Goal: Task Accomplishment & Management: Manage account settings

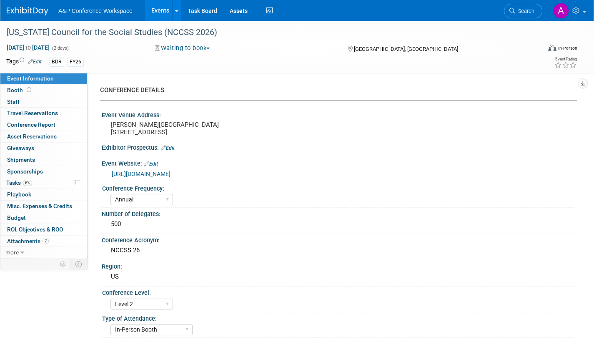
select select "Annual"
select select "Level 2"
select select "In-Person Booth"
select select "Schools"
select select "Bloomsbury Digital Resources"
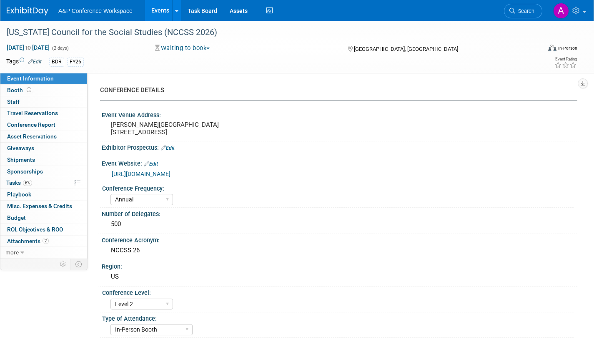
select select "[PERSON_NAME]"
select select "BDR Product Awareness and Trial Generation​"
click at [518, 10] on span "Search" at bounding box center [524, 11] width 19 height 6
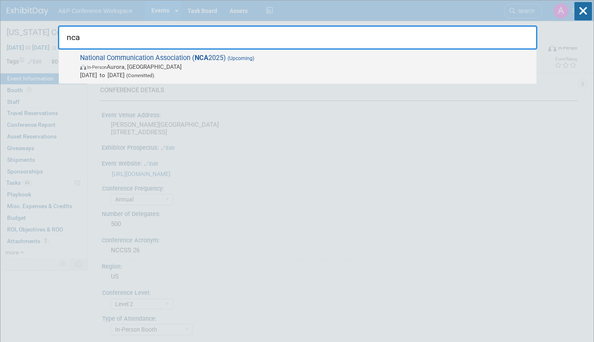
type input "nca"
click at [243, 61] on span "National Communication Association ( NCA 2025) (Upcoming) In-Person Aurora, CO …" at bounding box center [305, 66] width 455 height 25
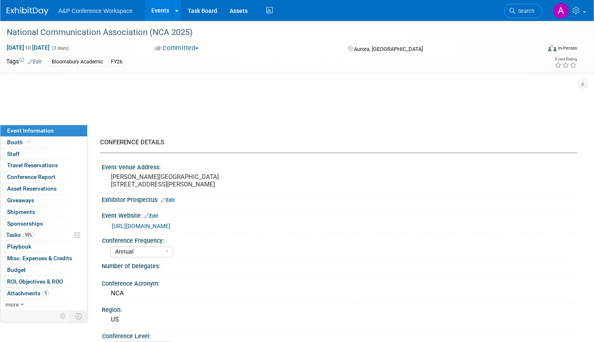
select select "Annual"
select select "Level 2"
select select "In-Person Booth"
select select "Communication"
select select "Bloomsbury Academic"
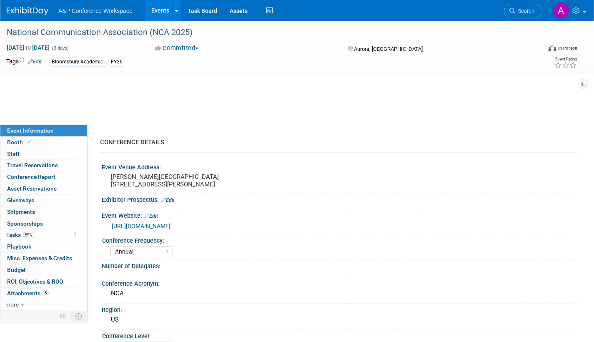
select select "[PERSON_NAME]"
select select "Networking/Commissioning"
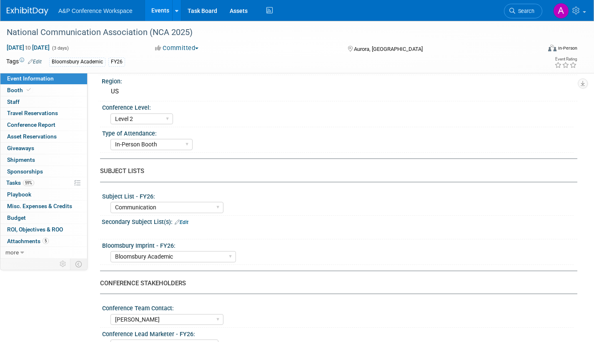
scroll to position [292, 0]
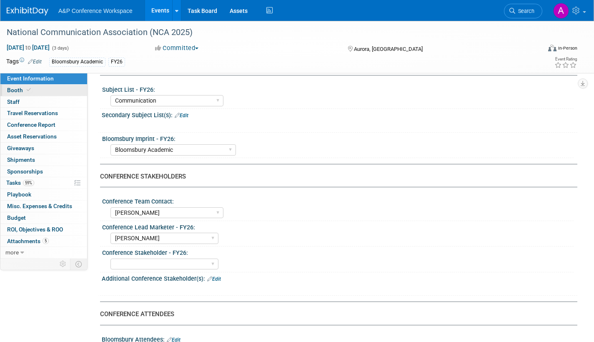
click at [13, 90] on span "Booth" at bounding box center [19, 90] width 25 height 7
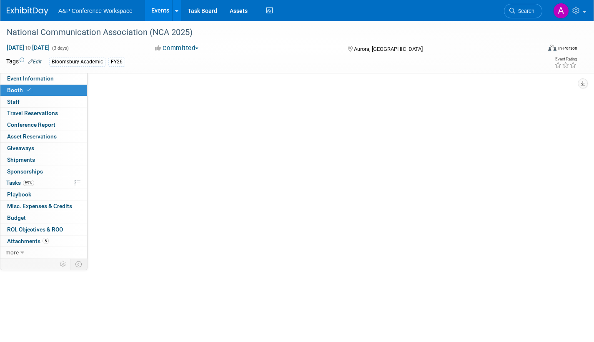
scroll to position [0, 0]
select select "RLKP"
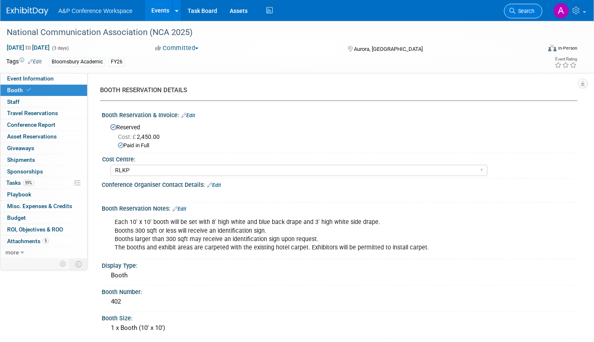
click at [518, 8] on link "Search" at bounding box center [523, 11] width 38 height 15
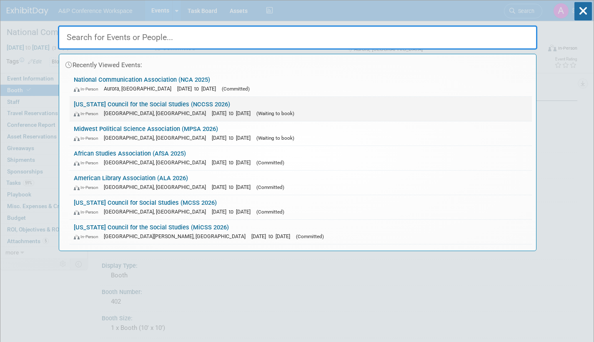
click at [305, 109] on div "In-Person Winston-Salem, NC Feb 25, 2026 to Feb 26, 2026 (Waiting to book)" at bounding box center [301, 113] width 454 height 9
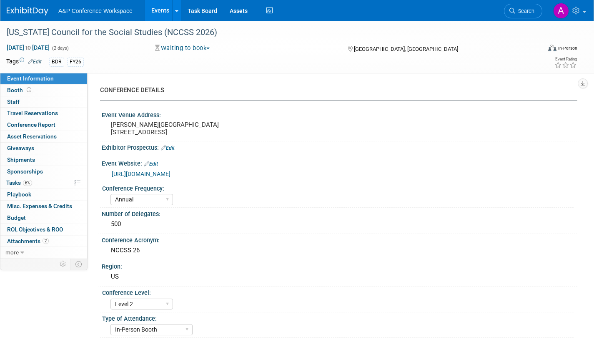
select select "Annual"
select select "Level 2"
select select "In-Person Booth"
select select "Schools"
select select "Bloomsbury Digital Resources"
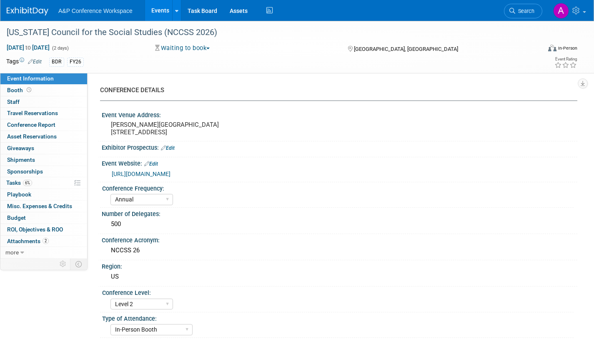
select select "[PERSON_NAME]"
select select "BDR Product Awareness and Trial Generation​"
click at [523, 13] on span "Search" at bounding box center [524, 11] width 19 height 6
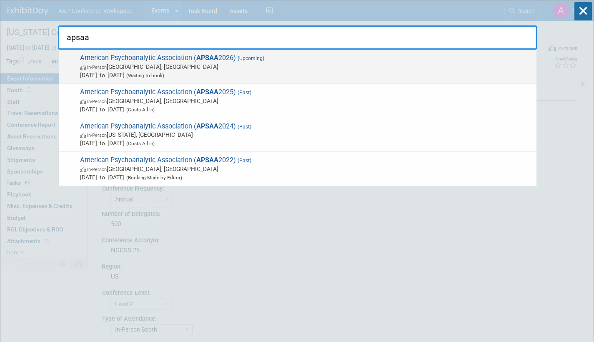
type input "apsaa"
click at [271, 68] on span "In-Person San Francisco, CA" at bounding box center [306, 67] width 452 height 8
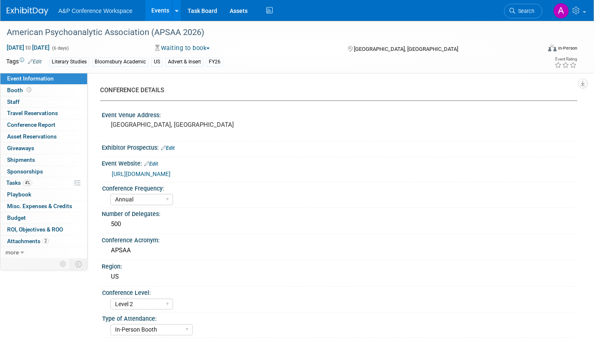
select select "Annual"
select select "Level 2"
select select "In-Person Booth"
select select "Literary Studies"
select select "Bloomsbury Academic"
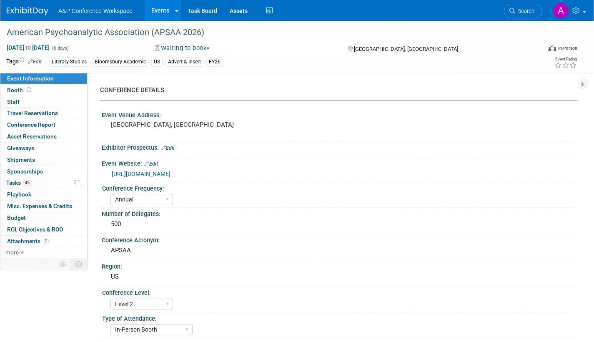
select select "[PERSON_NAME]"
select select "Networking/Commissioning"
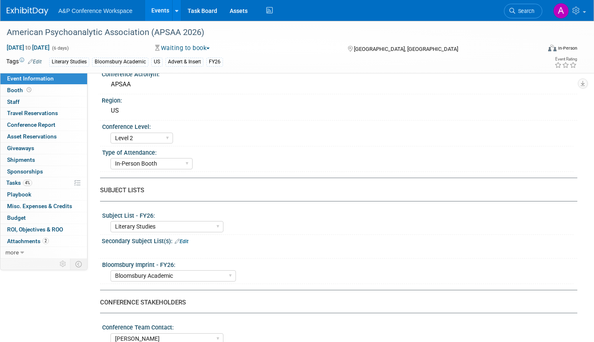
scroll to position [167, 0]
click at [13, 89] on span "Booth" at bounding box center [20, 90] width 26 height 7
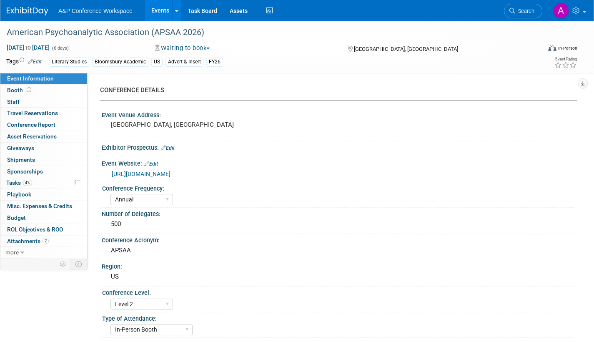
select select "CUAP"
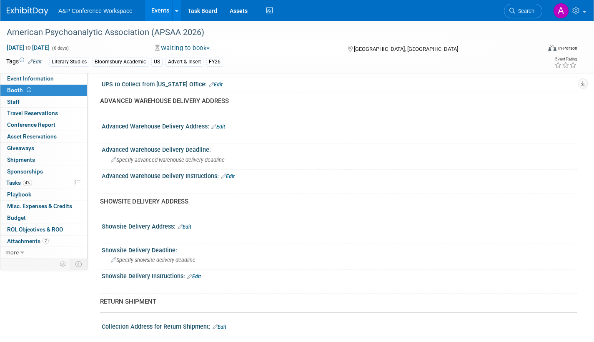
scroll to position [542, 0]
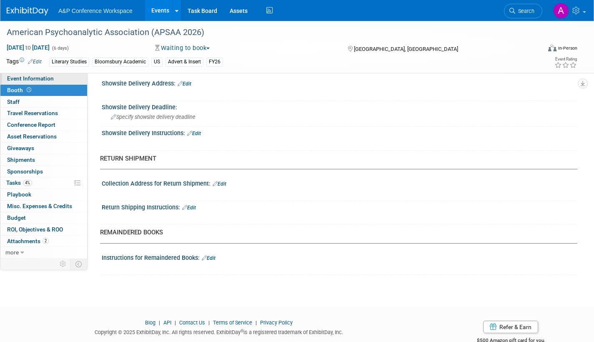
drag, startPoint x: 56, startPoint y: 78, endPoint x: 58, endPoint y: 84, distance: 6.5
click at [56, 78] on link "Event Information" at bounding box center [43, 78] width 87 height 11
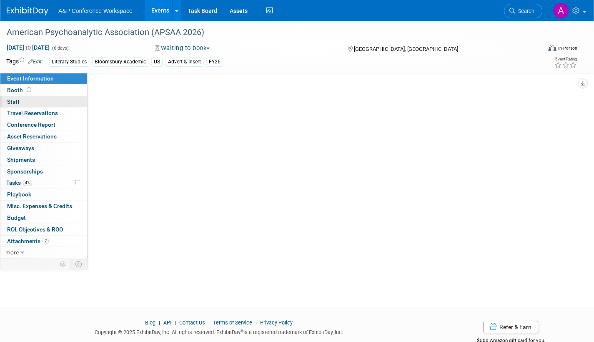
scroll to position [0, 0]
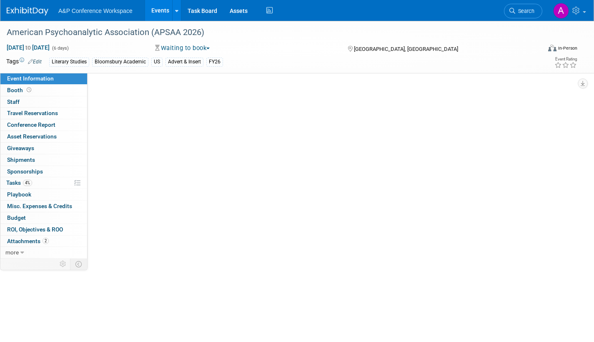
select select "Annual"
select select "Level 2"
select select "In-Person Booth"
select select "Literary Studies"
select select "Bloomsbury Academic"
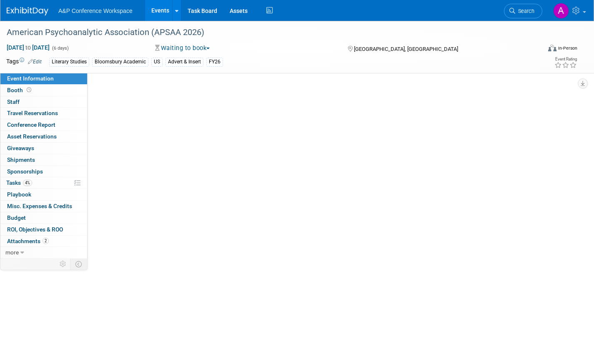
select select "[PERSON_NAME]"
select select "Networking/Commissioning"
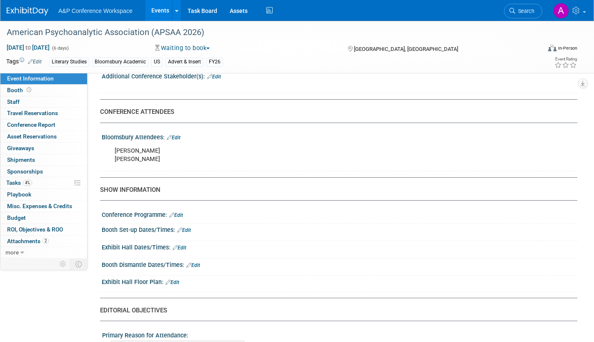
scroll to position [542, 0]
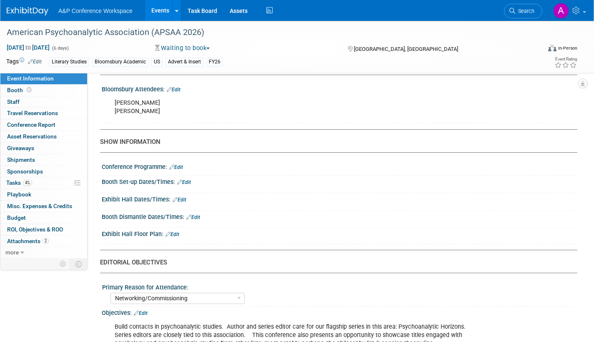
click at [190, 181] on link "Edit" at bounding box center [184, 182] width 14 height 6
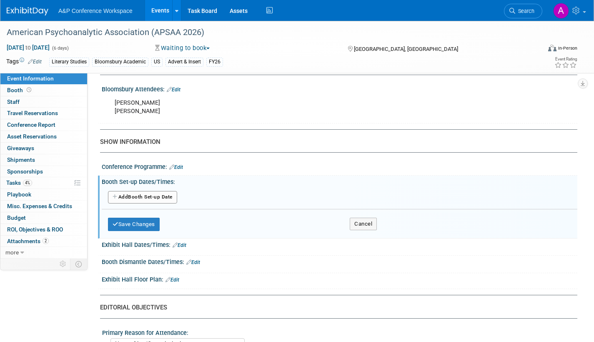
click at [160, 198] on button "Add Another Booth Set-up Date" at bounding box center [142, 197] width 69 height 13
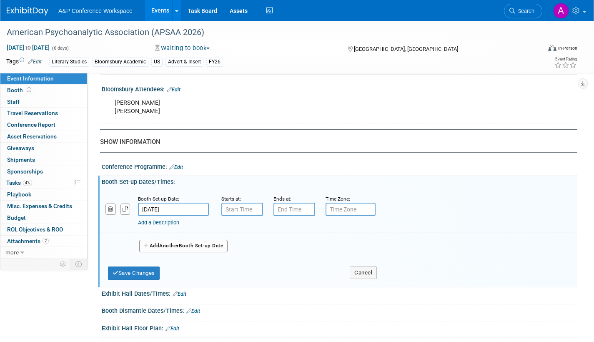
click at [193, 211] on input "Jan 27, 2026" at bounding box center [173, 209] width 71 height 13
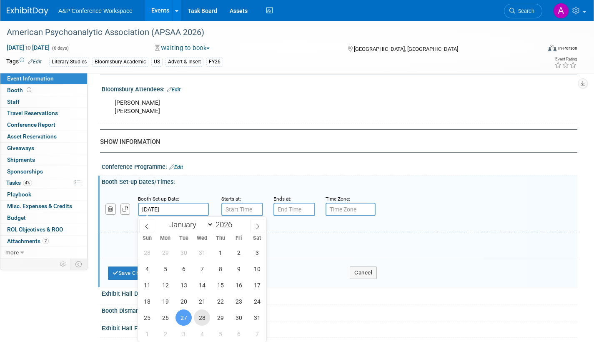
click at [200, 313] on span "28" at bounding box center [202, 317] width 16 height 16
type input "Jan 28, 2026"
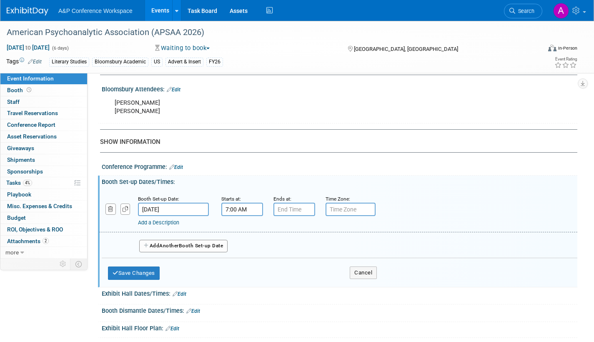
click at [248, 210] on input "7:00 AM" at bounding box center [242, 209] width 42 height 13
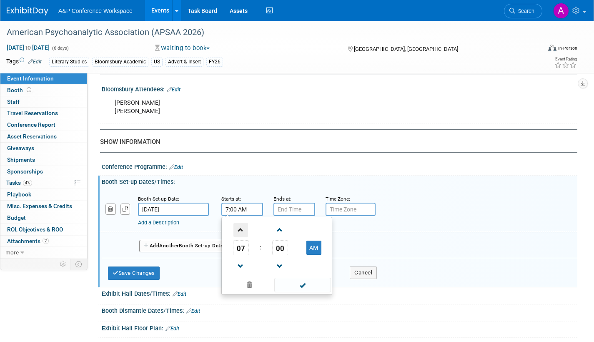
click at [239, 232] on span at bounding box center [240, 230] width 15 height 15
click at [239, 231] on span at bounding box center [240, 230] width 15 height 15
click at [279, 230] on span at bounding box center [280, 230] width 15 height 15
click at [279, 229] on span at bounding box center [280, 230] width 15 height 15
click at [278, 229] on span at bounding box center [280, 230] width 15 height 15
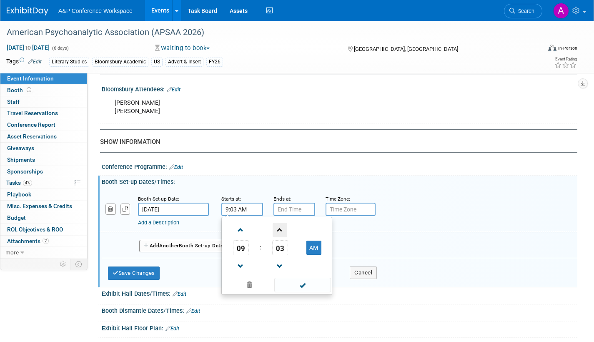
click at [277, 229] on span at bounding box center [280, 230] width 15 height 15
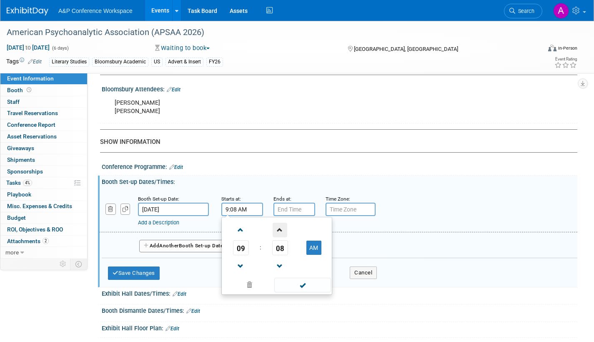
click at [277, 229] on span at bounding box center [280, 230] width 15 height 15
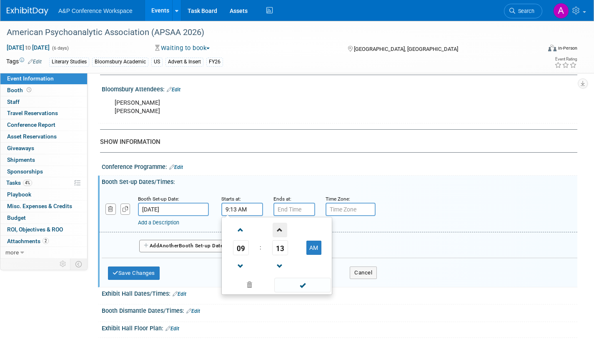
click at [277, 229] on span at bounding box center [280, 230] width 15 height 15
type input "9:15 AM"
click at [292, 281] on span at bounding box center [302, 285] width 56 height 15
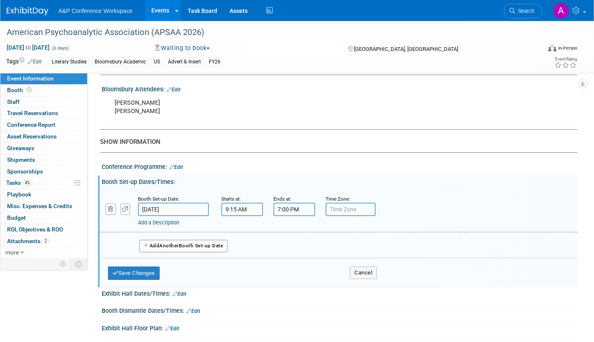
click at [285, 210] on input "7:00 PM" at bounding box center [294, 209] width 42 height 13
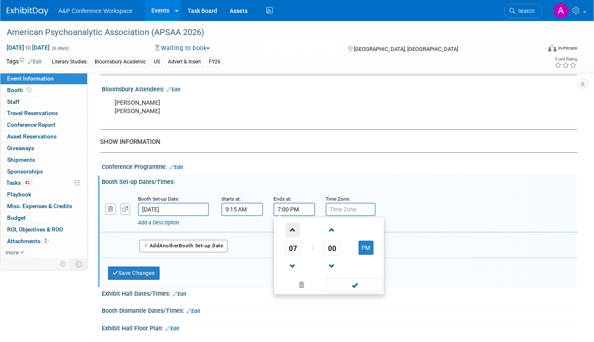
click at [292, 229] on span at bounding box center [292, 230] width 15 height 15
click at [292, 228] on span at bounding box center [292, 230] width 15 height 15
click at [367, 242] on button "PM" at bounding box center [365, 247] width 15 height 14
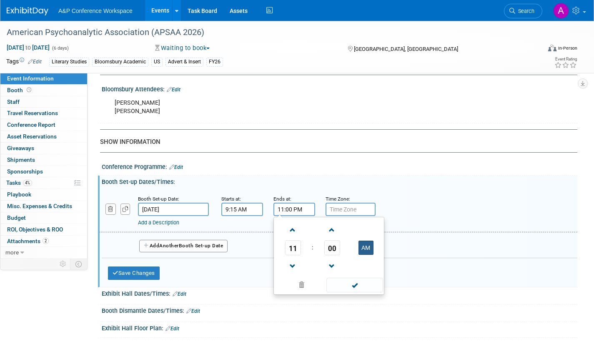
type input "11:00 AM"
click at [360, 281] on span at bounding box center [354, 285] width 56 height 15
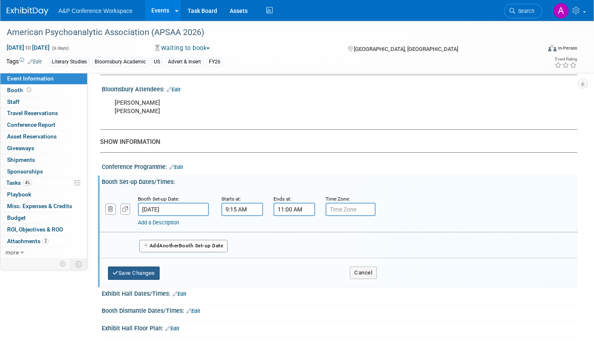
click at [149, 274] on button "Save Changes" at bounding box center [134, 272] width 52 height 13
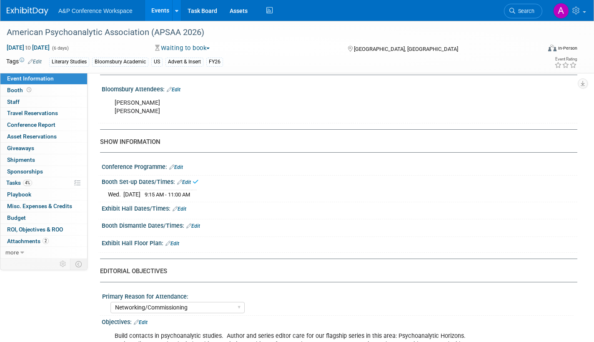
click at [182, 208] on link "Edit" at bounding box center [180, 209] width 14 height 6
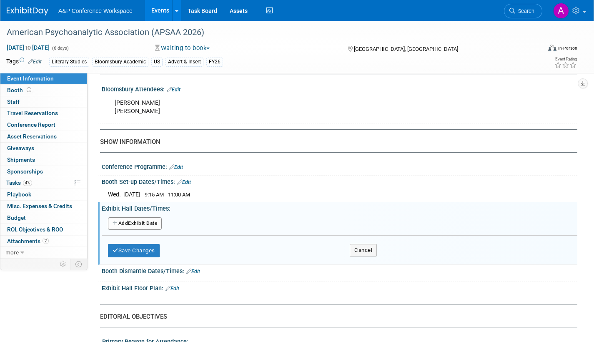
click at [145, 219] on button "Add Another Exhibit Date" at bounding box center [135, 223] width 54 height 13
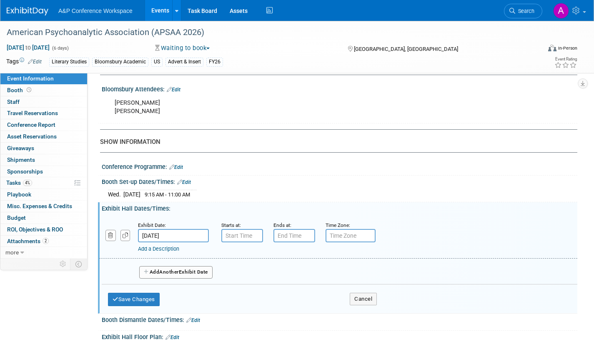
click at [200, 236] on input "Jan 27, 2026" at bounding box center [173, 235] width 71 height 13
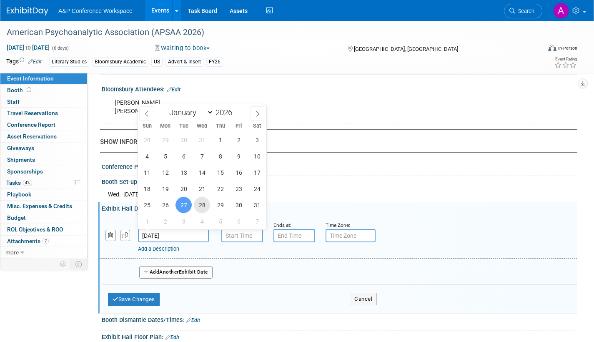
click at [202, 203] on span "28" at bounding box center [202, 205] width 16 height 16
type input "Jan 28, 2026"
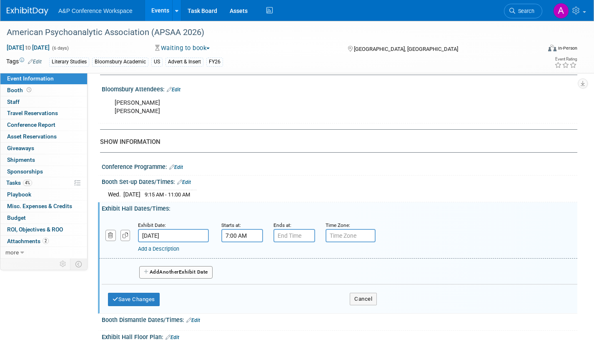
click at [243, 234] on input "7:00 AM" at bounding box center [242, 235] width 42 height 13
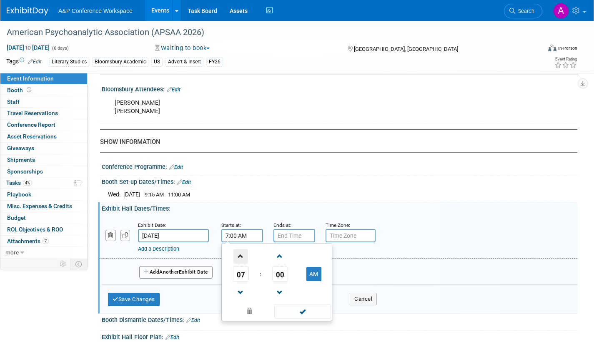
click at [242, 252] on span at bounding box center [240, 256] width 15 height 15
click at [242, 253] on span at bounding box center [240, 256] width 15 height 15
type input "11:00 AM"
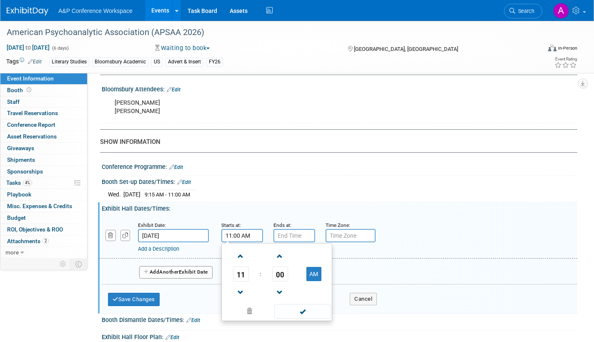
click at [305, 308] on span at bounding box center [302, 311] width 56 height 15
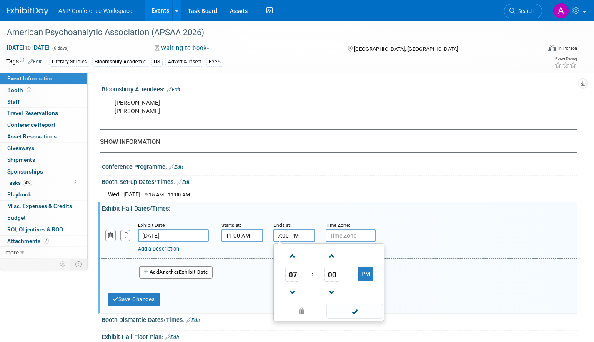
click at [292, 236] on input "7:00 PM" at bounding box center [294, 235] width 42 height 13
click at [290, 289] on span at bounding box center [292, 292] width 15 height 15
click at [290, 288] on span at bounding box center [292, 292] width 15 height 15
type input "5:00 PM"
click at [346, 308] on span at bounding box center [354, 311] width 56 height 15
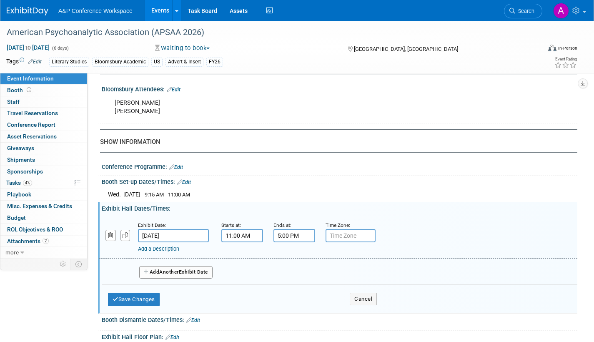
click at [205, 270] on button "Add Another Exhibit Date" at bounding box center [175, 272] width 73 height 13
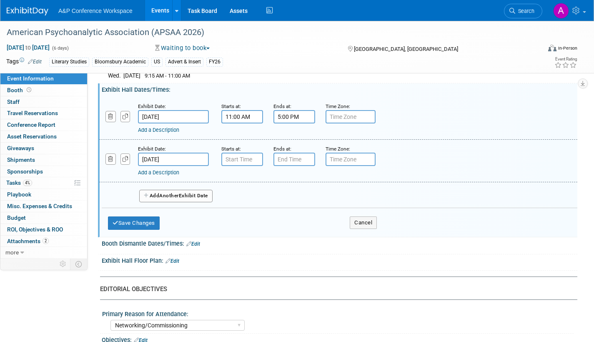
scroll to position [667, 0]
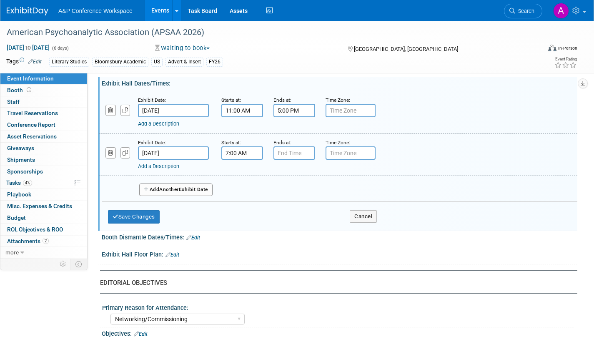
click at [243, 156] on input "7:00 AM" at bounding box center [242, 152] width 42 height 13
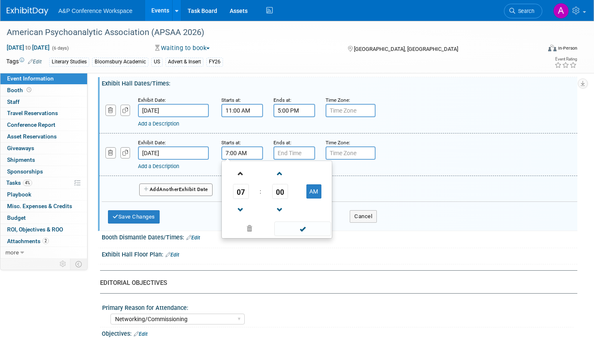
drag, startPoint x: 240, startPoint y: 174, endPoint x: 246, endPoint y: 181, distance: 9.1
click at [240, 174] on span at bounding box center [240, 173] width 15 height 15
type input "8:00 AM"
click at [288, 228] on span at bounding box center [302, 228] width 56 height 15
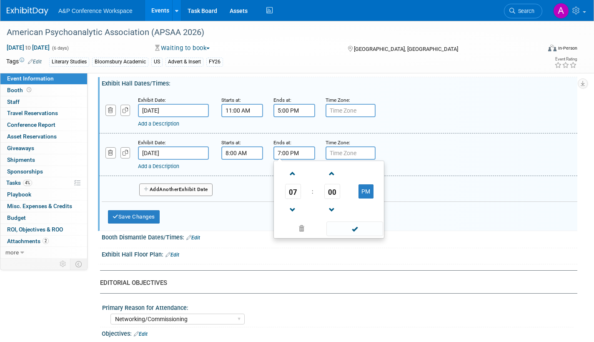
click at [293, 152] on input "7:00 PM" at bounding box center [294, 152] width 42 height 13
click at [292, 206] on span at bounding box center [292, 210] width 15 height 15
click at [291, 207] on span at bounding box center [292, 210] width 15 height 15
type input "5:00 PM"
click at [344, 228] on span at bounding box center [354, 228] width 56 height 15
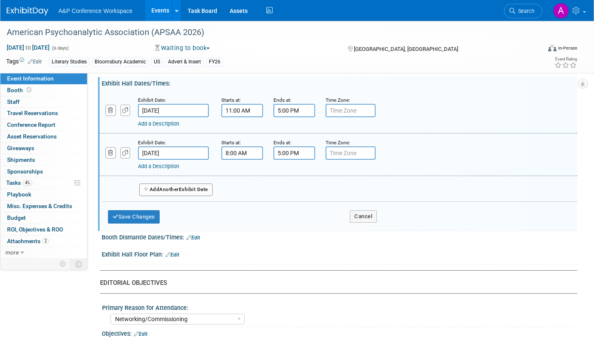
click at [183, 189] on button "Add Another Exhibit Date" at bounding box center [175, 189] width 73 height 13
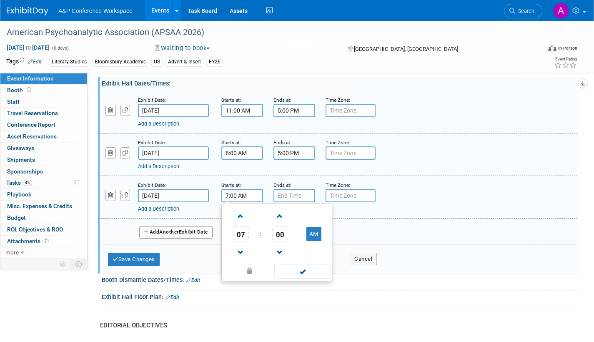
click at [238, 195] on input "7:00 AM" at bounding box center [242, 195] width 42 height 13
click at [238, 213] on span at bounding box center [240, 216] width 15 height 15
click at [239, 212] on span at bounding box center [240, 216] width 15 height 15
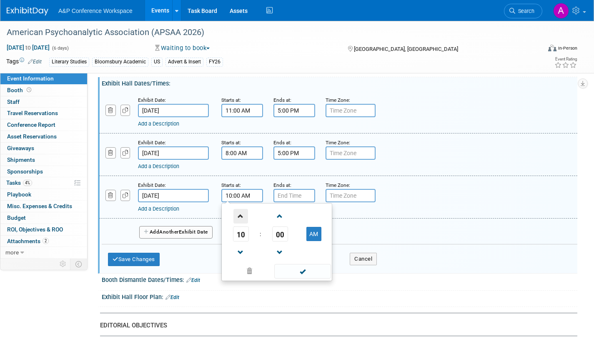
type input "11:00 AM"
click at [285, 267] on span at bounding box center [302, 271] width 56 height 15
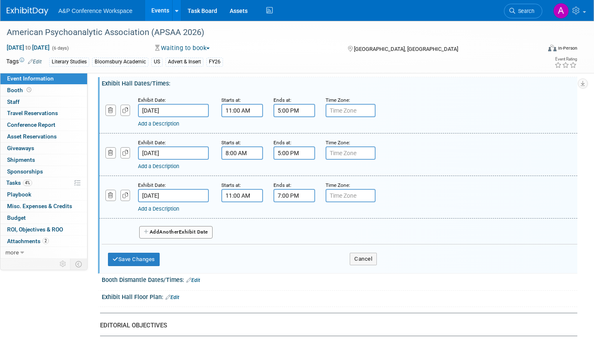
click at [293, 196] on input "7:00 PM" at bounding box center [294, 195] width 42 height 13
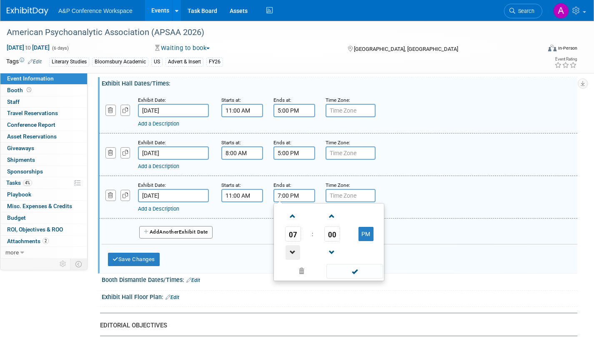
click at [290, 246] on span at bounding box center [292, 252] width 15 height 15
click at [290, 247] on span at bounding box center [292, 252] width 15 height 15
click at [328, 216] on span at bounding box center [332, 216] width 15 height 15
click at [328, 215] on span at bounding box center [332, 216] width 15 height 15
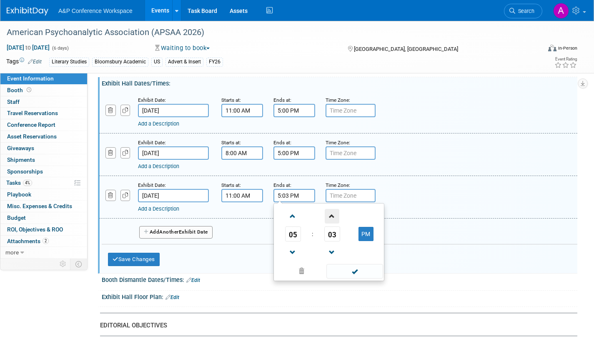
click at [328, 215] on span at bounding box center [332, 216] width 15 height 15
click at [329, 215] on span at bounding box center [332, 216] width 15 height 15
click at [330, 215] on span at bounding box center [332, 216] width 15 height 15
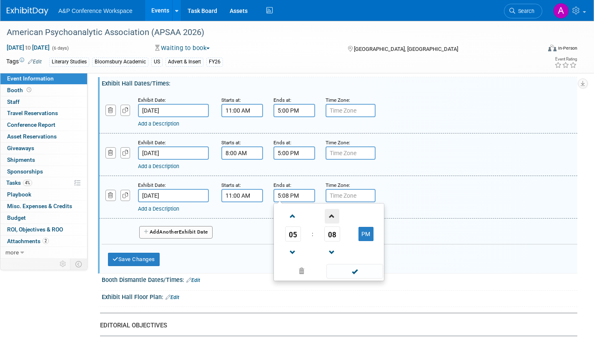
click at [330, 215] on span at bounding box center [332, 216] width 15 height 15
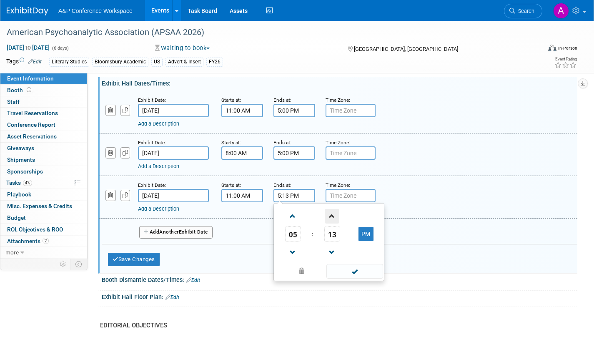
click at [330, 215] on span at bounding box center [332, 216] width 15 height 15
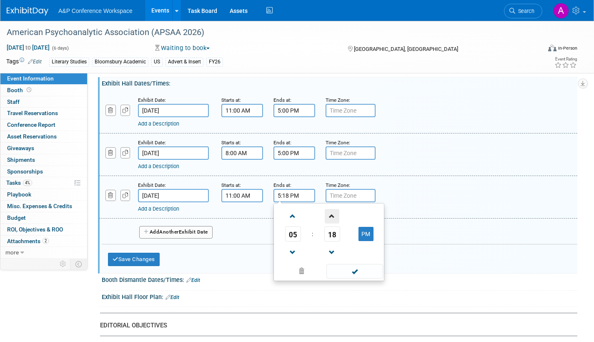
click at [330, 215] on span at bounding box center [332, 216] width 15 height 15
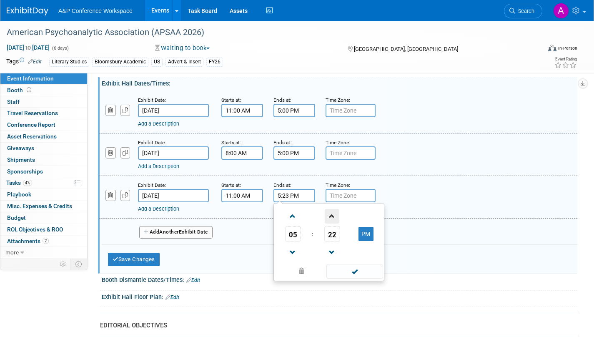
click at [330, 215] on span at bounding box center [332, 216] width 15 height 15
click at [331, 215] on span at bounding box center [332, 216] width 15 height 15
click at [332, 216] on span at bounding box center [332, 216] width 15 height 15
click at [332, 217] on span at bounding box center [332, 216] width 15 height 15
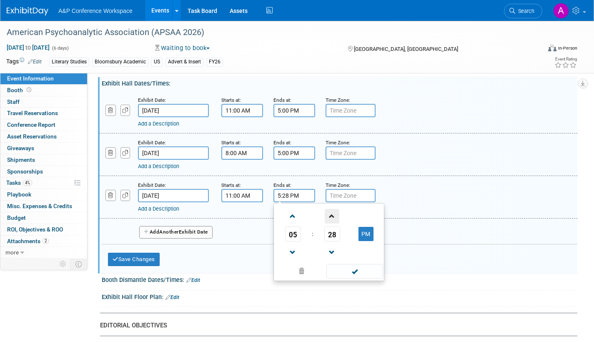
click at [331, 217] on span at bounding box center [332, 216] width 15 height 15
click at [330, 217] on span at bounding box center [332, 216] width 15 height 15
type input "5:30 PM"
click at [352, 269] on span at bounding box center [354, 271] width 56 height 15
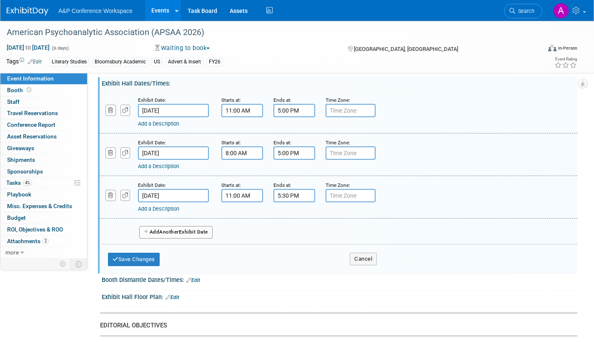
click at [199, 230] on button "Add Another Exhibit Date" at bounding box center [175, 232] width 73 height 13
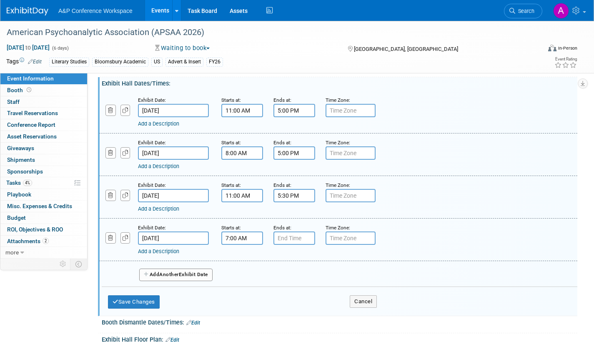
click at [243, 238] on input "7:00 AM" at bounding box center [242, 237] width 42 height 13
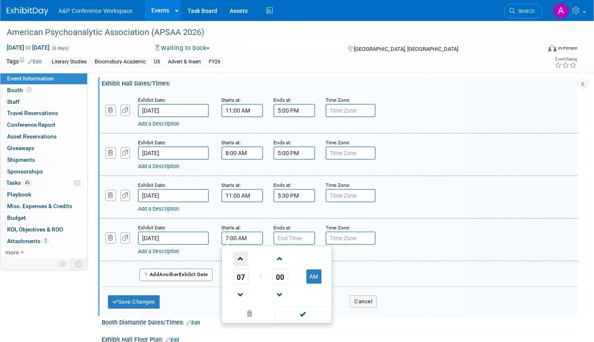
click at [239, 257] on span at bounding box center [240, 258] width 15 height 15
click at [279, 257] on span at bounding box center [280, 258] width 15 height 15
click at [278, 256] on span at bounding box center [280, 258] width 15 height 15
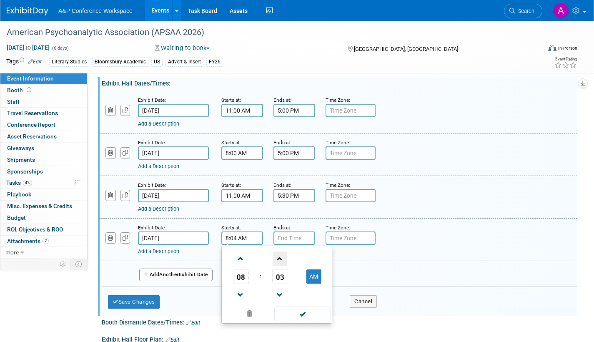
click at [278, 256] on span at bounding box center [280, 258] width 15 height 15
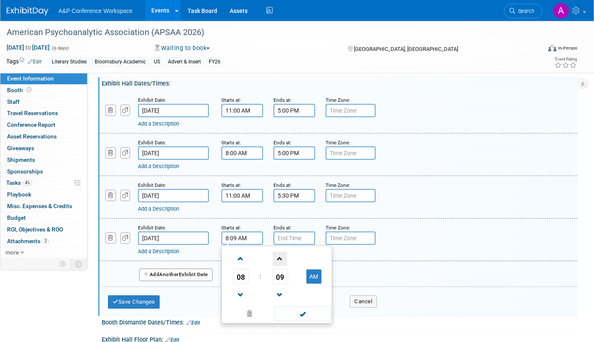
click at [278, 256] on span at bounding box center [280, 258] width 15 height 15
click at [278, 255] on span at bounding box center [280, 258] width 15 height 15
click at [279, 255] on span at bounding box center [280, 258] width 15 height 15
click at [280, 255] on span at bounding box center [280, 258] width 15 height 15
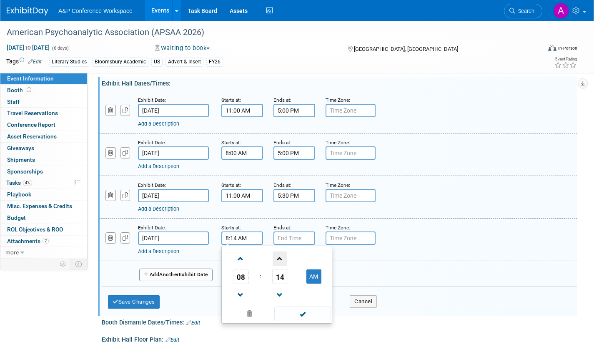
click at [280, 255] on span at bounding box center [280, 258] width 15 height 15
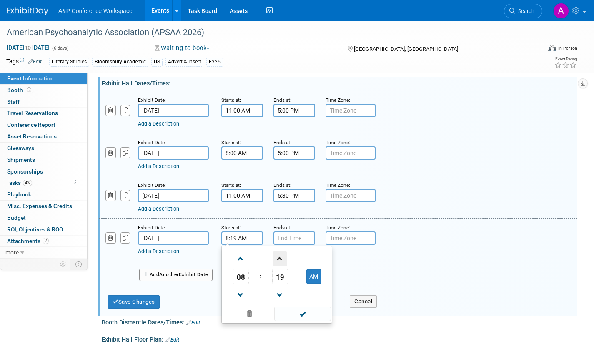
click at [280, 255] on span at bounding box center [280, 258] width 15 height 15
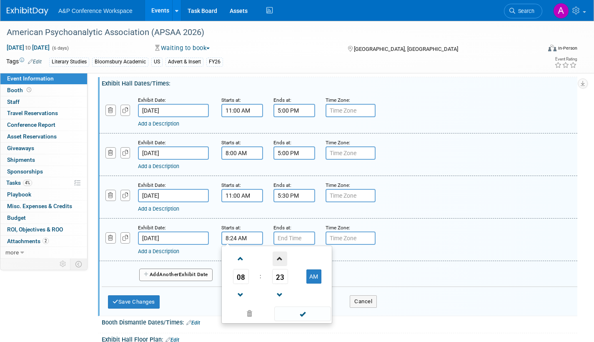
click at [280, 255] on span at bounding box center [280, 258] width 15 height 15
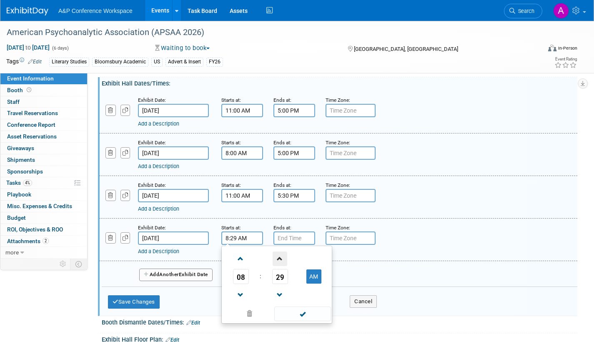
click at [280, 255] on span at bounding box center [280, 258] width 15 height 15
type input "8:30 AM"
drag, startPoint x: 304, startPoint y: 310, endPoint x: 296, endPoint y: 287, distance: 24.6
click at [302, 304] on ul "08 : 30 AM 12 01 02 03 04 05 06 07 08 09 10 11 00 05 10 15 20 25 30 35 40 45 50…" at bounding box center [276, 285] width 107 height 74
click at [295, 311] on span at bounding box center [302, 313] width 56 height 15
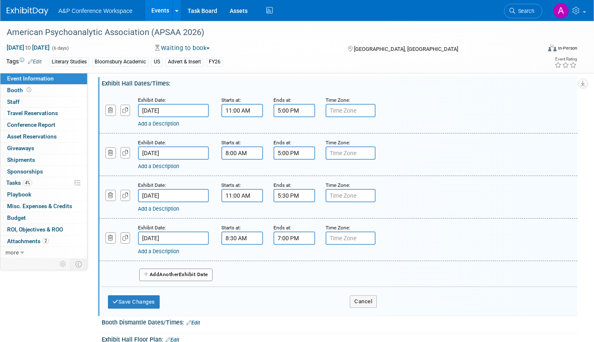
click at [295, 242] on input "7:00 PM" at bounding box center [294, 237] width 42 height 13
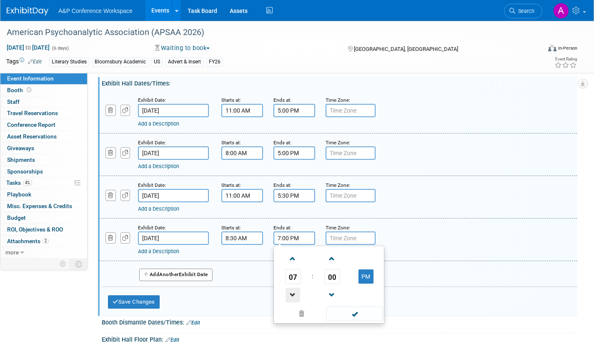
click at [293, 292] on span at bounding box center [292, 295] width 15 height 15
click at [293, 291] on span at bounding box center [292, 295] width 15 height 15
type input "5:00 PM"
click at [355, 309] on span at bounding box center [354, 313] width 56 height 15
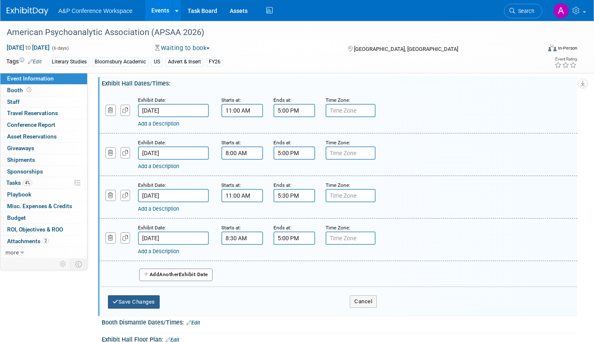
click at [137, 303] on button "Save Changes" at bounding box center [134, 301] width 52 height 13
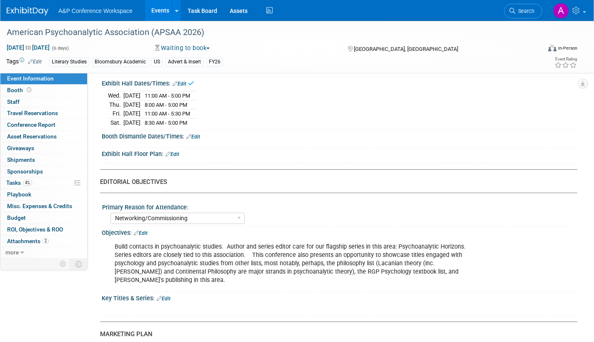
click at [196, 135] on link "Edit" at bounding box center [193, 137] width 14 height 6
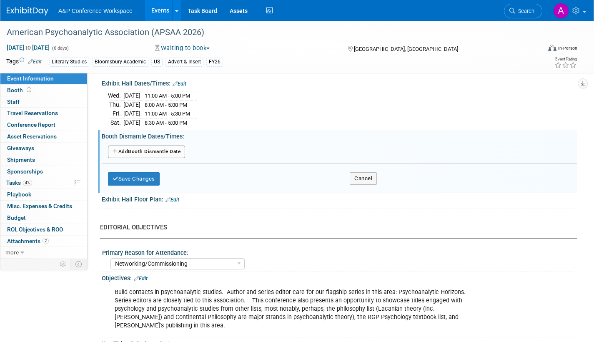
click at [180, 152] on button "Add Another Booth Dismantle Date" at bounding box center [146, 151] width 77 height 13
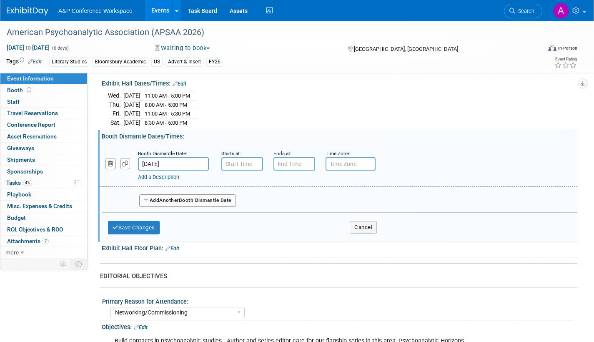
click at [194, 163] on input "Feb 1, 2026" at bounding box center [173, 163] width 71 height 13
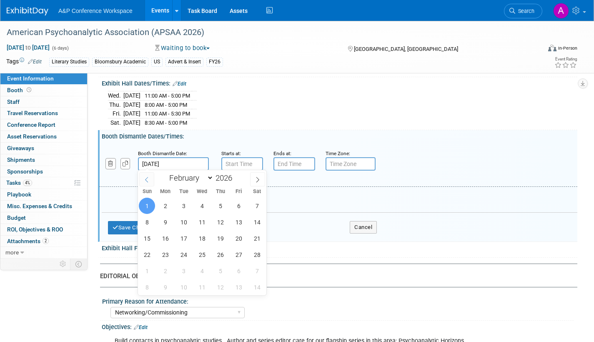
click at [148, 178] on icon at bounding box center [147, 180] width 6 height 6
select select "0"
click at [257, 268] on span "31" at bounding box center [257, 271] width 16 height 16
type input "Jan 31, 2026"
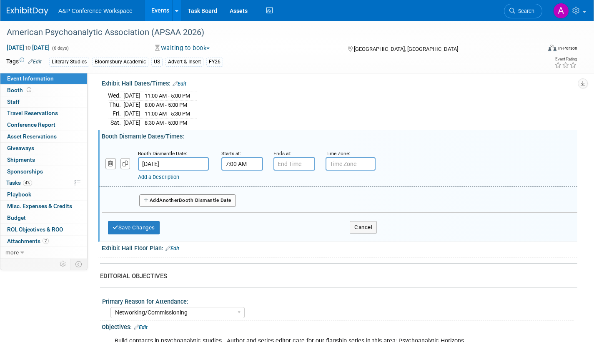
click at [246, 165] on input "7:00 AM" at bounding box center [242, 163] width 42 height 13
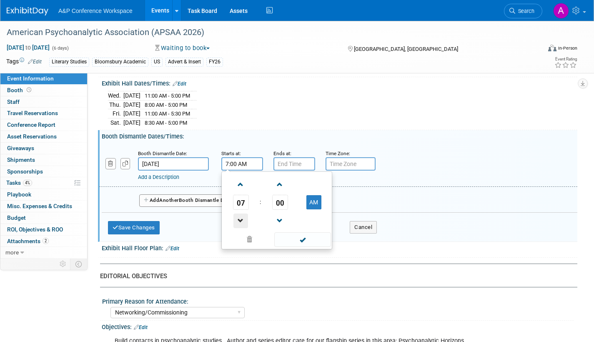
click at [240, 218] on span at bounding box center [240, 220] width 15 height 15
drag, startPoint x: 315, startPoint y: 200, endPoint x: 301, endPoint y: 179, distance: 25.1
click at [315, 200] on button "AM" at bounding box center [313, 202] width 15 height 14
type input "5:00 PM"
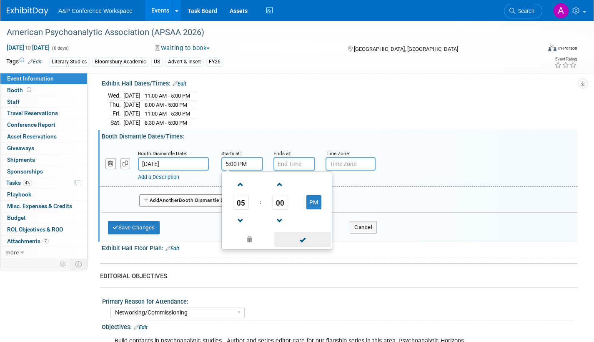
click at [299, 238] on span at bounding box center [302, 239] width 56 height 15
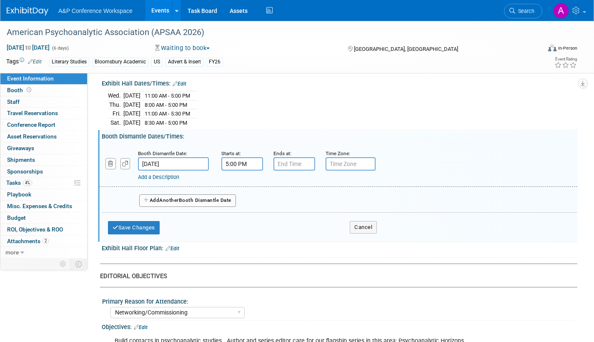
type input "7:00 PM"
click at [290, 163] on input "7:00 PM" at bounding box center [294, 163] width 42 height 13
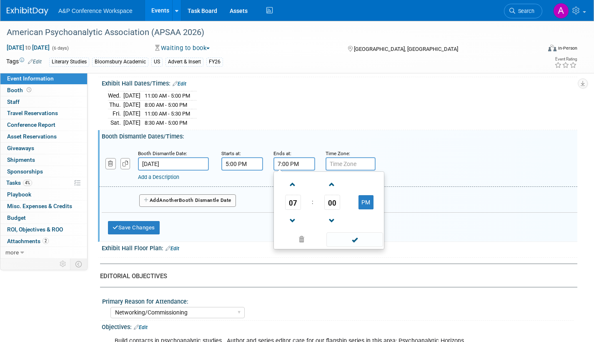
click at [343, 239] on span at bounding box center [354, 239] width 56 height 15
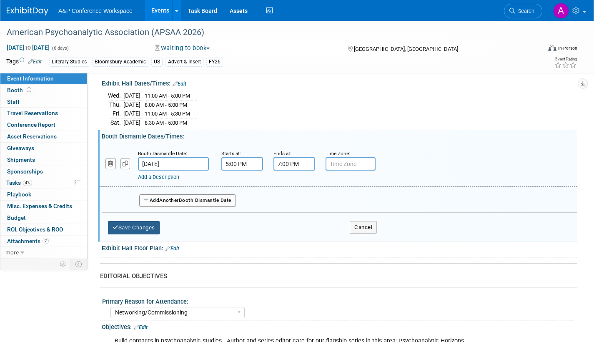
drag, startPoint x: 146, startPoint y: 224, endPoint x: 141, endPoint y: 215, distance: 10.8
click at [141, 215] on div "Save Changes Cancel" at bounding box center [242, 226] width 269 height 26
click at [133, 227] on button "Save Changes" at bounding box center [134, 227] width 52 height 13
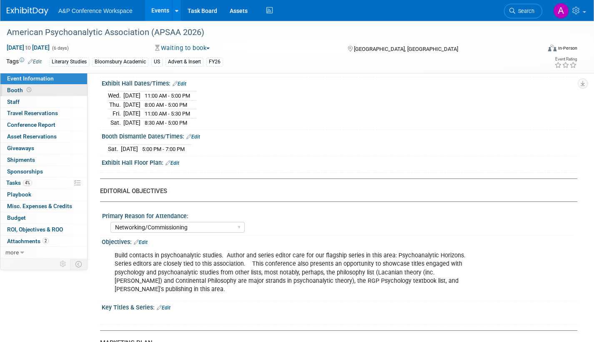
click at [13, 90] on span "Booth" at bounding box center [20, 90] width 26 height 7
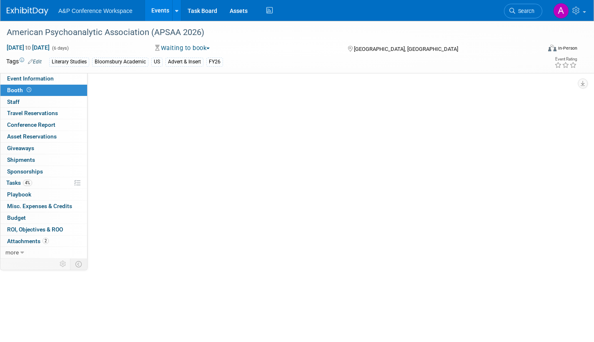
scroll to position [0, 0]
select select "CUAP"
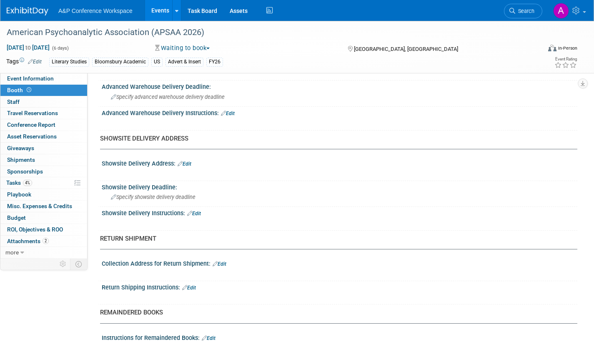
scroll to position [417, 0]
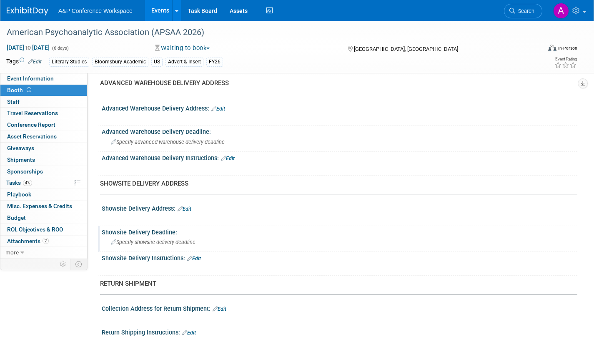
click at [183, 239] on span "Specify showsite delivery deadline" at bounding box center [153, 242] width 85 height 6
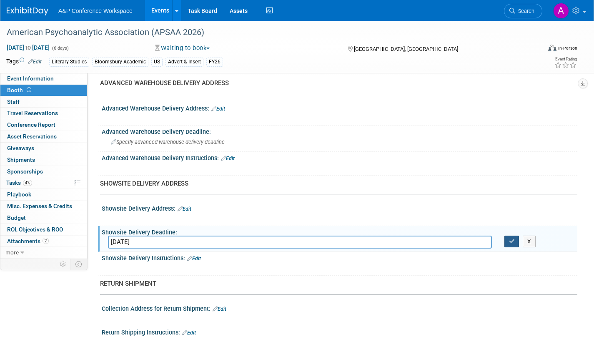
type input "Monday, January 26, 2026"
click at [510, 242] on icon "button" at bounding box center [512, 240] width 6 height 5
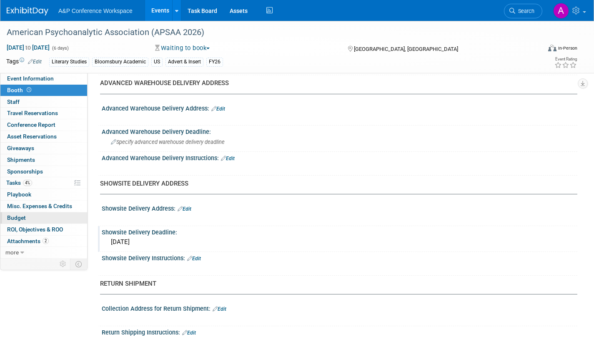
click at [17, 216] on span "Budget" at bounding box center [16, 217] width 19 height 7
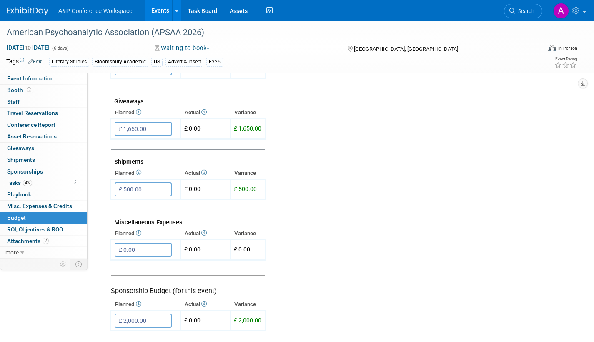
scroll to position [333, 0]
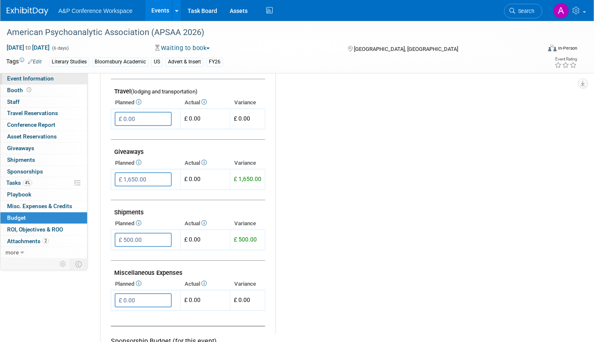
click at [38, 80] on span "Event Information" at bounding box center [30, 78] width 47 height 7
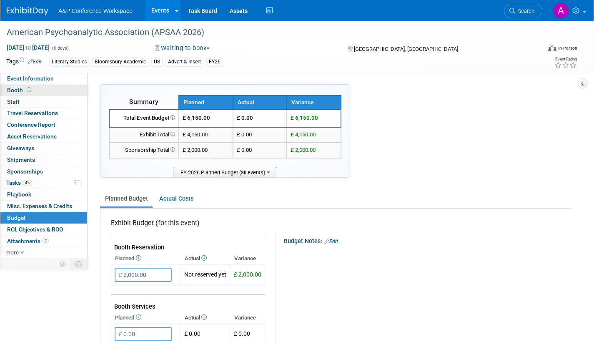
select select "Annual"
select select "Level 2"
select select "In-Person Booth"
select select "Literary Studies"
select select "Bloomsbury Academic"
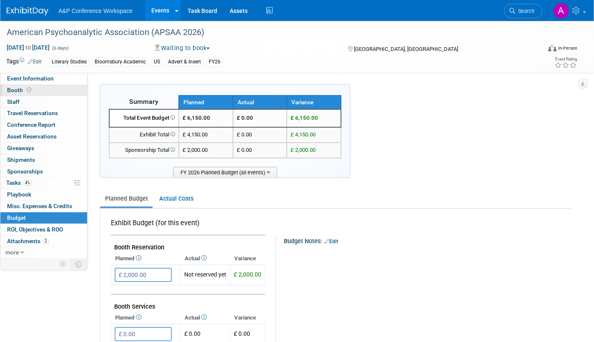
select select "[PERSON_NAME]"
select select "Networking/Commissioning"
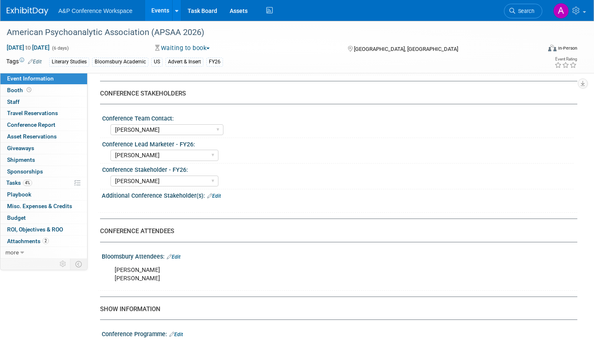
scroll to position [375, 0]
click at [9, 92] on span "Booth" at bounding box center [20, 90] width 26 height 7
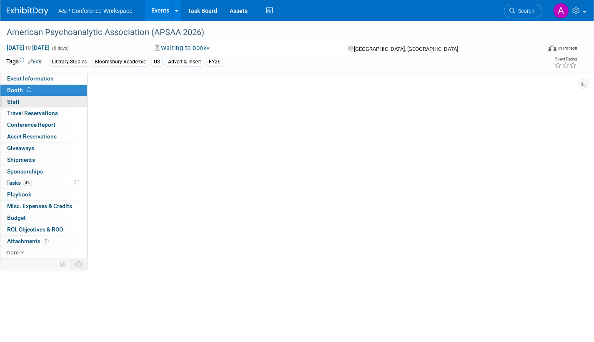
scroll to position [0, 0]
select select "CUAP"
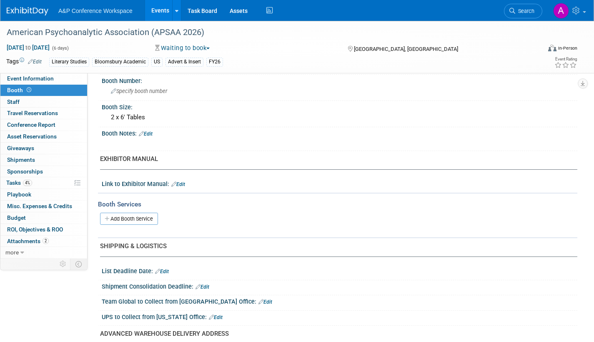
scroll to position [167, 0]
click at [210, 48] on span "button" at bounding box center [207, 49] width 3 height 2
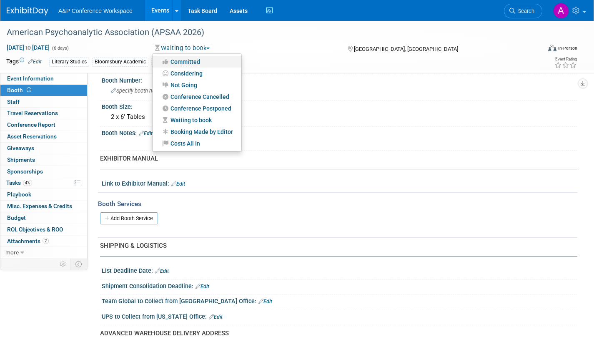
click at [201, 63] on link "Committed" at bounding box center [197, 62] width 89 height 12
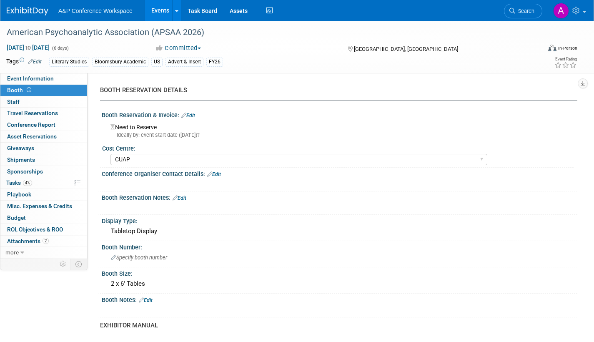
click at [191, 115] on link "Edit" at bounding box center [188, 116] width 14 height 6
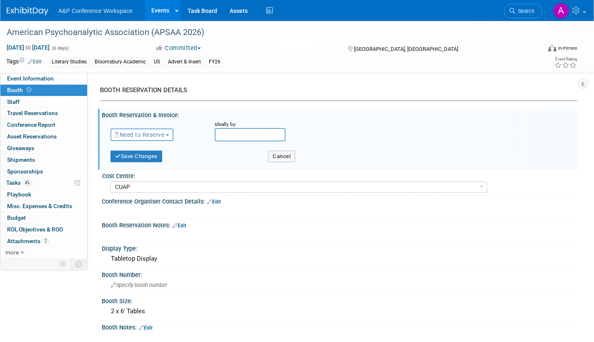
click at [164, 134] on span "Need to Reserve" at bounding box center [140, 134] width 50 height 7
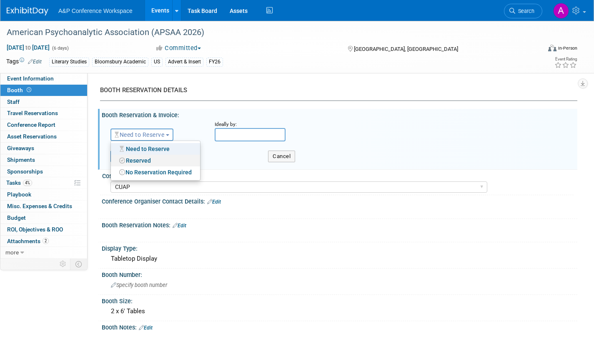
click at [159, 160] on link "Reserved" at bounding box center [155, 161] width 89 height 12
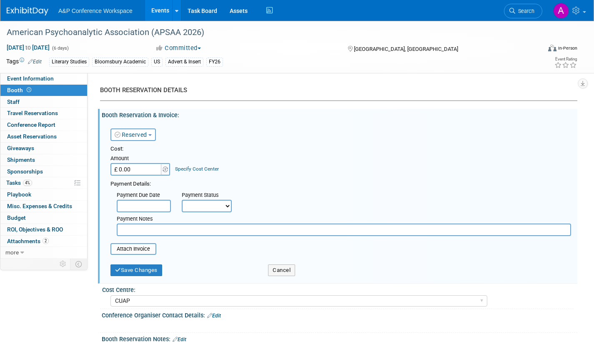
click at [188, 205] on select "Not Paid Yet Partially Paid Paid in Full" at bounding box center [207, 206] width 50 height 13
select select "1"
click at [182, 200] on select "Not Paid Yet Partially Paid Paid in Full" at bounding box center [207, 206] width 50 height 13
click at [140, 250] on input "file" at bounding box center [105, 249] width 99 height 10
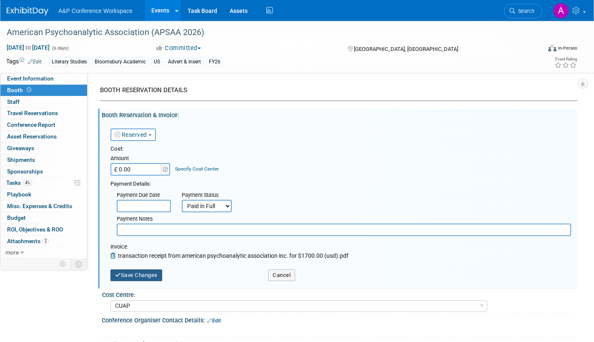
click at [133, 276] on button "Save Changes" at bounding box center [136, 275] width 52 height 12
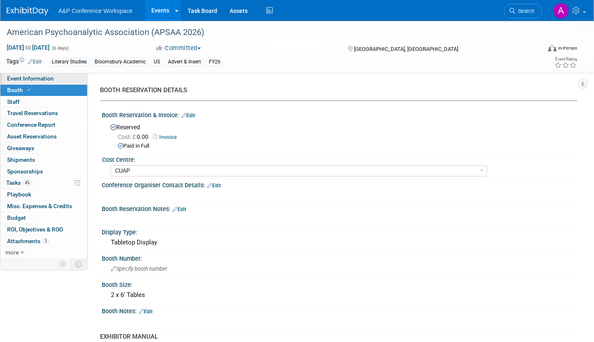
click at [65, 76] on link "Event Information" at bounding box center [43, 78] width 87 height 11
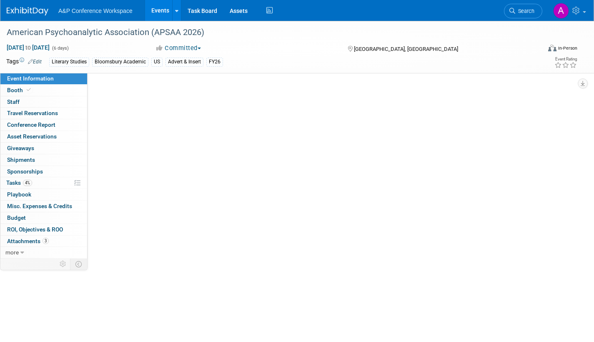
select select "Annual"
select select "Level 2"
select select "In-Person Booth"
select select "Literary Studies"
select select "Bloomsbury Academic"
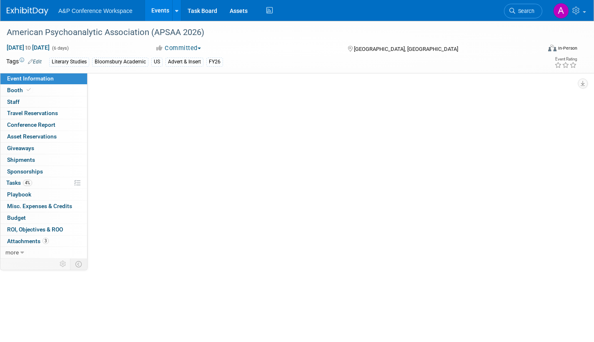
select select "[PERSON_NAME]"
select select "Networking/Commissioning"
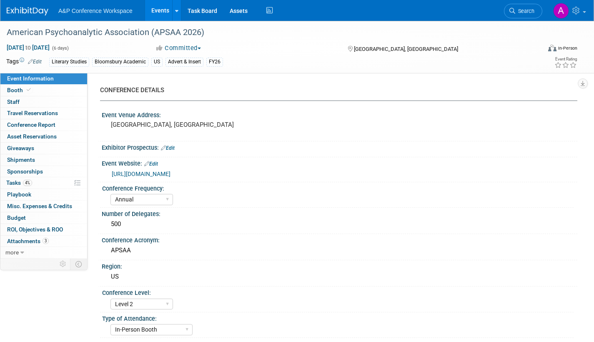
click at [173, 147] on link "Edit" at bounding box center [168, 148] width 14 height 6
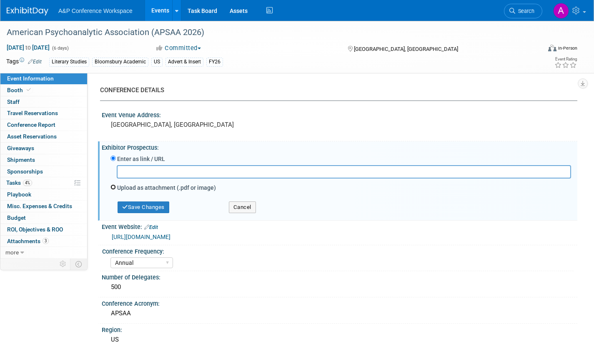
click at [113, 187] on input "Upload as attachment (.pdf or image)" at bounding box center [112, 186] width 5 height 5
radio input "true"
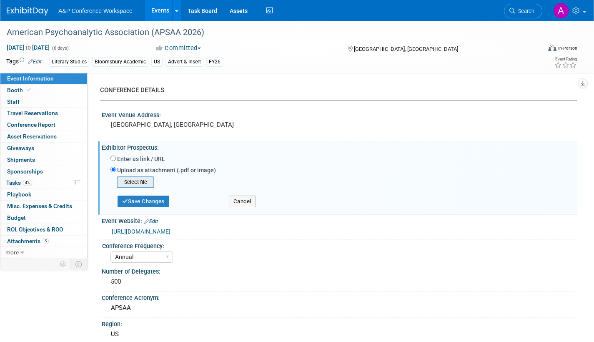
click at [132, 184] on input "file" at bounding box center [103, 182] width 99 height 10
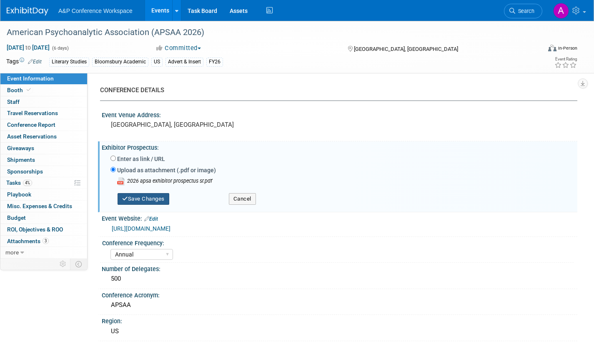
click at [158, 198] on button "Save Changes" at bounding box center [144, 199] width 52 height 12
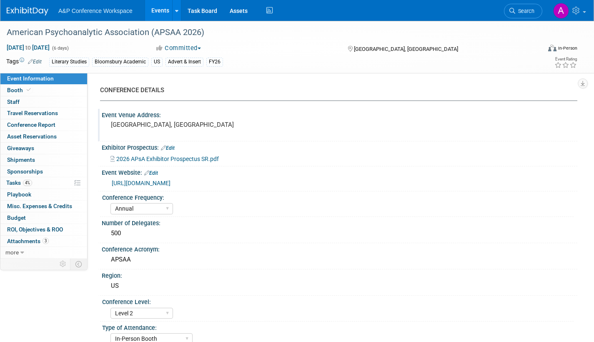
click at [165, 125] on pre "[GEOGRAPHIC_DATA], [GEOGRAPHIC_DATA]" at bounding box center [201, 125] width 180 height 8
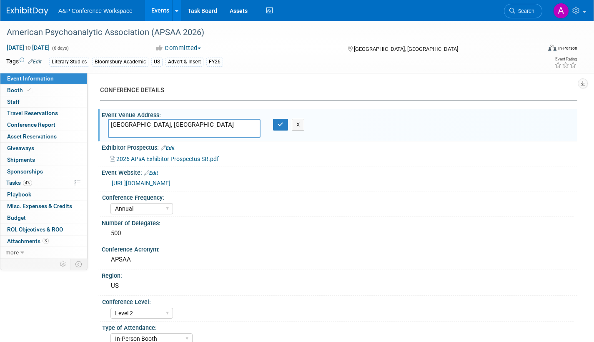
click at [111, 123] on textarea "[GEOGRAPHIC_DATA], [GEOGRAPHIC_DATA]" at bounding box center [184, 128] width 153 height 19
type textarea "Palace Hotel San Francisco, CA"
click at [278, 126] on icon "button" at bounding box center [281, 124] width 6 height 5
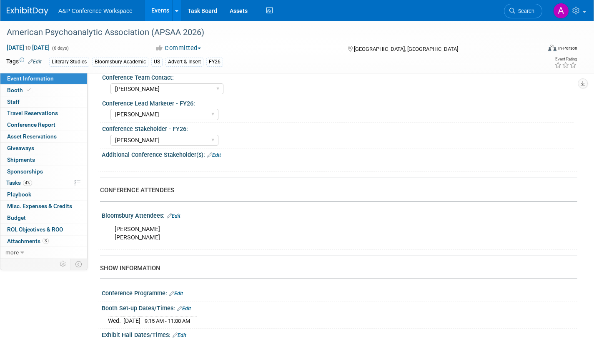
scroll to position [375, 0]
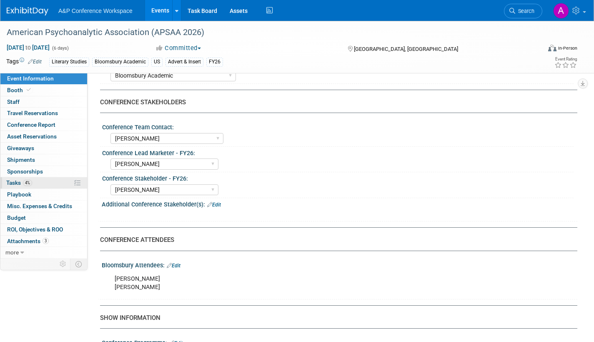
click at [10, 181] on span "Tasks 4%" at bounding box center [19, 182] width 26 height 7
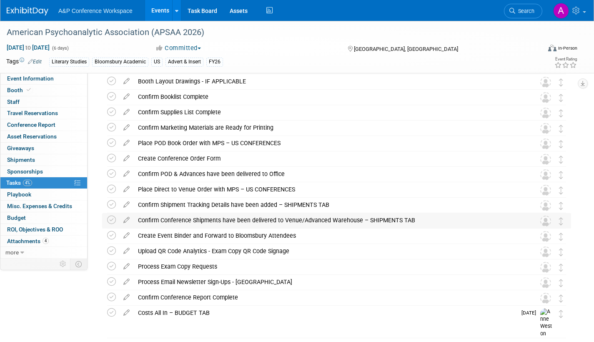
scroll to position [218, 0]
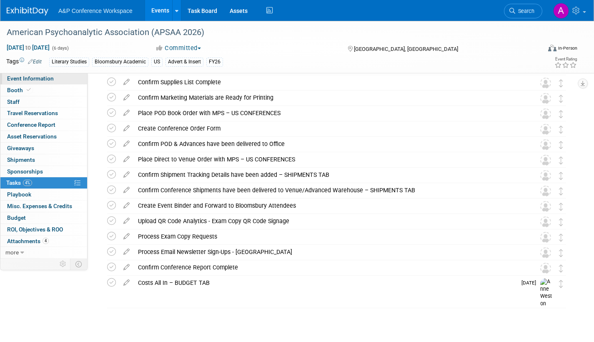
click at [15, 77] on span "Event Information" at bounding box center [30, 78] width 47 height 7
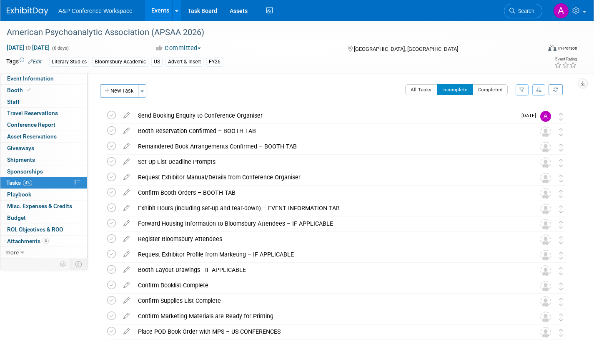
select select "Annual"
select select "Level 2"
select select "In-Person Booth"
select select "Literary Studies"
select select "Bloomsbury Academic"
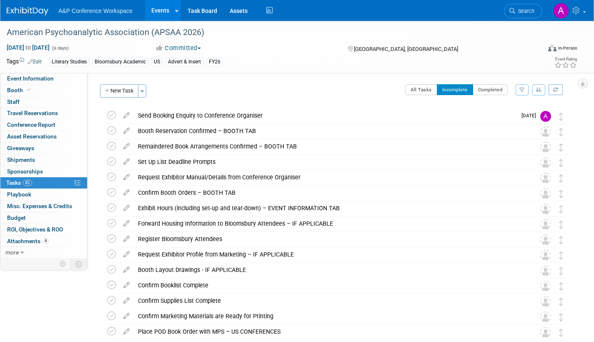
select select "[PERSON_NAME]"
select select "Networking/Commissioning"
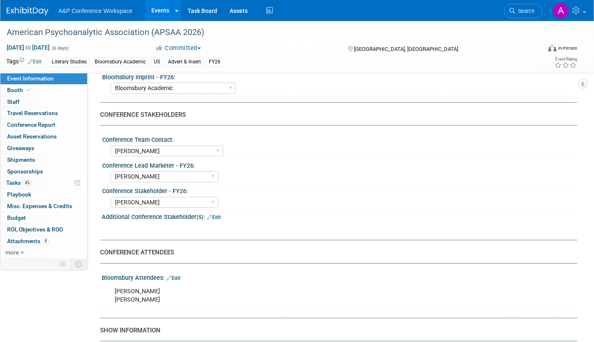
scroll to position [375, 0]
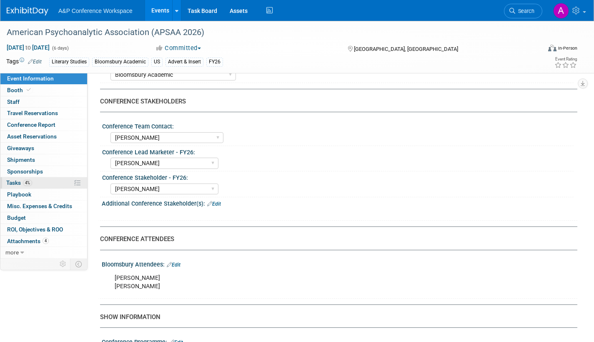
drag, startPoint x: 8, startPoint y: 181, endPoint x: 63, endPoint y: 185, distance: 54.7
click at [9, 181] on span "Tasks 4%" at bounding box center [19, 182] width 26 height 7
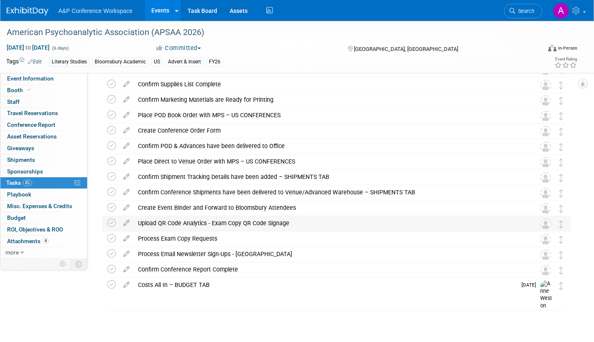
scroll to position [218, 0]
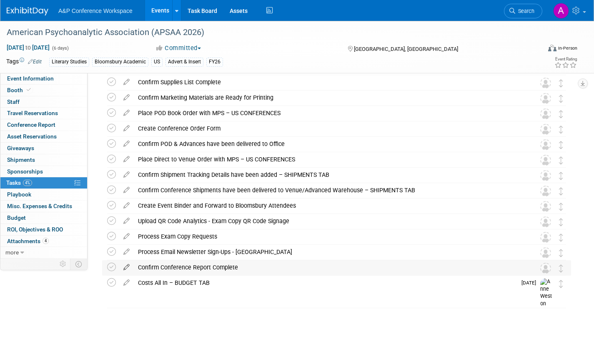
click at [125, 266] on icon at bounding box center [126, 265] width 15 height 10
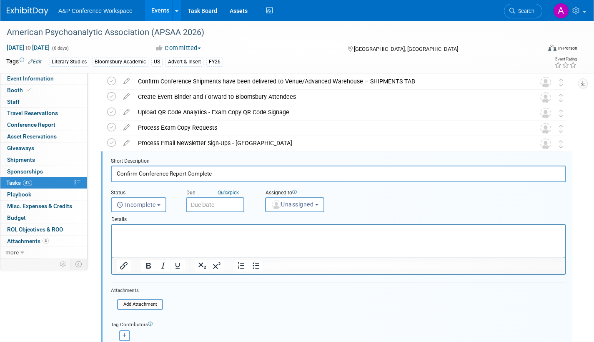
scroll to position [356, 0]
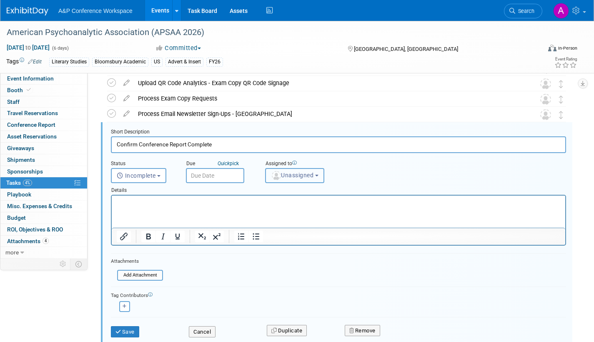
click at [283, 178] on span "Unassigned" at bounding box center [292, 175] width 43 height 7
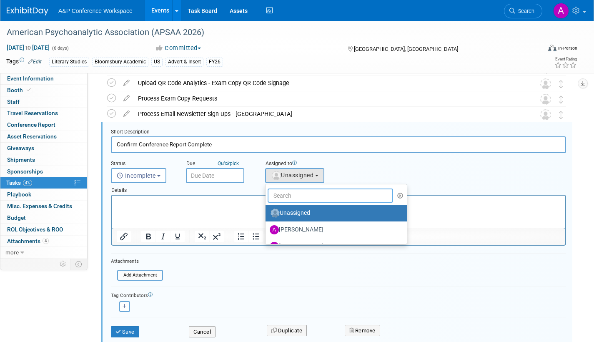
click at [286, 196] on input "text" at bounding box center [330, 195] width 125 height 14
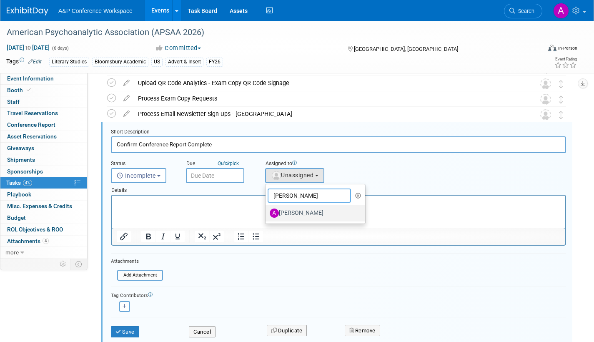
type input "amy mar"
click at [312, 210] on label "[PERSON_NAME]" at bounding box center [313, 212] width 87 height 13
click at [267, 210] on input "[PERSON_NAME]" at bounding box center [263, 211] width 5 height 5
select select "89b5b8fc-8213-47c1-9511-2621a25f47cf"
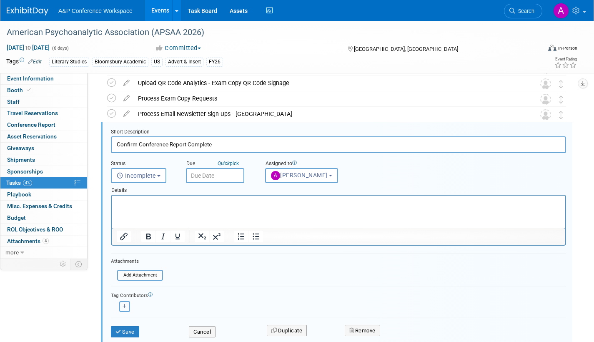
click at [126, 305] on icon "button" at bounding box center [125, 306] width 4 height 5
select select
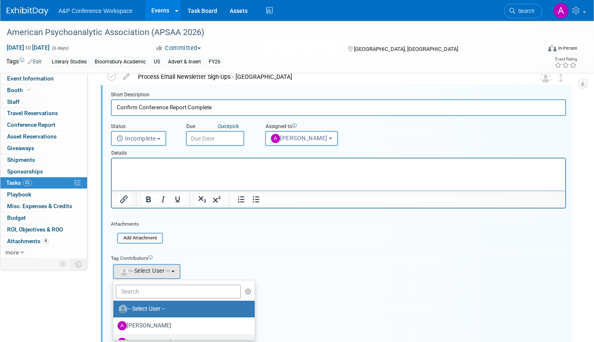
scroll to position [440, 0]
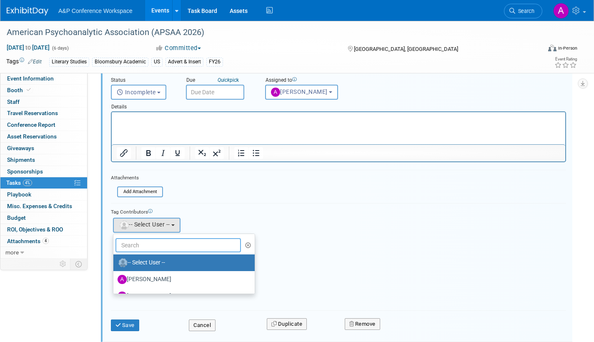
click at [149, 245] on input "text" at bounding box center [177, 245] width 125 height 14
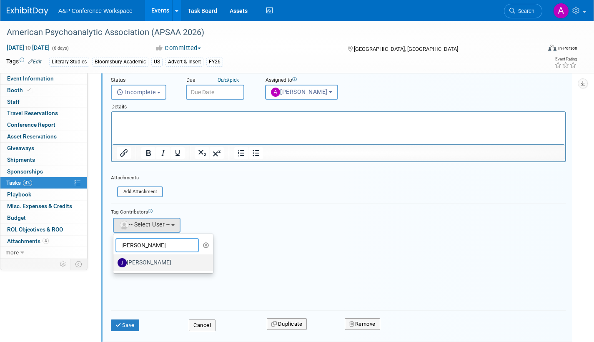
type input "jona"
click at [157, 263] on label "[PERSON_NAME]" at bounding box center [161, 262] width 87 height 13
click at [115, 263] on input "[PERSON_NAME]" at bounding box center [111, 261] width 5 height 5
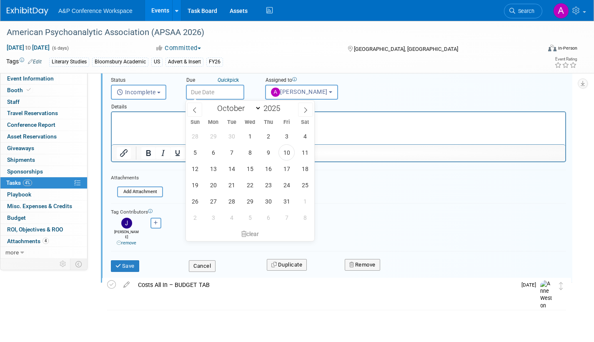
click at [235, 92] on input "text" at bounding box center [215, 92] width 58 height 15
click at [304, 111] on icon at bounding box center [306, 110] width 6 height 6
select select "11"
click at [304, 111] on icon at bounding box center [306, 110] width 6 height 6
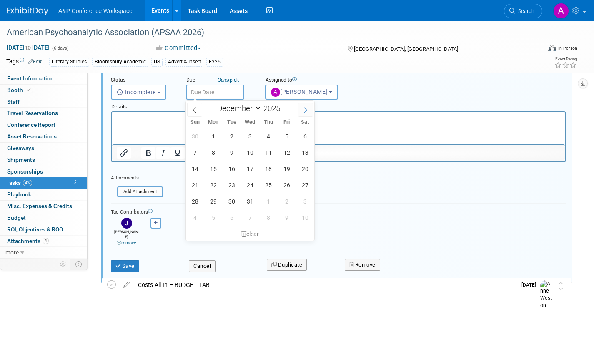
type input "2026"
click at [304, 111] on icon at bounding box center [306, 110] width 6 height 6
select select "1"
click at [288, 135] on span "6" at bounding box center [286, 136] width 16 height 16
type input "Feb 6, 2026"
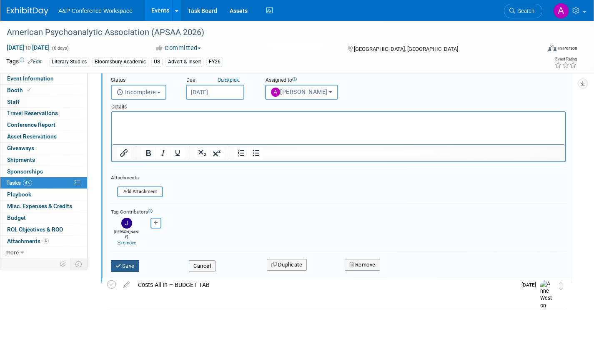
click at [130, 260] on button "Save" at bounding box center [125, 266] width 28 height 12
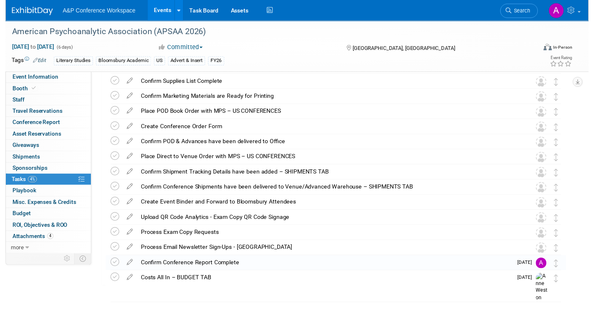
scroll to position [218, 0]
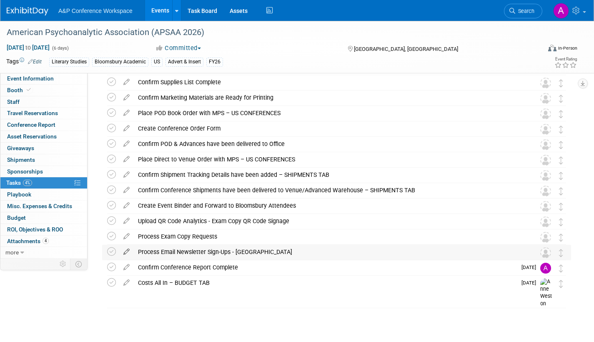
click at [128, 248] on icon at bounding box center [126, 250] width 15 height 10
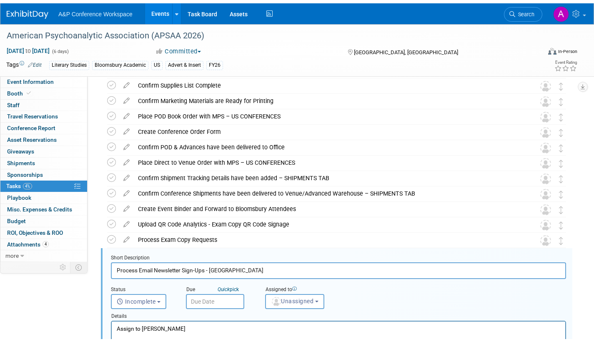
scroll to position [341, 0]
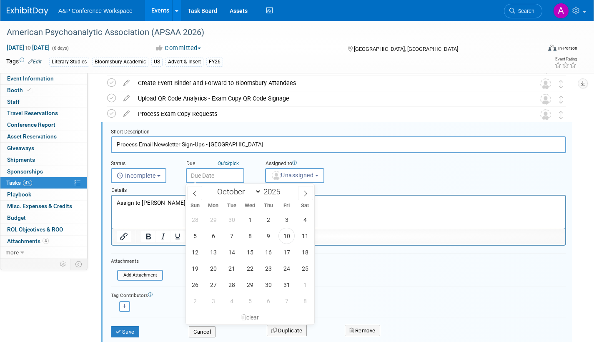
click at [233, 177] on input "text" at bounding box center [215, 175] width 58 height 15
click at [307, 192] on icon at bounding box center [306, 193] width 6 height 6
select select "11"
click at [307, 192] on icon at bounding box center [306, 193] width 6 height 6
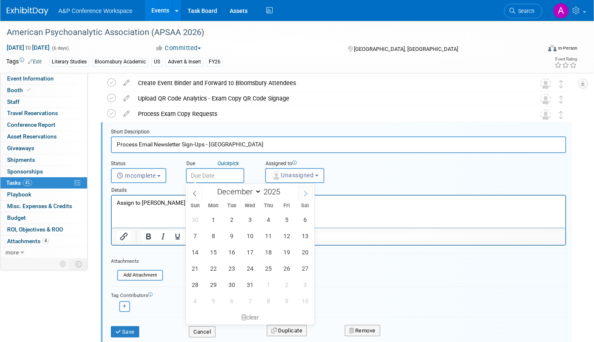
type input "2026"
click at [307, 192] on icon at bounding box center [306, 193] width 6 height 6
select select "1"
click at [250, 235] on span "11" at bounding box center [250, 236] width 16 height 16
type input "Feb 11, 2026"
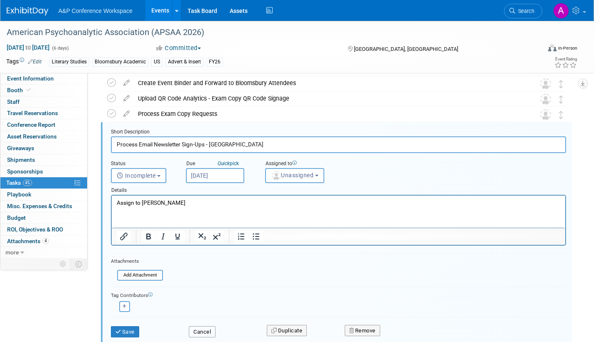
click at [201, 332] on button "Cancel" at bounding box center [202, 332] width 27 height 12
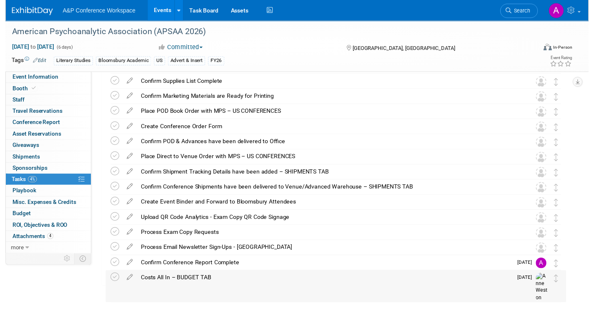
scroll to position [218, 0]
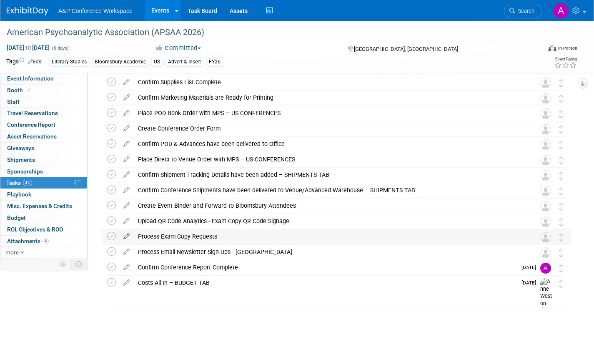
click at [124, 235] on icon at bounding box center [126, 234] width 15 height 10
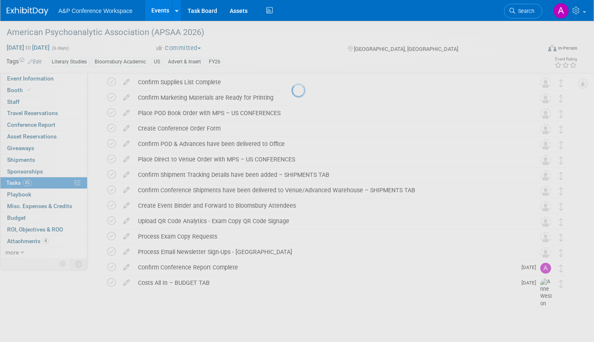
select select "9"
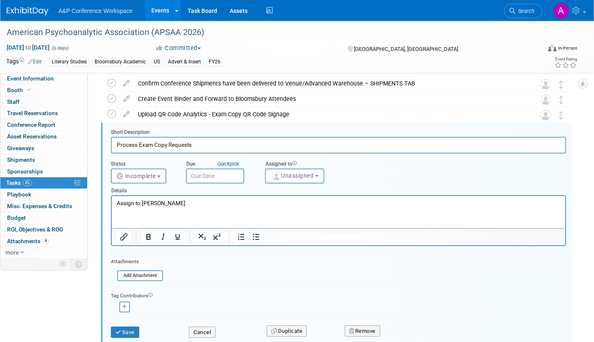
scroll to position [325, 0]
click at [288, 175] on span "Unassigned" at bounding box center [292, 175] width 43 height 7
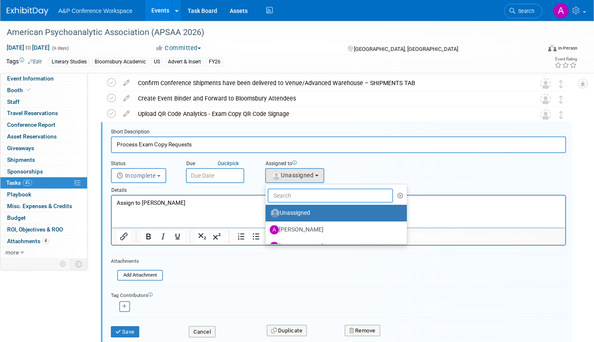
click at [288, 196] on input "text" at bounding box center [330, 195] width 125 height 14
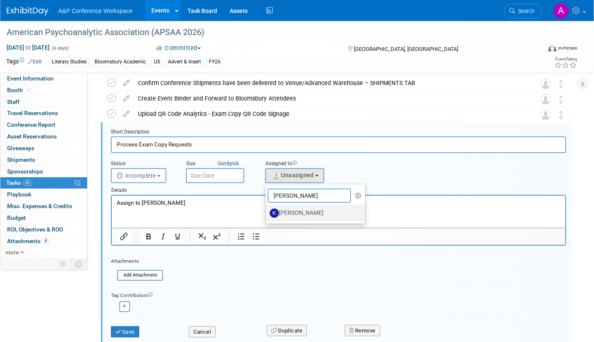
type input "kate h"
click at [303, 211] on label "[PERSON_NAME]" at bounding box center [313, 212] width 87 height 13
click at [267, 211] on input "[PERSON_NAME]" at bounding box center [263, 211] width 5 height 5
select select "42da1453-af37-4144-8267-4d5776ac68ff"
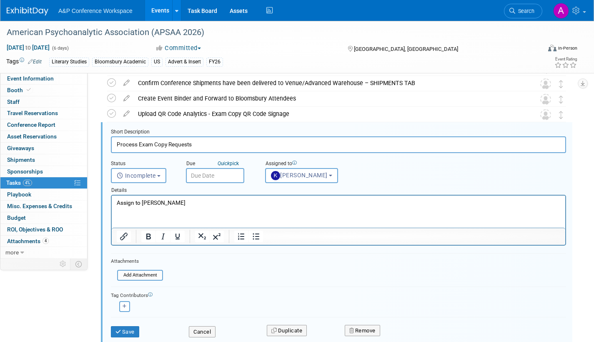
click at [235, 178] on input "text" at bounding box center [215, 175] width 58 height 15
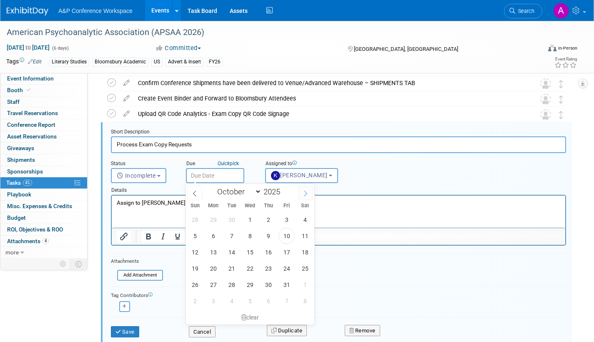
click at [306, 190] on icon at bounding box center [306, 193] width 6 height 6
select select "11"
click at [306, 190] on icon at bounding box center [306, 193] width 6 height 6
type input "2026"
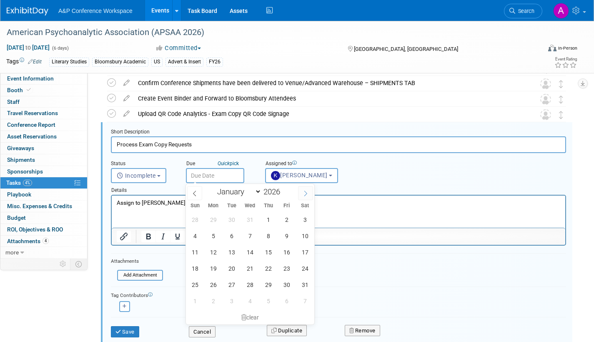
click at [306, 190] on icon at bounding box center [306, 193] width 6 height 6
select select "1"
click at [250, 234] on span "11" at bounding box center [250, 236] width 16 height 16
type input "Feb 11, 2026"
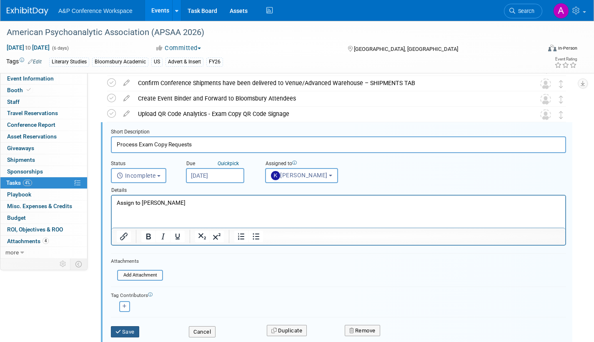
click at [130, 332] on button "Save" at bounding box center [125, 332] width 28 height 12
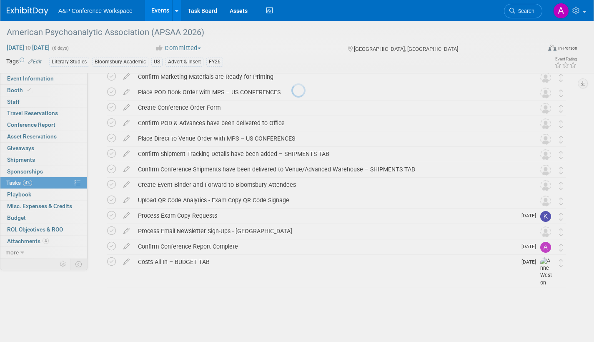
scroll to position [218, 0]
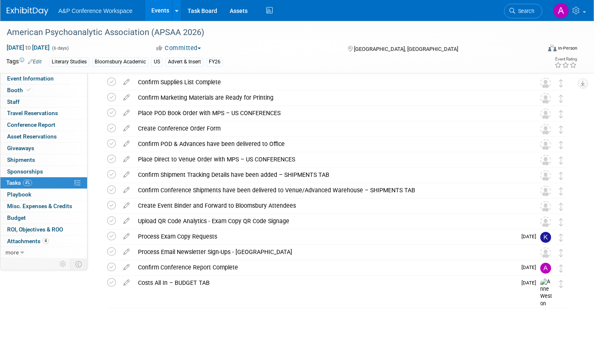
click at [125, 249] on icon at bounding box center [126, 250] width 15 height 10
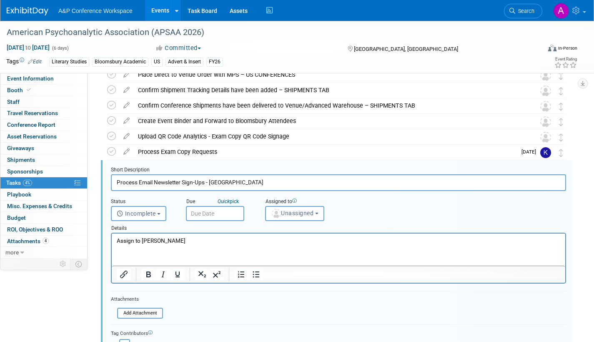
scroll to position [341, 0]
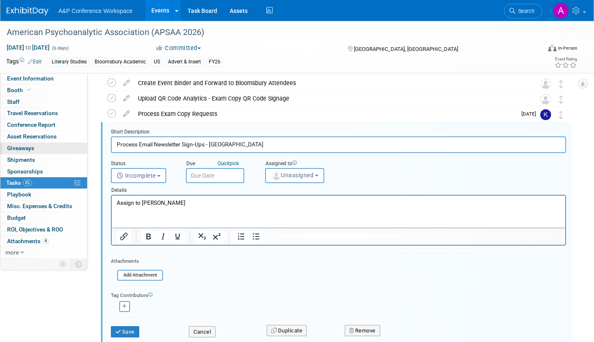
drag, startPoint x: 179, startPoint y: 144, endPoint x: 78, endPoint y: 144, distance: 100.9
click at [78, 144] on div "Event Information Event Info Booth Booth 0 Staff 0 Staff 0 Travel Reservations …" at bounding box center [297, 47] width 594 height 734
click at [201, 330] on button "Cancel" at bounding box center [202, 332] width 27 height 12
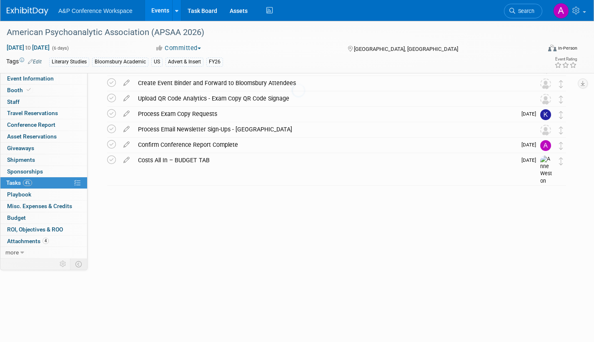
scroll to position [218, 0]
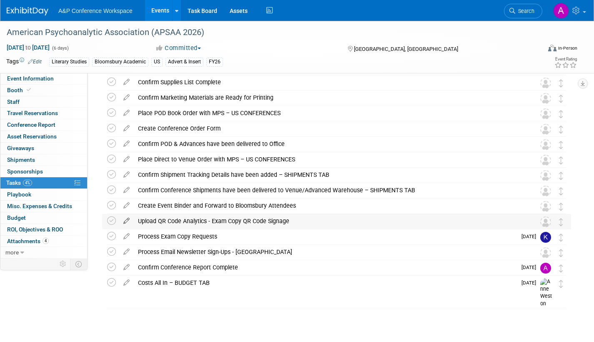
click at [127, 219] on icon at bounding box center [126, 219] width 15 height 10
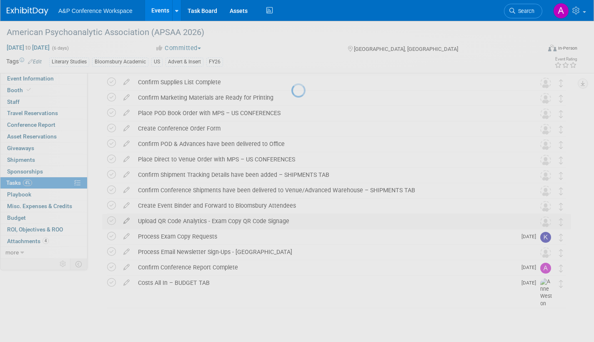
select select "9"
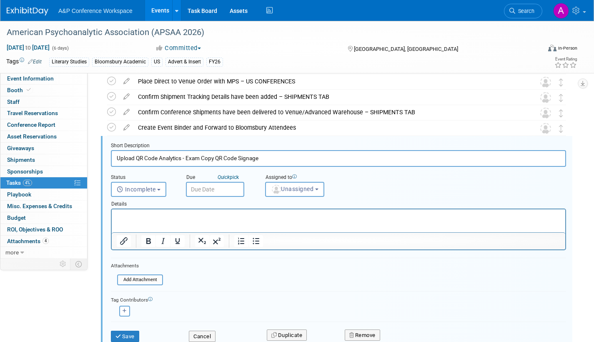
scroll to position [310, 0]
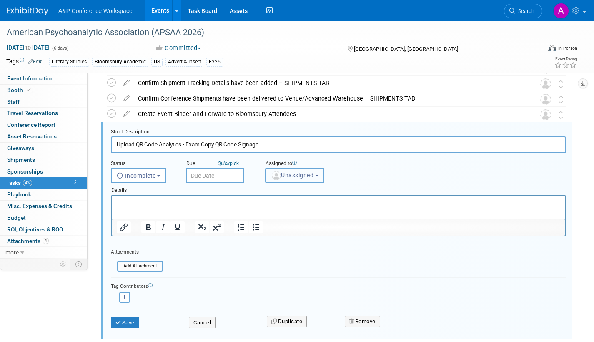
drag, startPoint x: 293, startPoint y: 179, endPoint x: 293, endPoint y: 194, distance: 15.4
click at [294, 179] on button "Unassigned" at bounding box center [294, 175] width 59 height 15
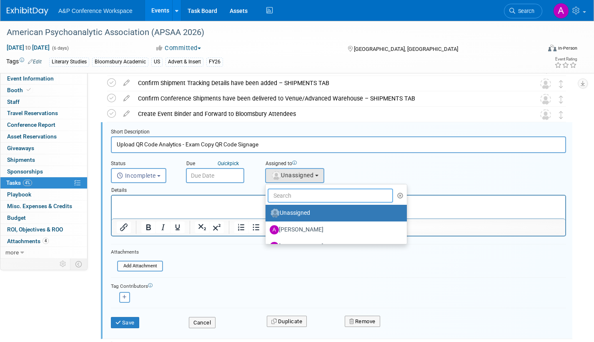
click at [290, 199] on input "text" at bounding box center [330, 195] width 125 height 14
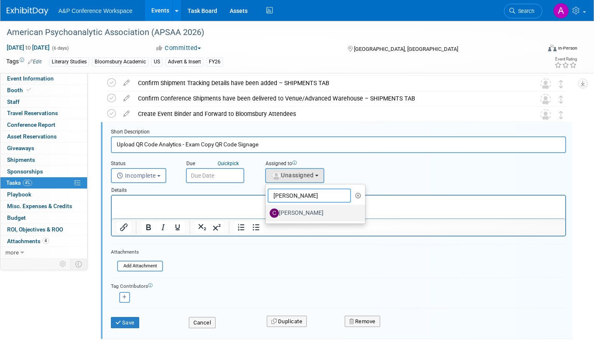
type input "christine"
drag, startPoint x: 305, startPoint y: 211, endPoint x: 194, endPoint y: 15, distance: 225.8
click at [305, 211] on label "[PERSON_NAME]" at bounding box center [313, 212] width 87 height 13
click at [267, 211] on input "[PERSON_NAME]" at bounding box center [263, 211] width 5 height 5
select select "1a58e6ac-2dfa-429d-b54a-9dc2e557f424"
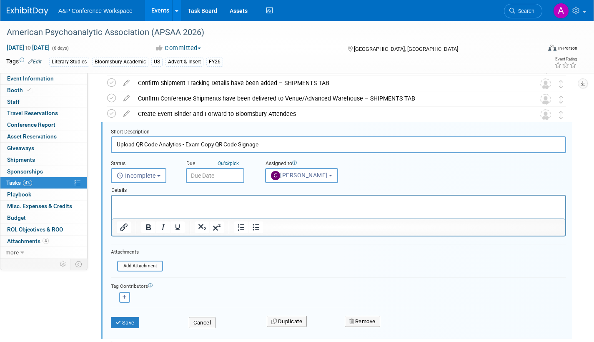
click at [233, 175] on input "text" at bounding box center [215, 175] width 58 height 15
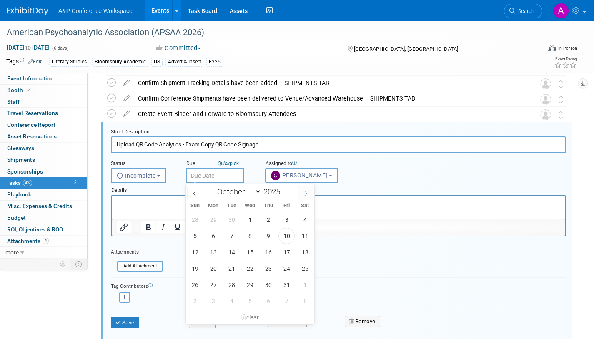
click at [308, 193] on icon at bounding box center [306, 193] width 6 height 6
select select "11"
click at [308, 193] on icon at bounding box center [306, 193] width 6 height 6
type input "2026"
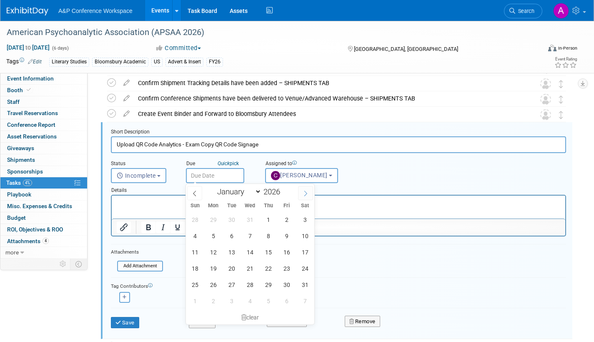
click at [308, 193] on icon at bounding box center [306, 193] width 6 height 6
select select "1"
click at [287, 234] on span "13" at bounding box center [286, 236] width 16 height 16
type input "Feb 13, 2026"
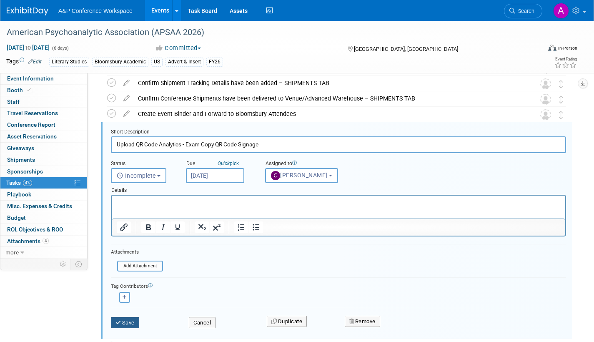
click at [124, 320] on button "Save" at bounding box center [125, 323] width 28 height 12
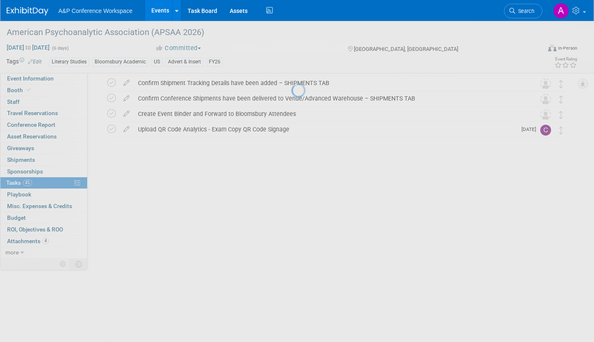
scroll to position [218, 0]
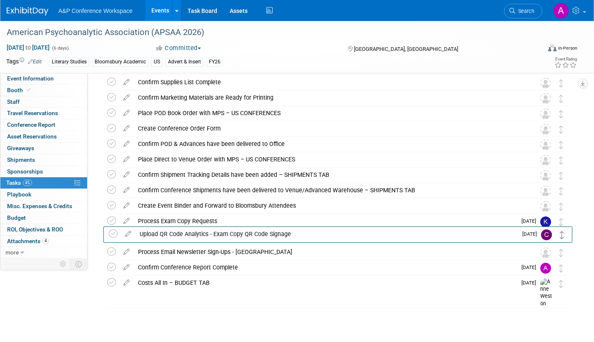
drag, startPoint x: 561, startPoint y: 224, endPoint x: 562, endPoint y: 237, distance: 13.0
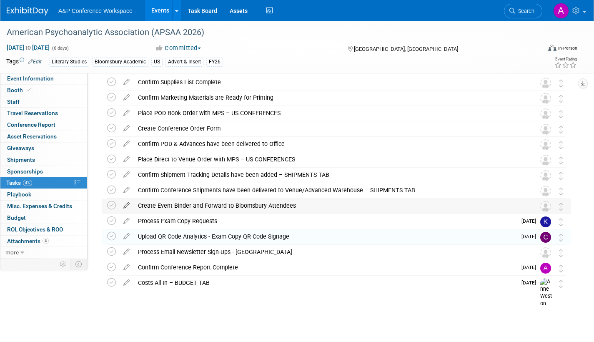
click at [128, 202] on icon at bounding box center [126, 203] width 15 height 10
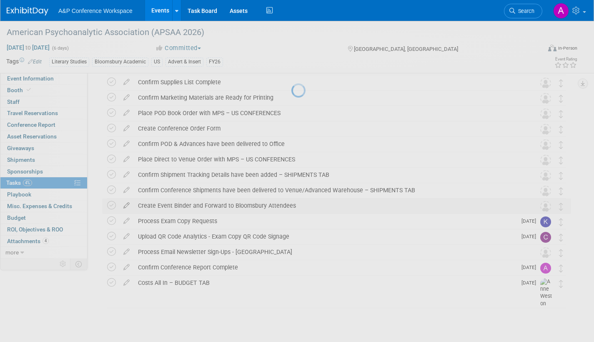
select select "9"
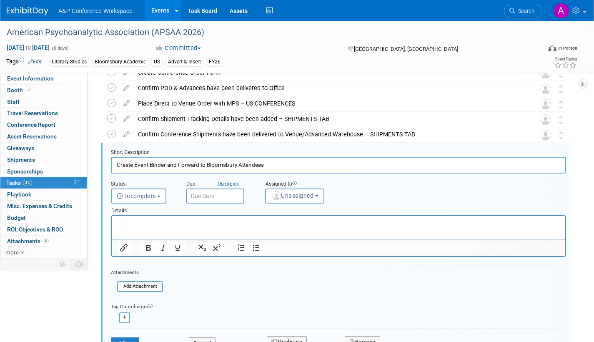
scroll to position [295, 0]
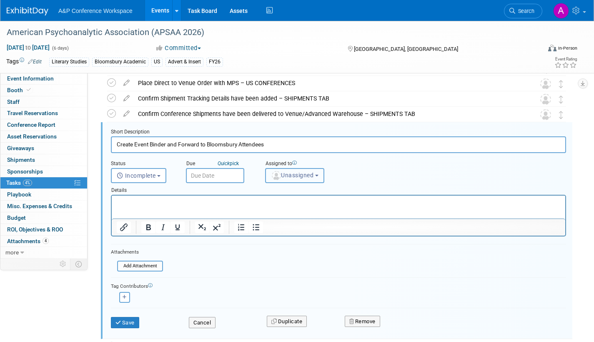
click at [293, 173] on span "Unassigned" at bounding box center [292, 175] width 43 height 7
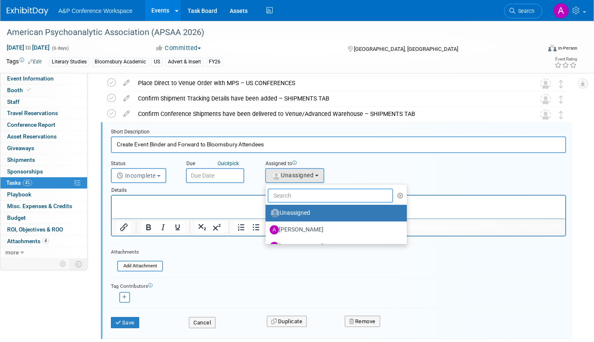
click at [294, 193] on input "text" at bounding box center [330, 195] width 125 height 14
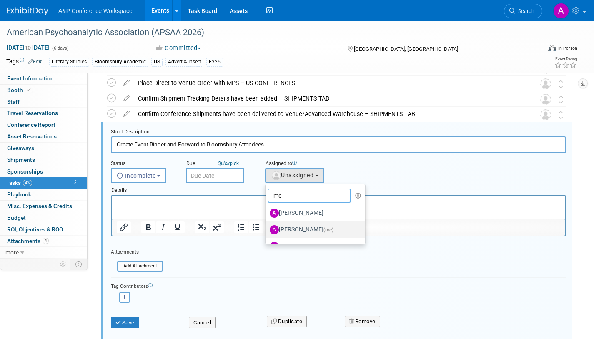
type input "me"
click at [323, 228] on span "(me)" at bounding box center [328, 230] width 10 height 6
click at [267, 228] on input "Amanda Oney (me)" at bounding box center [263, 228] width 5 height 5
select select "3fc68575-f872-4db6-8d2a-11755123f12c"
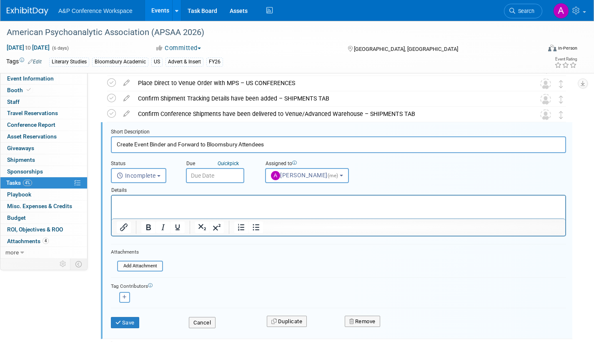
click at [229, 175] on input "text" at bounding box center [215, 175] width 58 height 15
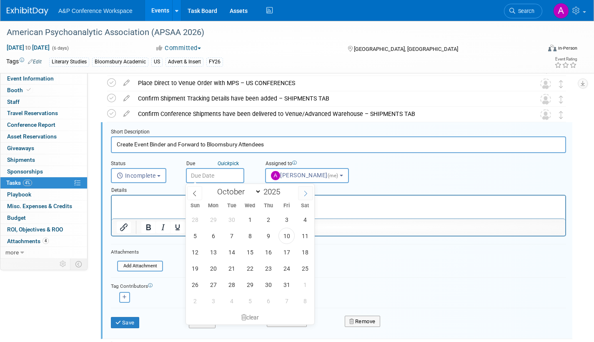
click at [304, 195] on icon at bounding box center [305, 192] width 3 height 5
select select "11"
click at [304, 195] on icon at bounding box center [305, 192] width 3 height 5
type input "2026"
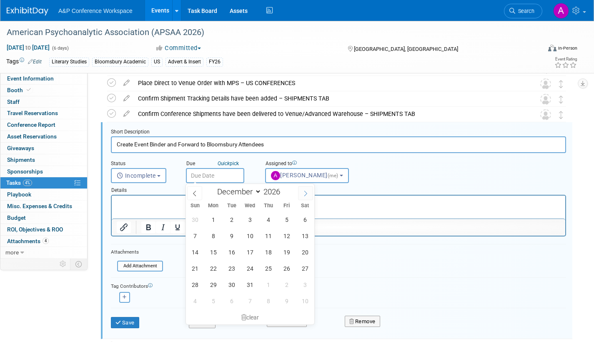
select select "0"
click at [270, 267] on span "22" at bounding box center [268, 268] width 16 height 16
type input "Jan 22, 2026"
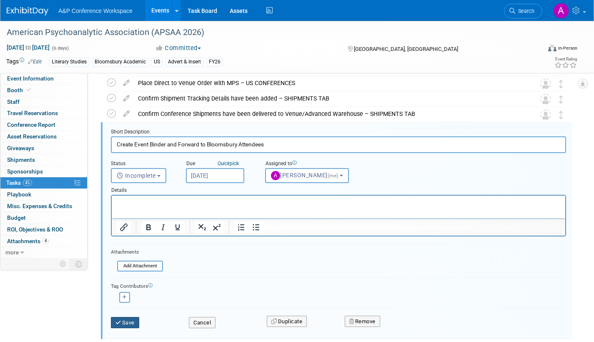
click at [136, 321] on button "Save" at bounding box center [125, 323] width 28 height 12
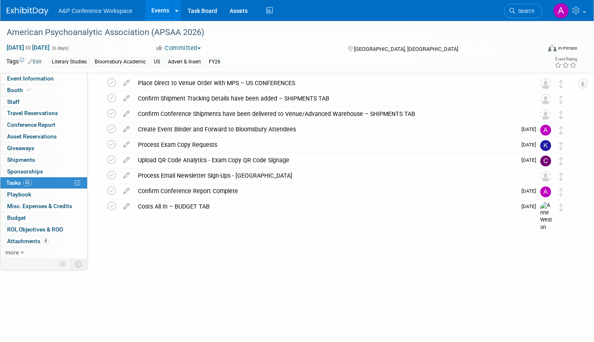
scroll to position [218, 0]
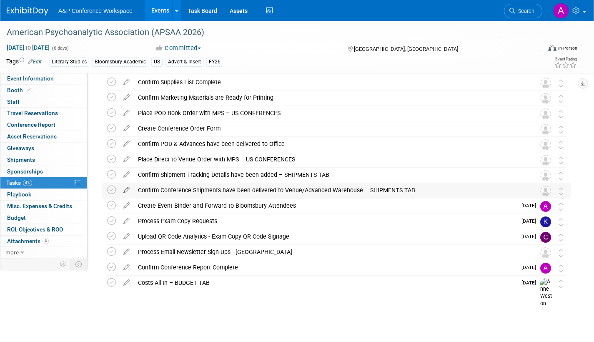
click at [127, 188] on icon at bounding box center [126, 188] width 15 height 10
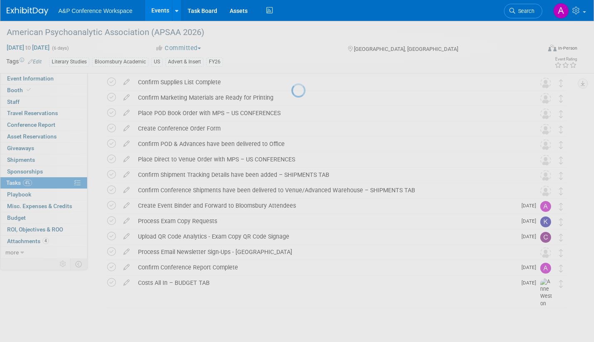
select select "9"
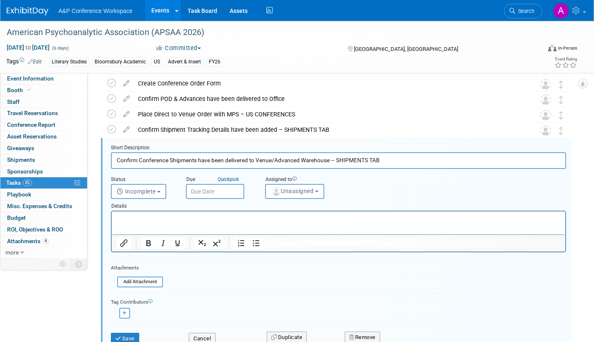
scroll to position [279, 0]
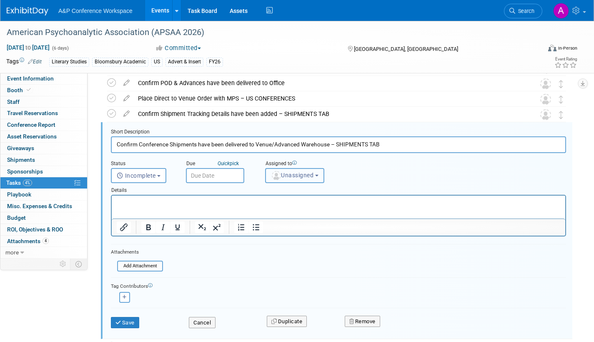
click at [282, 172] on span "Unassigned" at bounding box center [292, 175] width 43 height 7
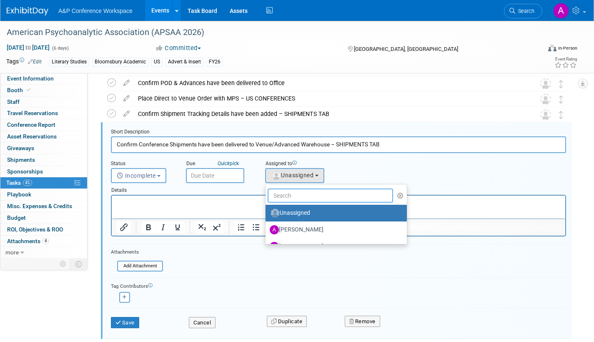
click at [280, 198] on input "text" at bounding box center [330, 195] width 125 height 14
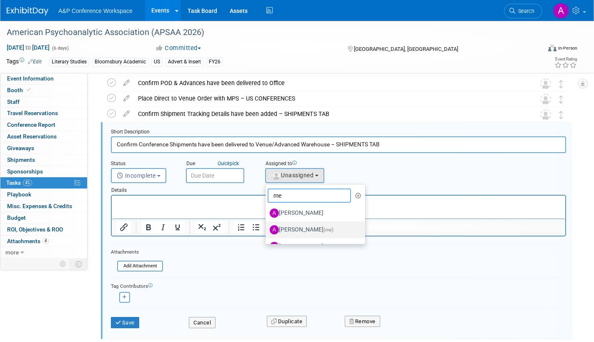
type input "me"
click at [295, 230] on label "Amanda Oney (me)" at bounding box center [313, 229] width 87 height 13
click at [267, 230] on input "Amanda Oney (me)" at bounding box center [263, 228] width 5 height 5
select select "3fc68575-f872-4db6-8d2a-11755123f12c"
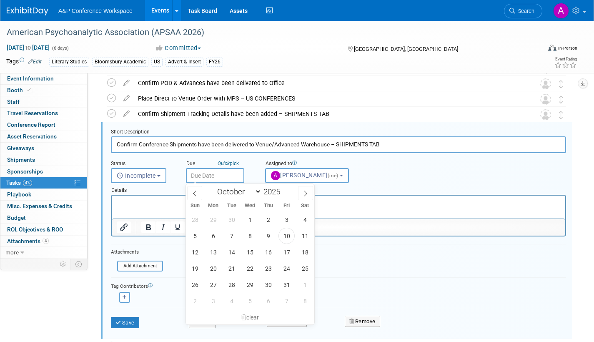
click at [237, 176] on input "text" at bounding box center [215, 175] width 58 height 15
click at [304, 195] on icon at bounding box center [306, 193] width 6 height 6
click at [305, 195] on icon at bounding box center [306, 193] width 6 height 6
select select "11"
click at [305, 195] on icon at bounding box center [306, 193] width 6 height 6
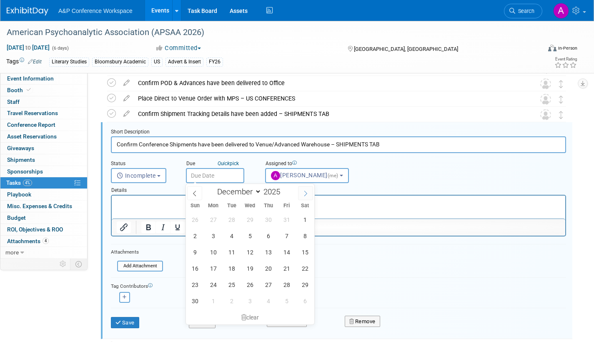
type input "2026"
select select "0"
click at [285, 268] on span "23" at bounding box center [286, 268] width 16 height 16
type input "Jan 23, 2026"
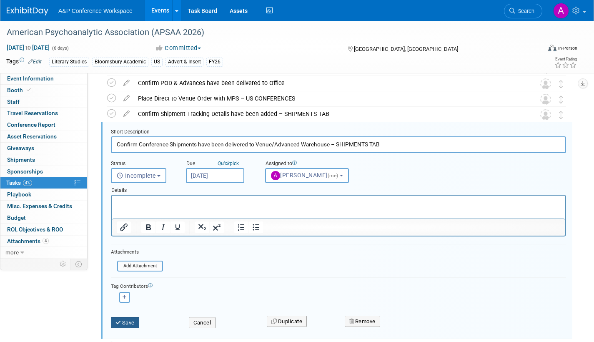
drag, startPoint x: 139, startPoint y: 322, endPoint x: 142, endPoint y: 319, distance: 4.4
click at [139, 322] on button "Save" at bounding box center [125, 323] width 28 height 12
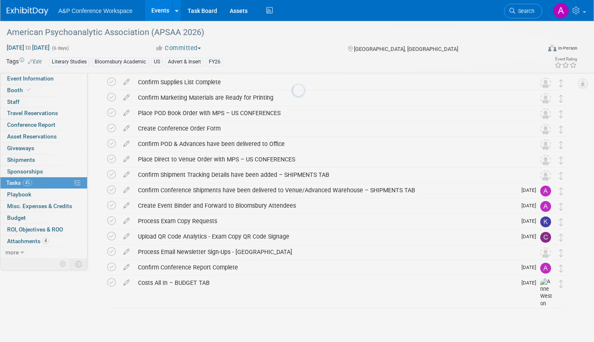
scroll to position [218, 0]
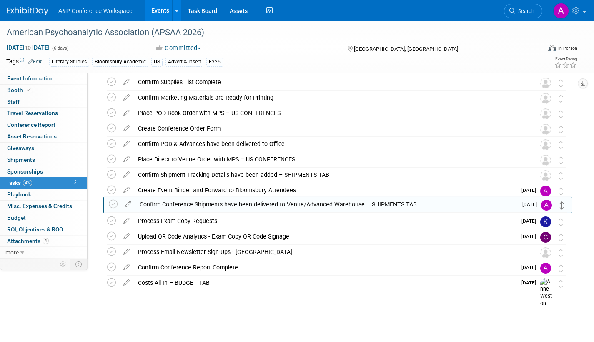
drag, startPoint x: 561, startPoint y: 193, endPoint x: 561, endPoint y: 210, distance: 16.7
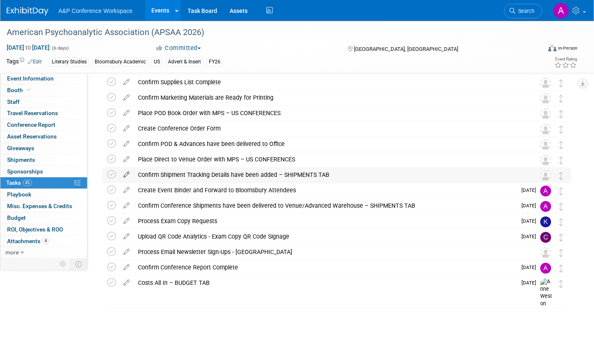
click at [128, 172] on icon at bounding box center [126, 173] width 15 height 10
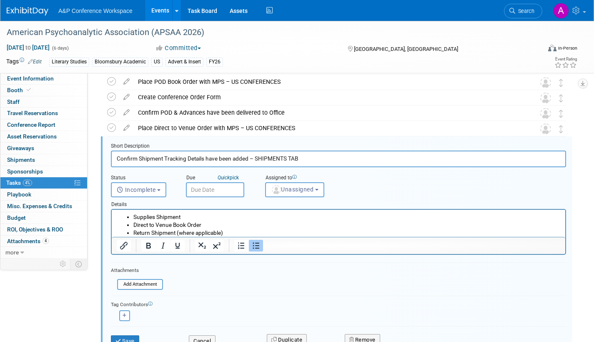
scroll to position [264, 0]
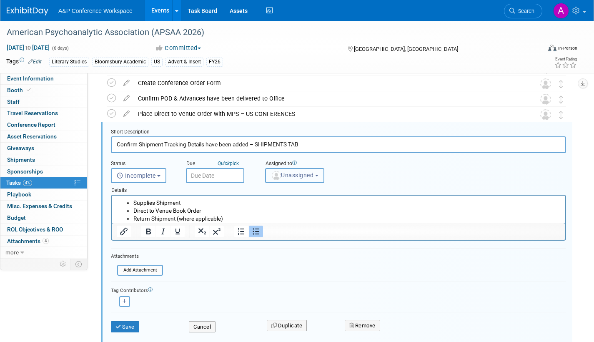
click at [290, 173] on span "Unassigned" at bounding box center [292, 175] width 43 height 7
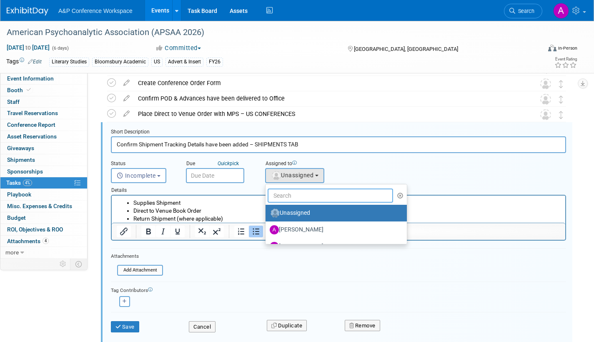
click at [286, 194] on input "text" at bounding box center [330, 195] width 125 height 14
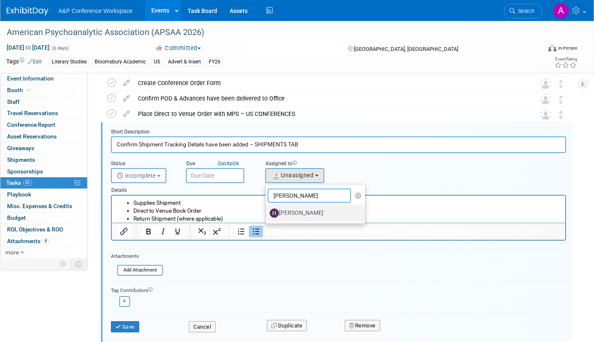
type input "hannah"
click at [292, 209] on label "[PERSON_NAME]" at bounding box center [313, 212] width 87 height 13
click at [267, 209] on input "[PERSON_NAME]" at bounding box center [263, 211] width 5 height 5
select select "f47d5110-dff9-4952-99f5-c640fdae2d00"
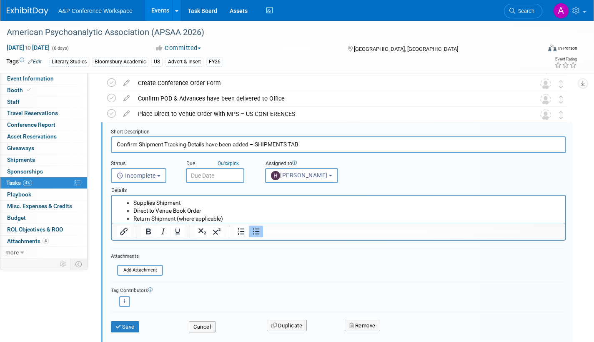
click at [218, 176] on input "text" at bounding box center [215, 175] width 58 height 15
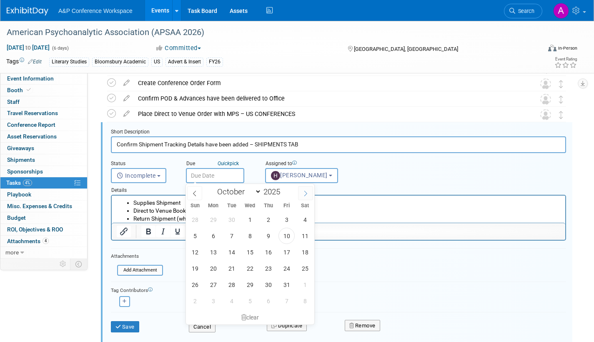
click at [305, 194] on icon at bounding box center [306, 193] width 6 height 6
select select "11"
click at [305, 194] on icon at bounding box center [306, 193] width 6 height 6
type input "2026"
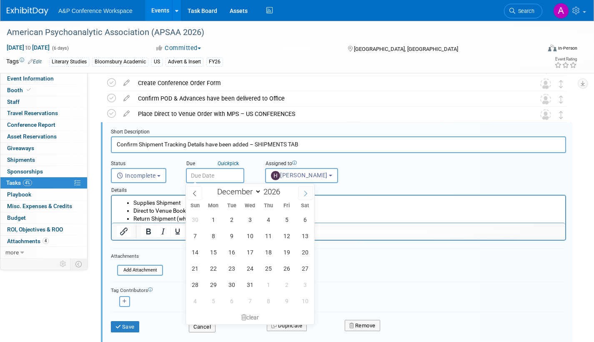
select select "0"
click at [287, 253] on span "16" at bounding box center [286, 252] width 16 height 16
type input "Jan 16, 2026"
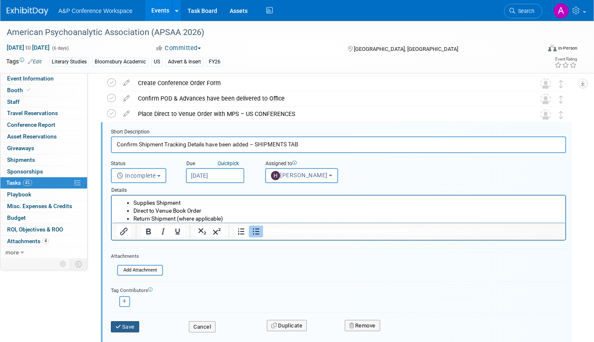
click at [128, 325] on button "Save" at bounding box center [125, 327] width 28 height 12
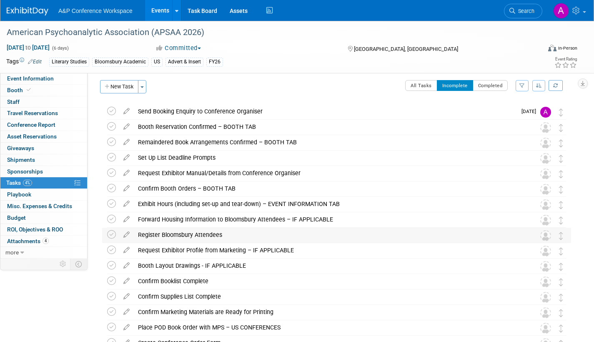
scroll to position [0, 0]
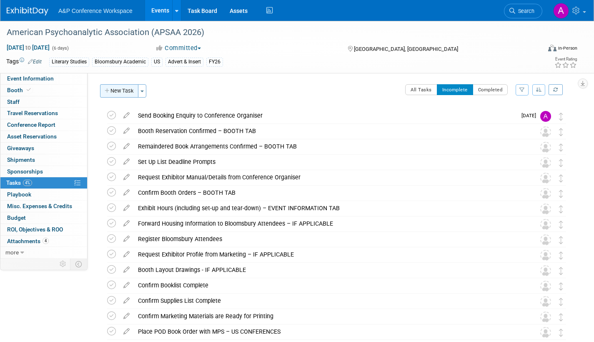
click at [121, 91] on button "New Task" at bounding box center [119, 90] width 38 height 13
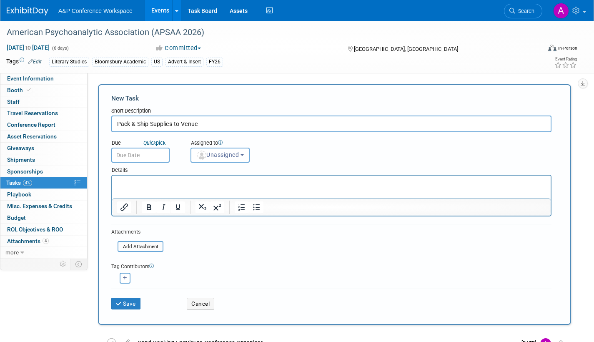
type input "Pack & Ship Supplies to Venue"
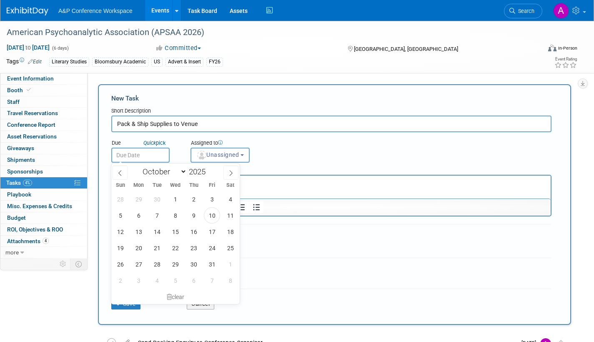
click at [153, 156] on input "text" at bounding box center [140, 155] width 58 height 15
click at [234, 172] on span at bounding box center [230, 172] width 15 height 14
click at [233, 172] on icon at bounding box center [231, 173] width 6 height 6
select select "11"
click at [230, 173] on icon at bounding box center [231, 173] width 6 height 6
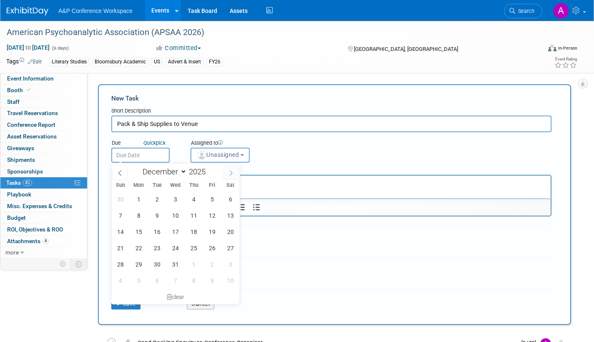
type input "2026"
select select "0"
drag, startPoint x: 213, startPoint y: 230, endPoint x: 216, endPoint y: 212, distance: 18.6
click at [212, 230] on span "16" at bounding box center [212, 231] width 16 height 16
type input "Jan 16, 2026"
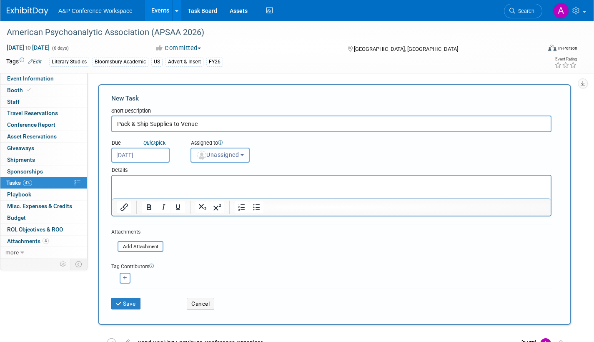
click at [222, 157] on span "Unassigned" at bounding box center [217, 154] width 43 height 7
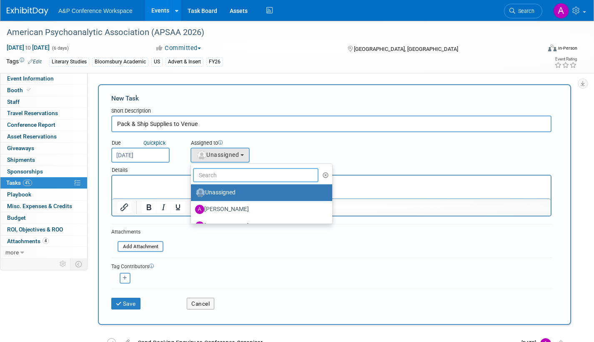
click at [218, 176] on input "text" at bounding box center [255, 175] width 125 height 14
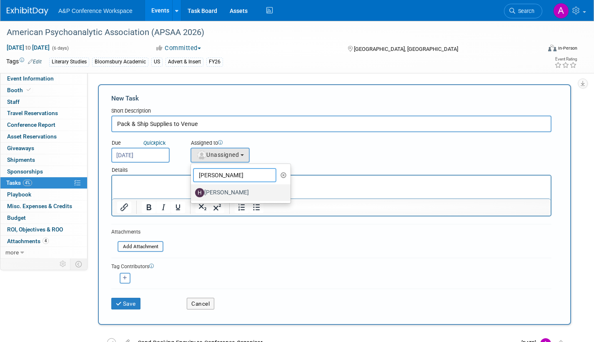
type input "Hannah"
click at [230, 191] on label "[PERSON_NAME]" at bounding box center [238, 192] width 87 height 13
click at [192, 191] on input "[PERSON_NAME]" at bounding box center [189, 191] width 5 height 5
select select "f47d5110-dff9-4952-99f5-c640fdae2d00"
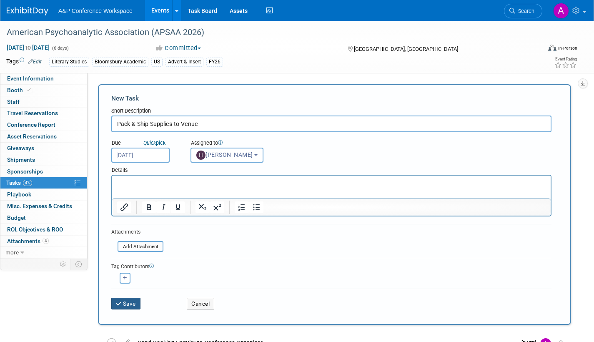
click at [119, 304] on icon "submit" at bounding box center [119, 304] width 7 height 6
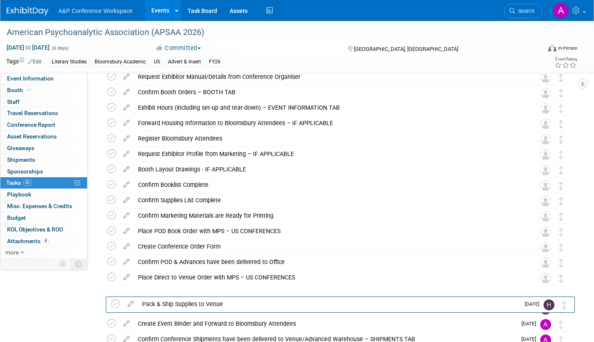
scroll to position [150, 0]
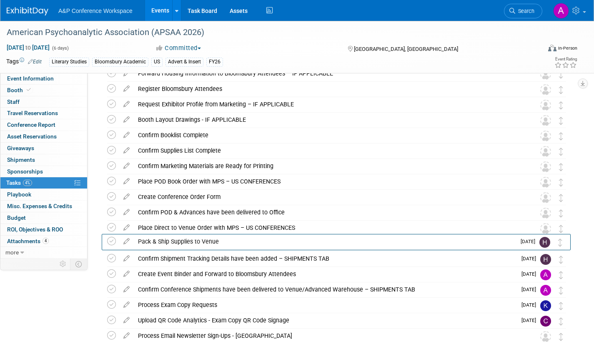
drag, startPoint x: 563, startPoint y: 117, endPoint x: 563, endPoint y: 244, distance: 127.5
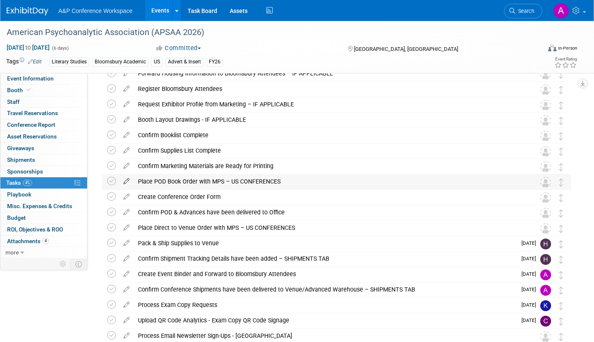
click at [126, 178] on icon at bounding box center [126, 179] width 15 height 10
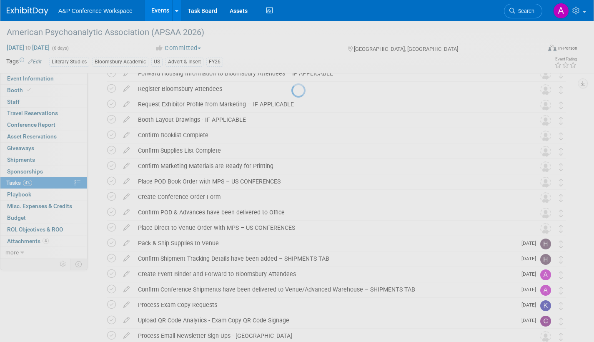
select select "9"
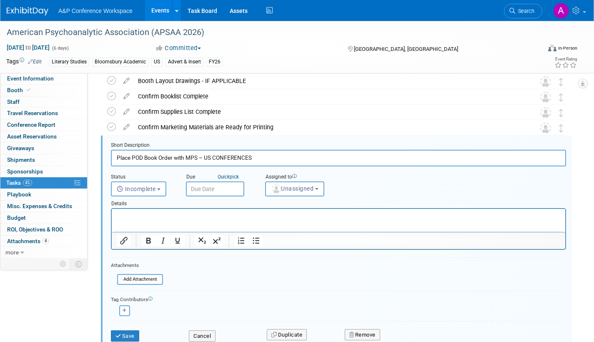
scroll to position [202, 0]
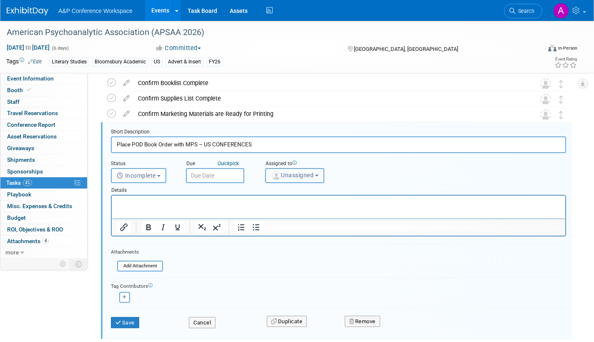
drag, startPoint x: 290, startPoint y: 175, endPoint x: 294, endPoint y: 188, distance: 13.2
click at [290, 175] on span "Unassigned" at bounding box center [292, 175] width 43 height 7
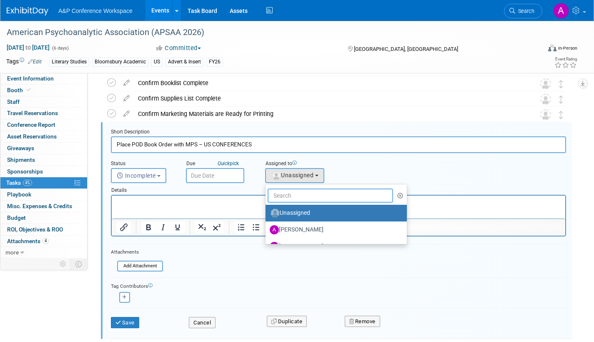
click at [292, 196] on input "text" at bounding box center [330, 195] width 125 height 14
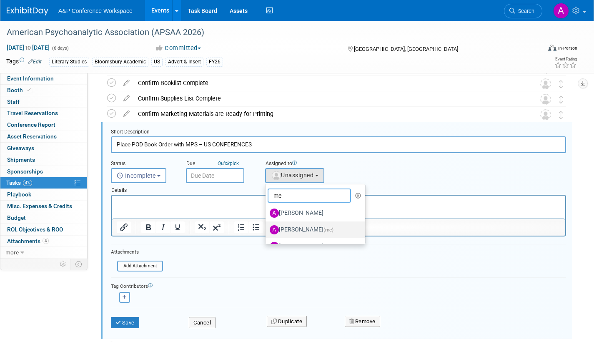
type input "me"
click at [300, 230] on label "Amanda Oney (me)" at bounding box center [313, 229] width 87 height 13
click at [267, 230] on input "Amanda Oney (me)" at bounding box center [263, 228] width 5 height 5
select select "3fc68575-f872-4db6-8d2a-11755123f12c"
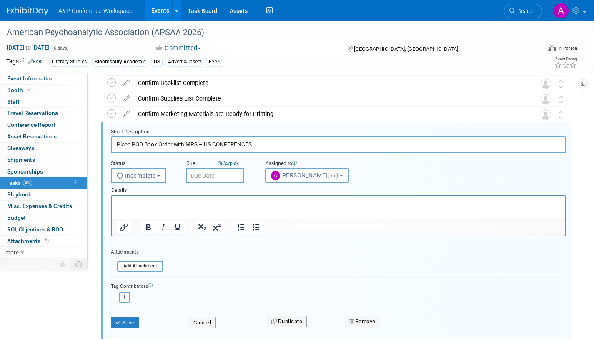
click at [231, 177] on input "text" at bounding box center [215, 175] width 58 height 15
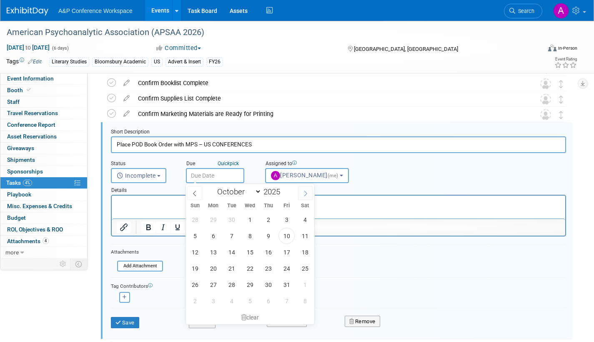
click at [305, 194] on icon at bounding box center [306, 193] width 6 height 6
click at [305, 193] on icon at bounding box center [306, 193] width 6 height 6
select select "11"
click at [305, 193] on icon at bounding box center [306, 193] width 6 height 6
type input "2026"
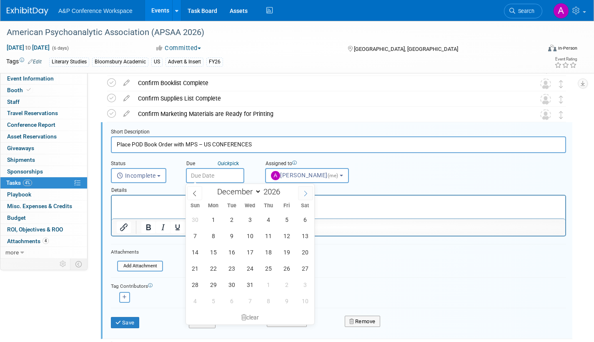
select select "0"
click at [194, 193] on icon at bounding box center [194, 192] width 3 height 5
type input "2025"
select select "11"
click at [212, 246] on span "15" at bounding box center [213, 252] width 16 height 16
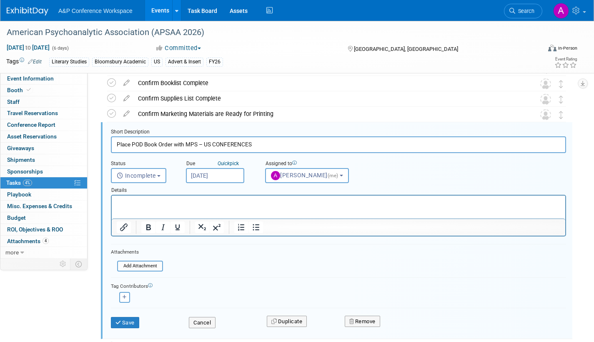
click at [240, 178] on input "Dec 15, 2025" at bounding box center [215, 175] width 58 height 15
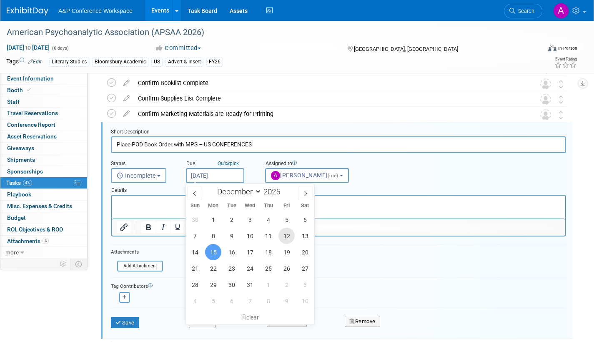
click at [287, 238] on span "12" at bounding box center [286, 236] width 16 height 16
type input "Dec 12, 2025"
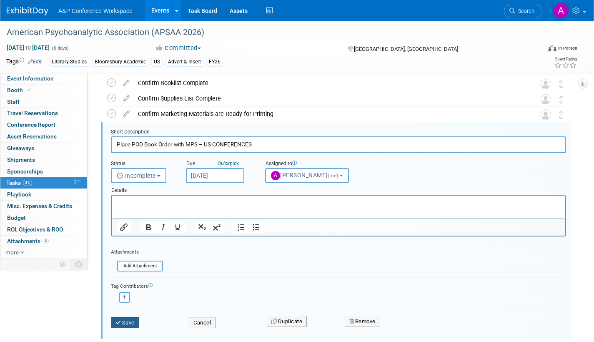
click at [134, 321] on button "Save" at bounding box center [125, 323] width 28 height 12
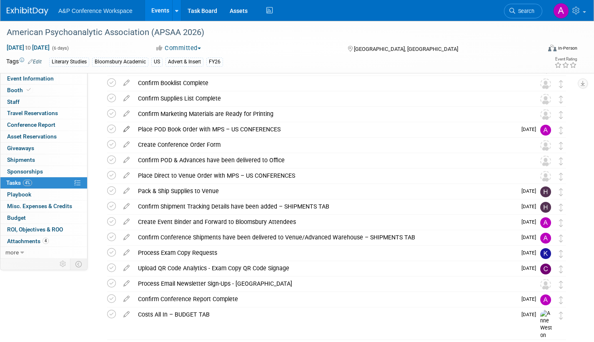
click at [126, 130] on icon at bounding box center [126, 127] width 15 height 10
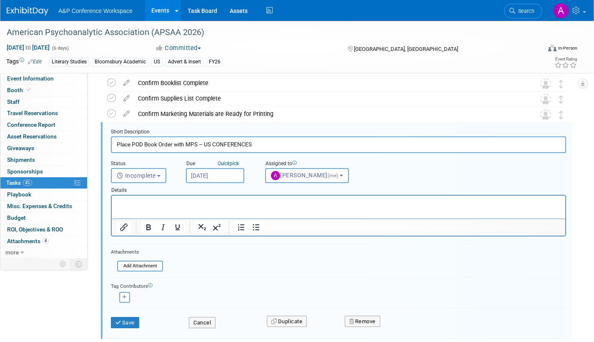
scroll to position [0, 0]
click at [192, 204] on p "Rich Text Area. Press ALT-0 for help." at bounding box center [339, 203] width 444 height 8
click at [132, 321] on button "Save" at bounding box center [125, 323] width 28 height 12
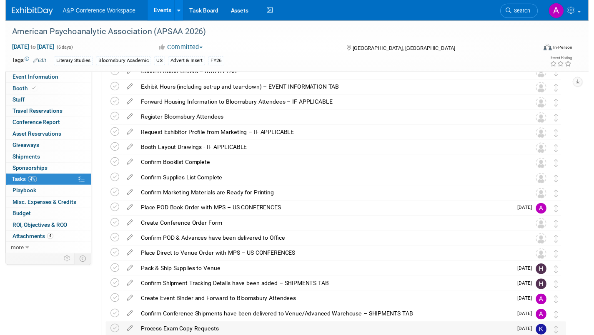
scroll to position [119, 0]
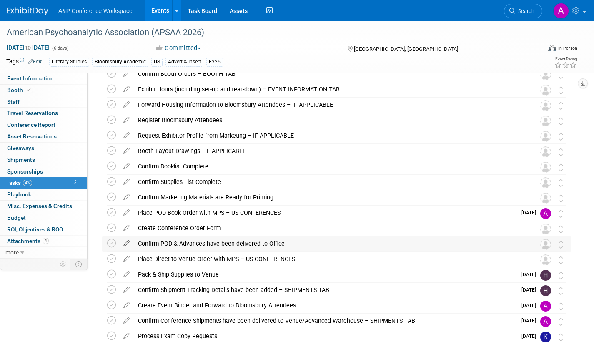
click at [128, 241] on icon at bounding box center [126, 241] width 15 height 10
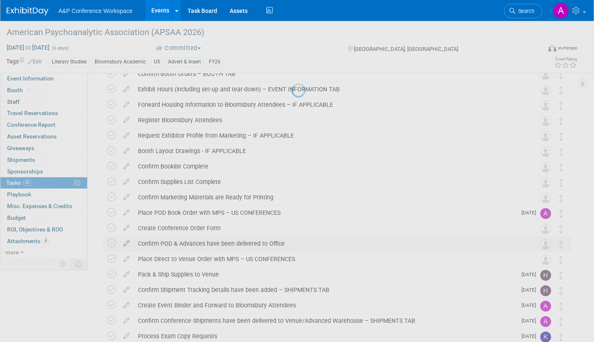
select select "9"
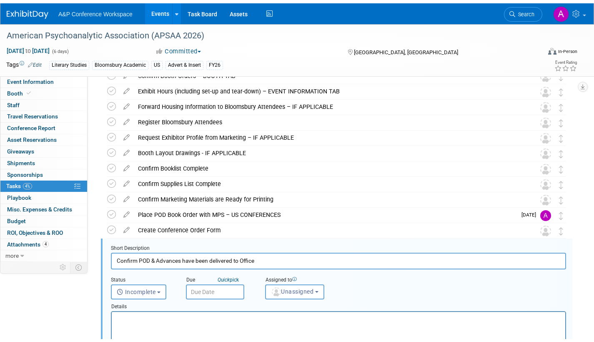
scroll to position [233, 0]
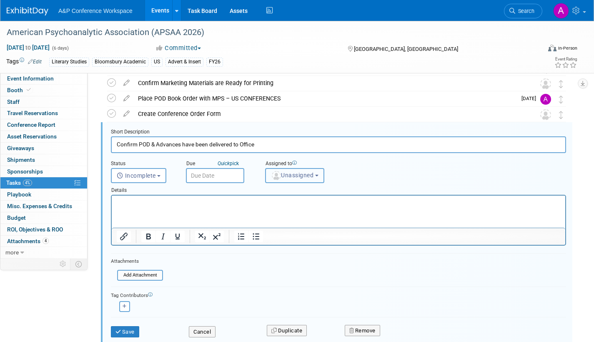
click at [283, 176] on span "Unassigned" at bounding box center [292, 175] width 43 height 7
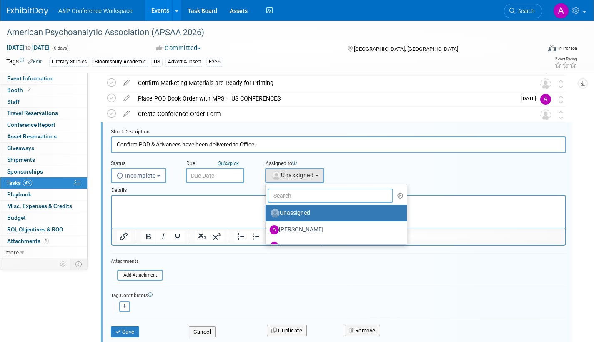
click at [277, 195] on input "text" at bounding box center [330, 195] width 125 height 14
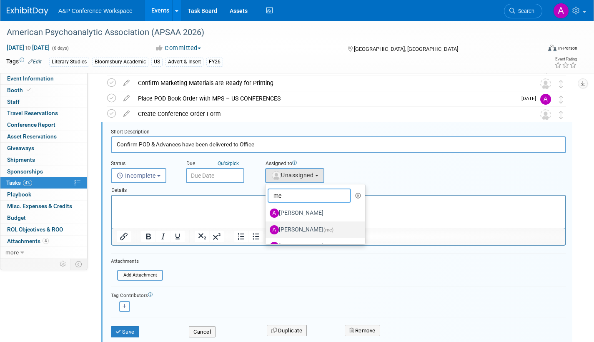
type input "me"
drag, startPoint x: 303, startPoint y: 229, endPoint x: 143, endPoint y: 11, distance: 270.4
click at [303, 229] on label "Amanda Oney (me)" at bounding box center [313, 229] width 87 height 13
click at [267, 229] on input "Amanda Oney (me)" at bounding box center [263, 228] width 5 height 5
select select "3fc68575-f872-4db6-8d2a-11755123f12c"
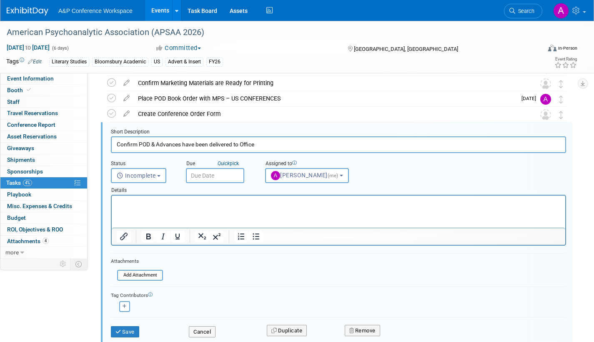
click at [237, 175] on input "text" at bounding box center [215, 175] width 58 height 15
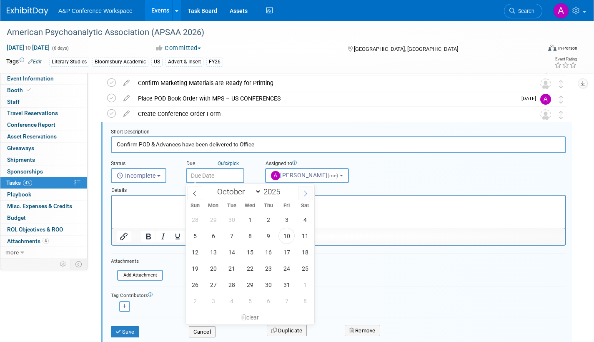
click at [307, 190] on icon at bounding box center [306, 193] width 6 height 6
click at [193, 193] on icon at bounding box center [195, 193] width 6 height 6
click at [310, 193] on span at bounding box center [305, 193] width 15 height 14
select select "11"
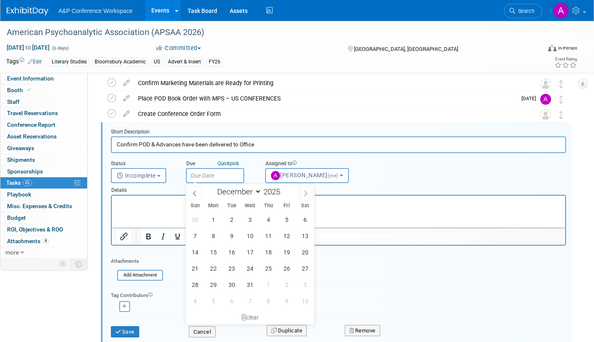
click at [309, 193] on span at bounding box center [305, 193] width 15 height 14
type input "2026"
select select "0"
click at [212, 235] on span "5" at bounding box center [213, 236] width 16 height 16
type input "Jan 5, 2026"
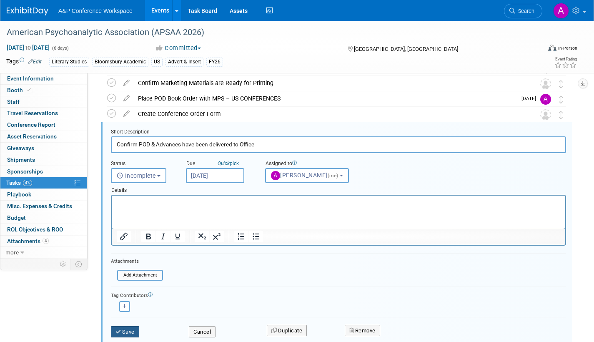
click at [125, 331] on button "Save" at bounding box center [125, 332] width 28 height 12
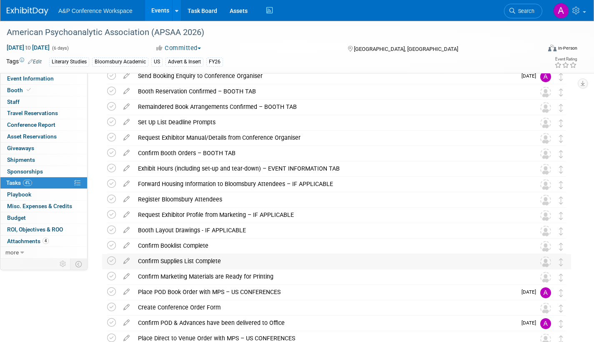
scroll to position [25, 0]
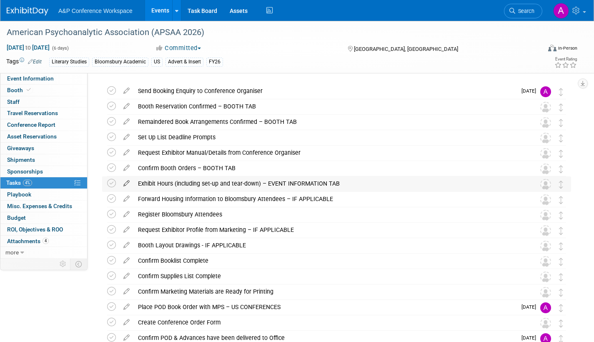
click at [126, 183] on icon at bounding box center [126, 181] width 15 height 10
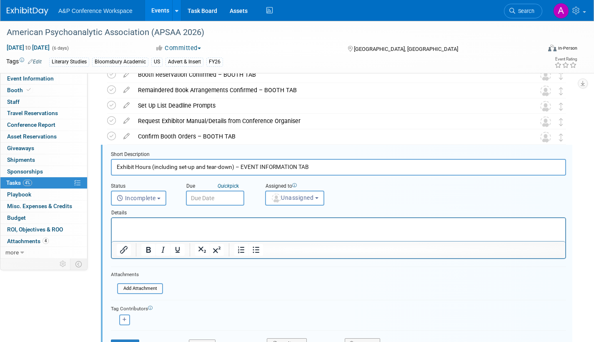
scroll to position [79, 0]
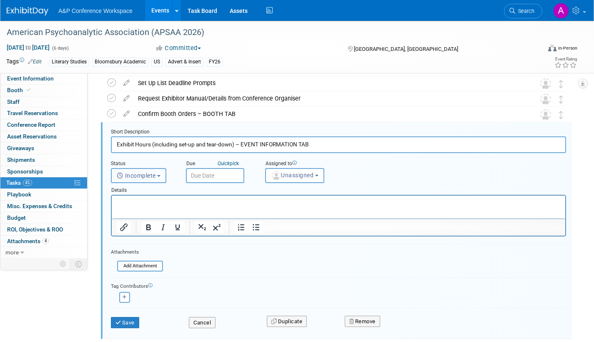
click at [155, 178] on span "Incomplete" at bounding box center [136, 175] width 39 height 7
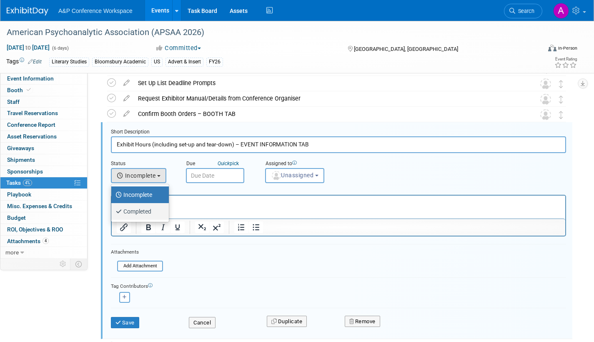
click at [149, 213] on label "Completed" at bounding box center [137, 211] width 45 height 13
click at [113, 213] on input "Completed" at bounding box center [109, 210] width 5 height 5
select select "3"
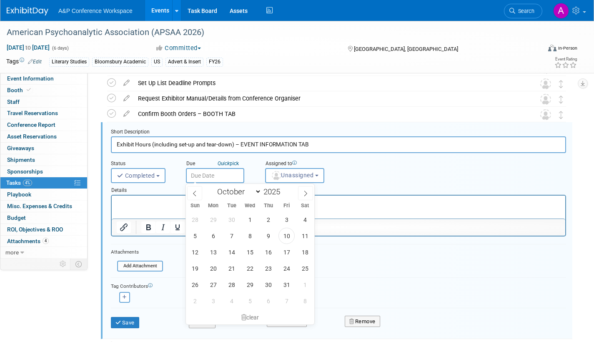
click at [221, 176] on input "text" at bounding box center [215, 175] width 58 height 15
drag, startPoint x: 285, startPoint y: 234, endPoint x: 285, endPoint y: 228, distance: 5.4
click at [285, 232] on span "10" at bounding box center [286, 236] width 16 height 16
type input "Oct 10, 2025"
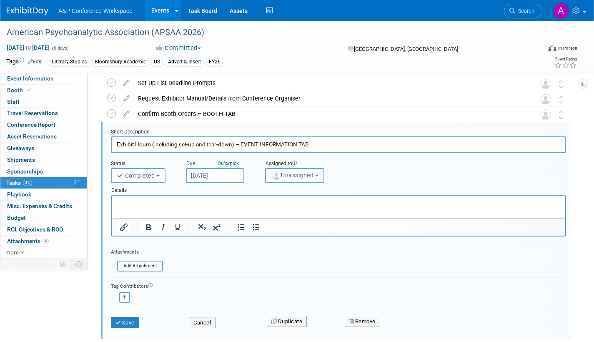
click at [289, 176] on span "Unassigned" at bounding box center [292, 175] width 43 height 7
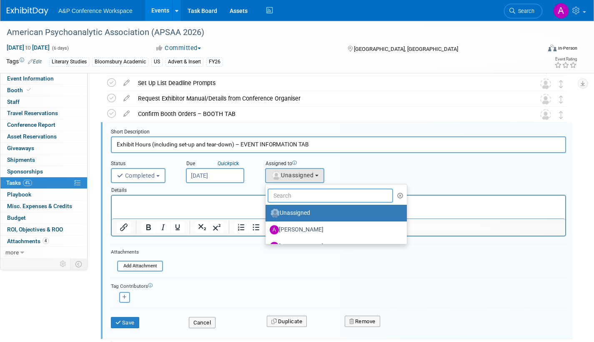
click at [286, 198] on input "text" at bounding box center [330, 195] width 125 height 14
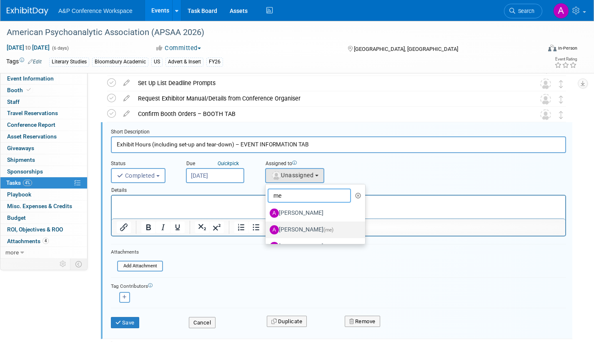
type input "me"
click at [293, 230] on label "Amanda Oney (me)" at bounding box center [313, 229] width 87 height 13
click at [267, 230] on input "Amanda Oney (me)" at bounding box center [263, 228] width 5 height 5
select select "3fc68575-f872-4db6-8d2a-11755123f12c"
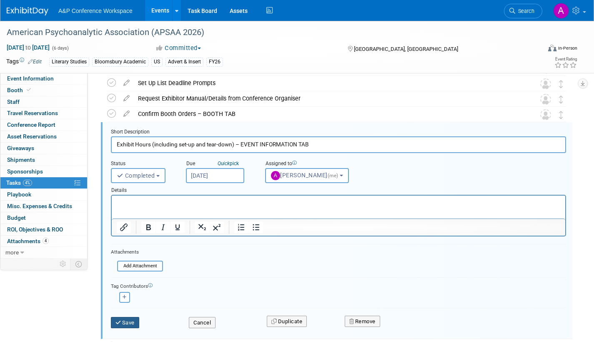
click at [129, 321] on button "Save" at bounding box center [125, 323] width 28 height 12
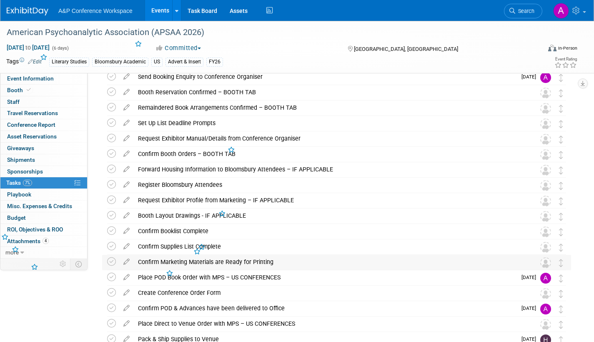
scroll to position [0, 0]
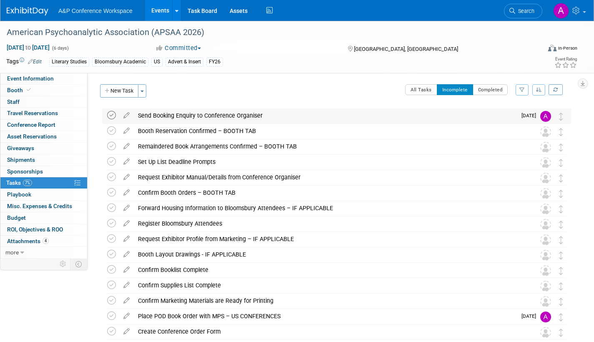
click at [112, 117] on icon at bounding box center [111, 115] width 9 height 9
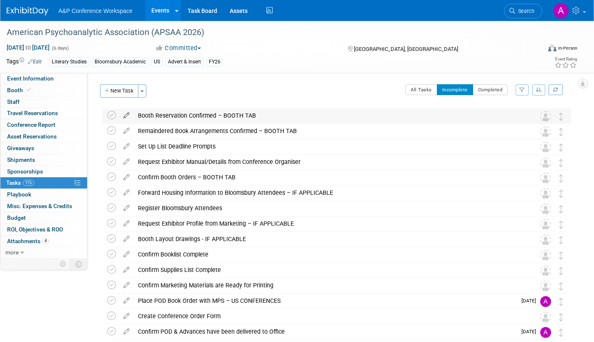
click at [128, 114] on icon at bounding box center [126, 113] width 15 height 10
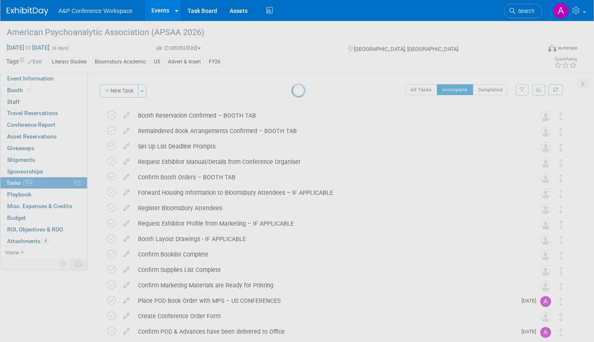
select select "9"
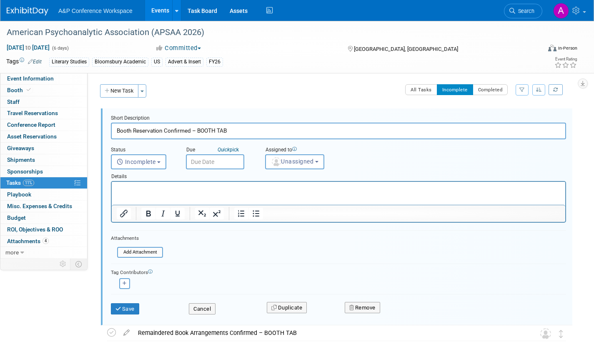
click at [217, 164] on input "text" at bounding box center [215, 161] width 58 height 15
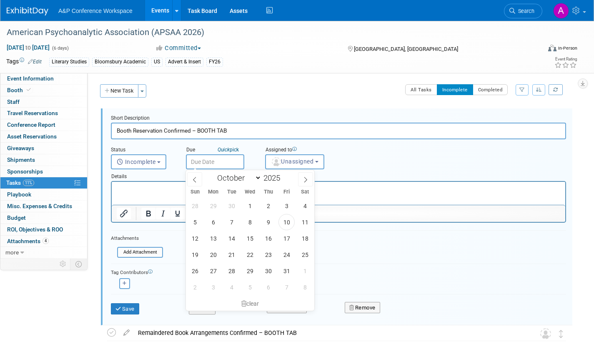
select select "9"
click at [288, 220] on span "10" at bounding box center [286, 222] width 16 height 16
type input "Oct 10, 2025"
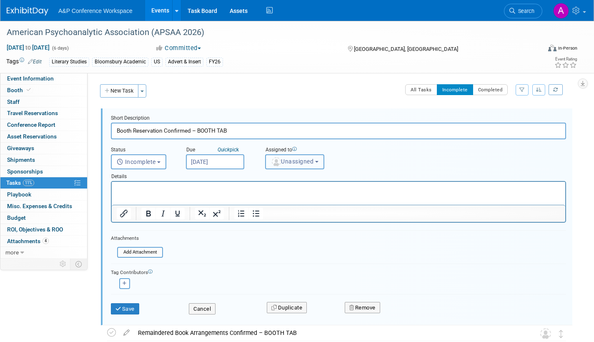
click at [293, 160] on span "Unassigned" at bounding box center [292, 161] width 43 height 7
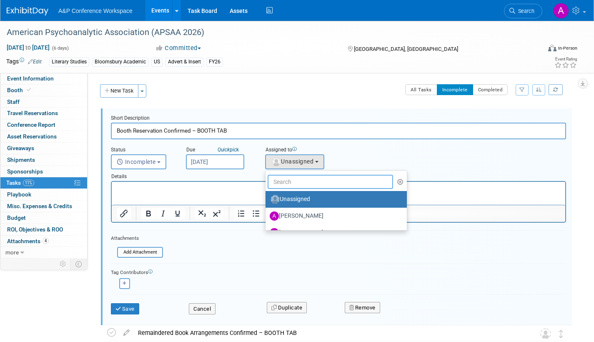
click at [286, 184] on input "text" at bounding box center [330, 182] width 125 height 14
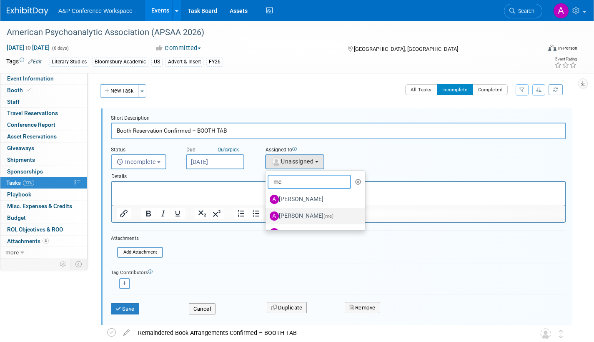
type input "me"
click at [295, 215] on label "Amanda Oney (me)" at bounding box center [313, 215] width 87 height 13
click at [267, 215] on input "Amanda Oney (me)" at bounding box center [263, 214] width 5 height 5
select select "3fc68575-f872-4db6-8d2a-11755123f12c"
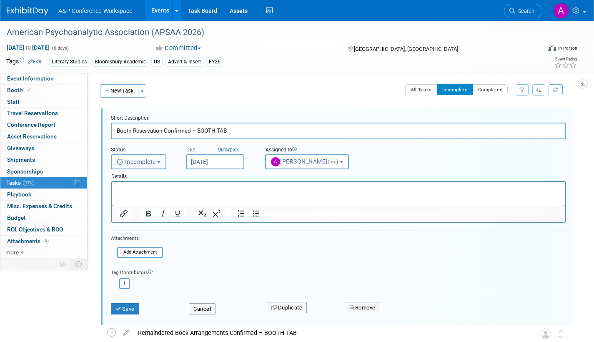
click at [162, 160] on button "Incomplete" at bounding box center [138, 161] width 55 height 15
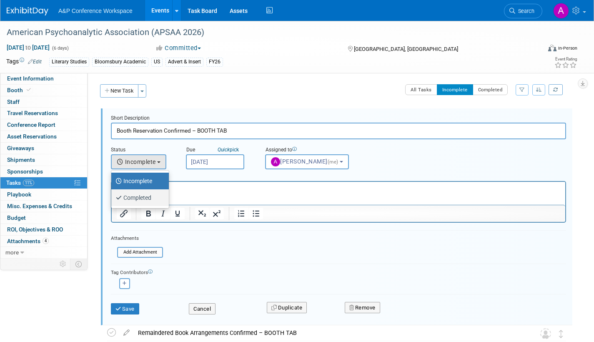
click at [151, 196] on label "Completed" at bounding box center [137, 197] width 45 height 13
click at [113, 196] on input "Completed" at bounding box center [109, 196] width 5 height 5
select select "3"
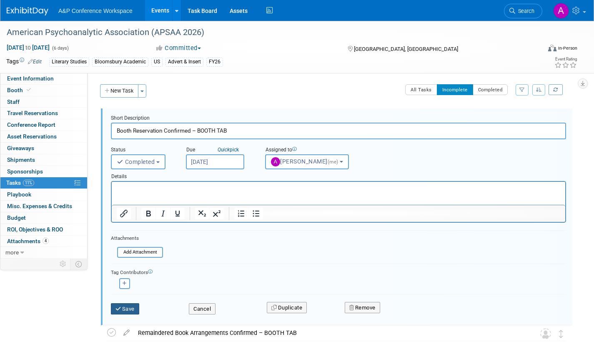
click at [127, 308] on button "Save" at bounding box center [125, 309] width 28 height 12
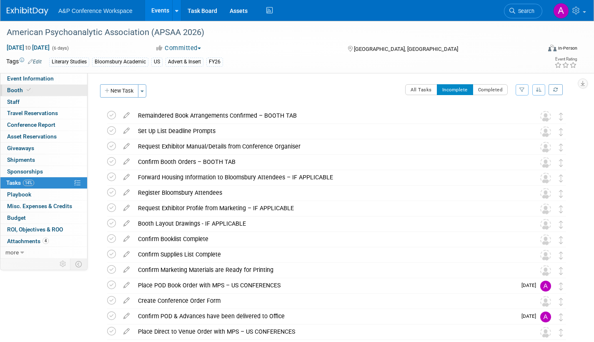
click at [15, 89] on span "Booth" at bounding box center [19, 90] width 25 height 7
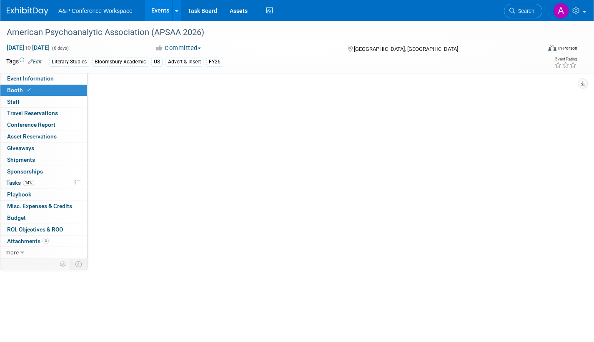
select select "CUAP"
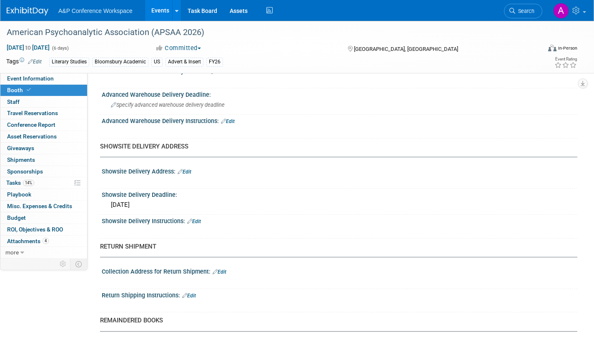
scroll to position [502, 0]
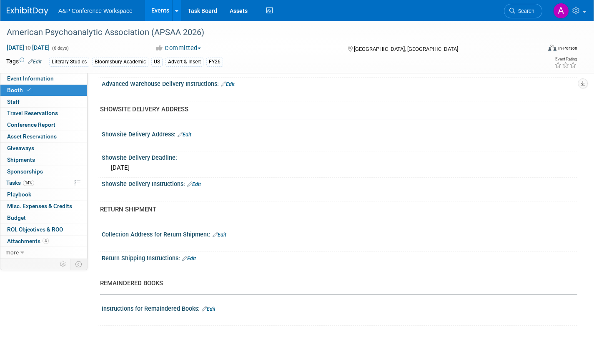
click at [212, 307] on link "Edit" at bounding box center [209, 309] width 14 height 6
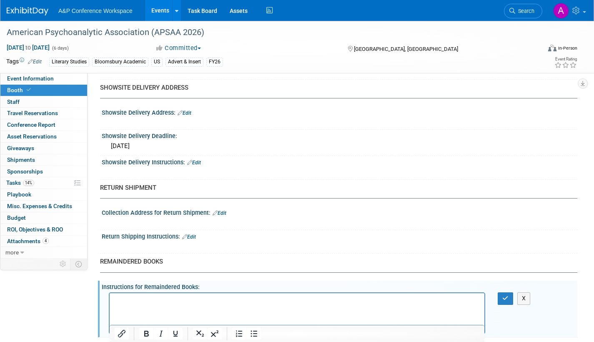
scroll to position [536, 0]
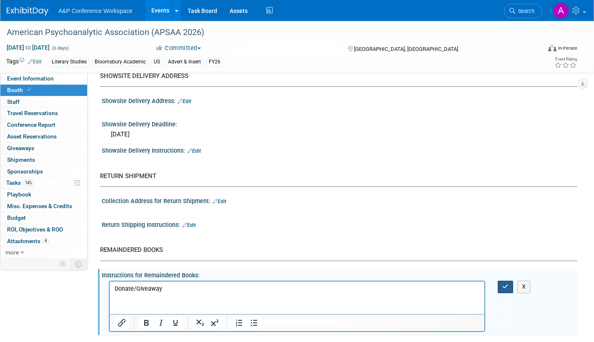
click at [509, 286] on button "button" at bounding box center [505, 286] width 15 height 12
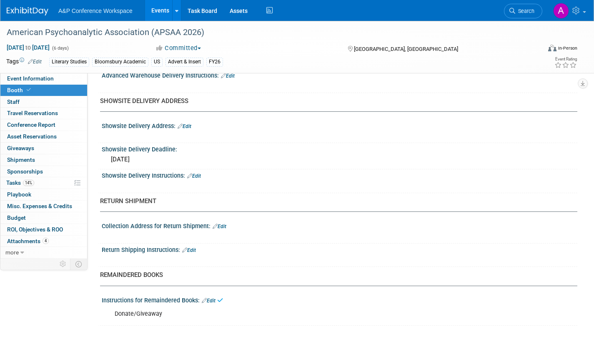
click at [193, 249] on link "Edit" at bounding box center [189, 250] width 14 height 6
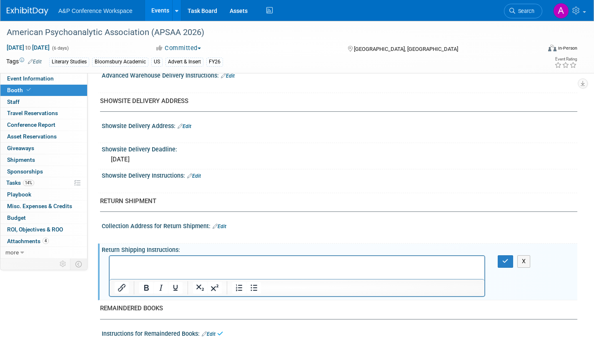
scroll to position [0, 0]
click at [510, 258] on button "button" at bounding box center [505, 261] width 15 height 12
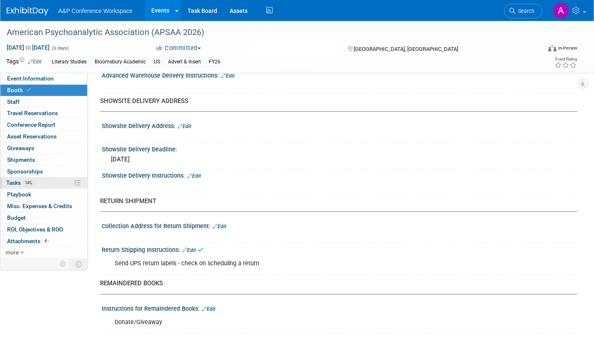
click at [15, 182] on span "Tasks 14%" at bounding box center [20, 182] width 28 height 7
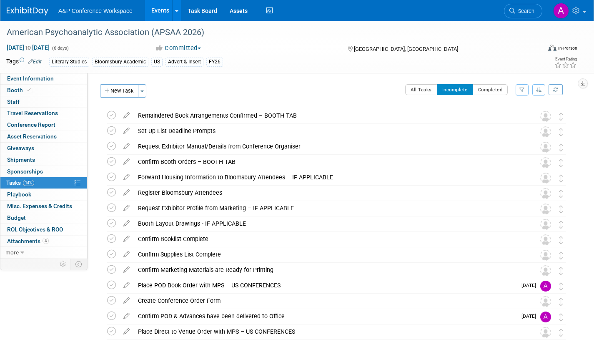
click at [126, 115] on icon at bounding box center [126, 113] width 15 height 10
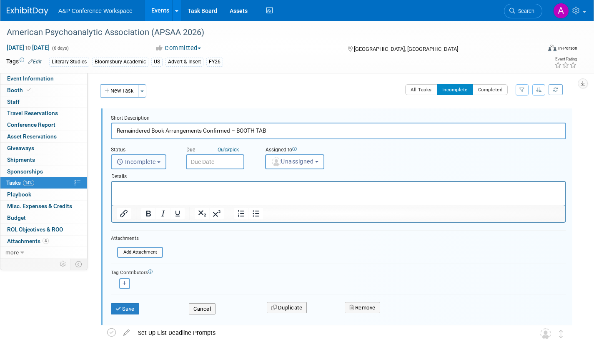
click at [159, 162] on b "button" at bounding box center [158, 162] width 3 height 2
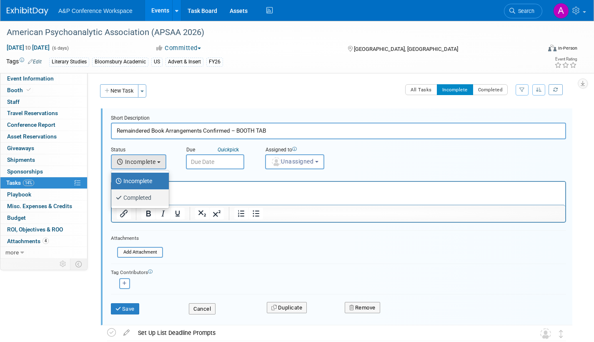
click at [152, 196] on label "Completed" at bounding box center [137, 197] width 45 height 13
click at [113, 196] on input "Completed" at bounding box center [109, 196] width 5 height 5
select select "3"
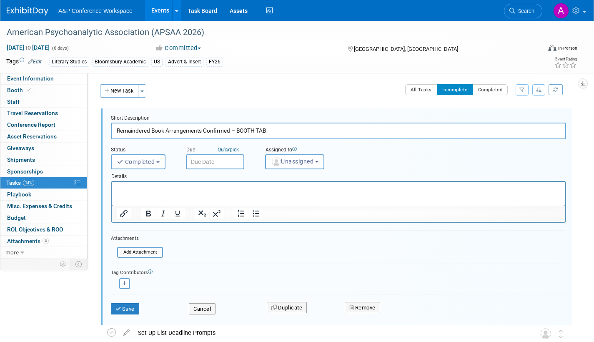
click at [213, 164] on input "text" at bounding box center [215, 161] width 58 height 15
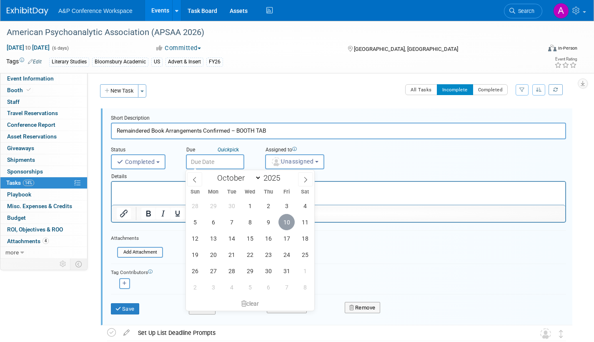
click at [284, 220] on span "10" at bounding box center [286, 222] width 16 height 16
type input "Oct 10, 2025"
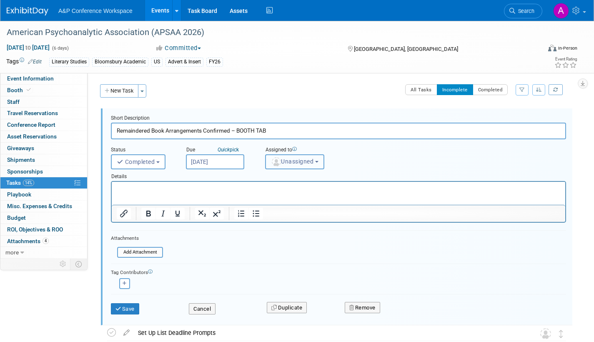
click at [281, 165] on button "Unassigned" at bounding box center [294, 161] width 59 height 15
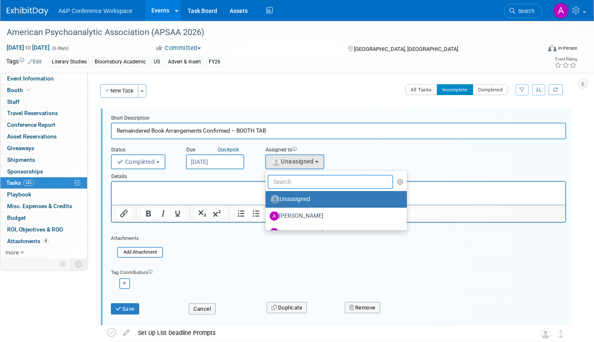
click at [285, 185] on input "text" at bounding box center [330, 182] width 125 height 14
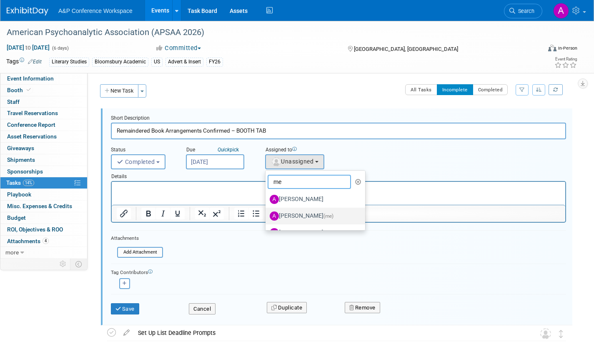
type input "me"
click at [309, 213] on label "Amanda Oney (me)" at bounding box center [313, 215] width 87 height 13
click at [267, 213] on input "Amanda Oney (me)" at bounding box center [263, 214] width 5 height 5
select select "3fc68575-f872-4db6-8d2a-11755123f12c"
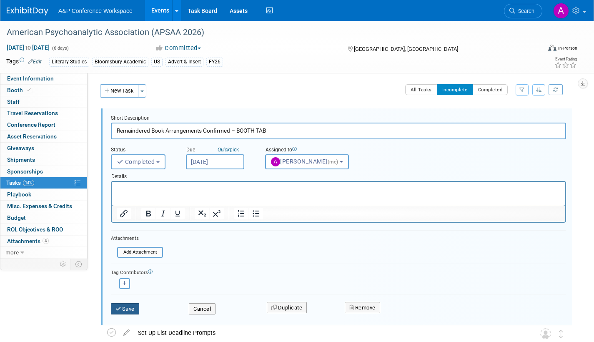
click at [134, 303] on button "Save" at bounding box center [125, 309] width 28 height 12
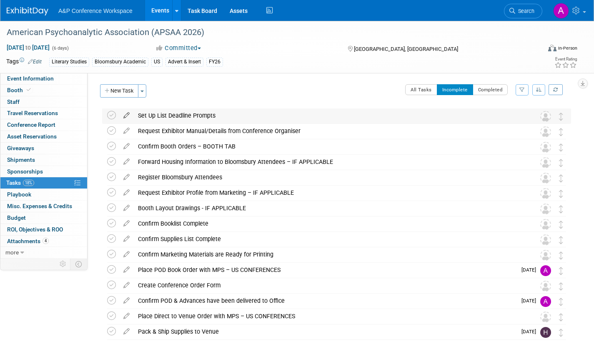
click at [127, 114] on icon at bounding box center [126, 113] width 15 height 10
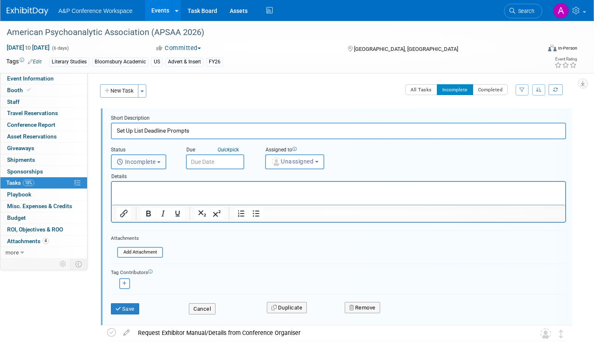
click at [160, 163] on b "button" at bounding box center [158, 162] width 3 height 2
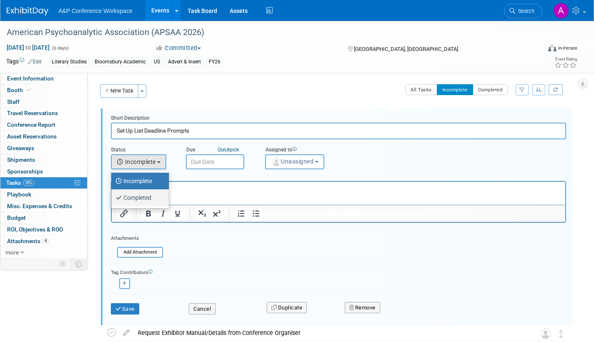
click at [154, 200] on label "Completed" at bounding box center [137, 197] width 45 height 13
click at [113, 199] on input "Completed" at bounding box center [109, 196] width 5 height 5
select select "3"
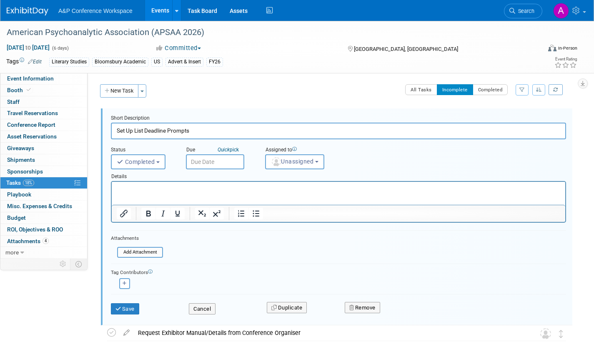
click at [224, 164] on input "text" at bounding box center [215, 161] width 58 height 15
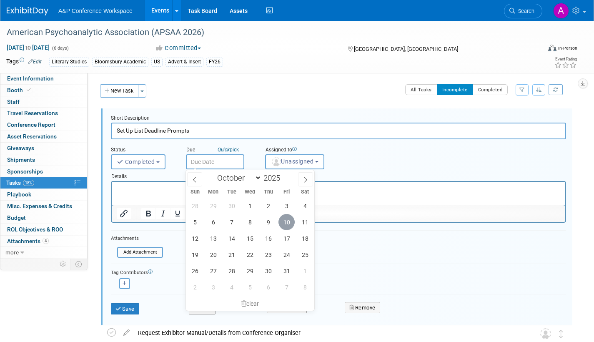
drag, startPoint x: 286, startPoint y: 225, endPoint x: 296, endPoint y: 182, distance: 44.1
click at [286, 224] on span "10" at bounding box center [286, 222] width 16 height 16
type input "Oct 10, 2025"
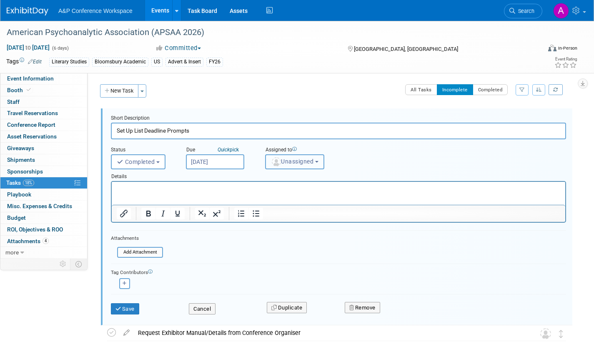
drag, startPoint x: 298, startPoint y: 162, endPoint x: 301, endPoint y: 176, distance: 14.7
click at [298, 162] on span "Unassigned" at bounding box center [292, 161] width 43 height 7
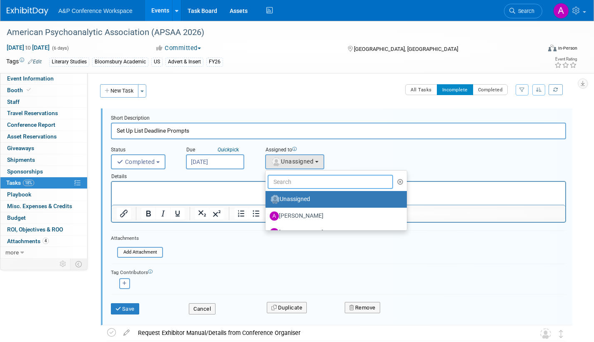
click at [301, 183] on input "text" at bounding box center [330, 182] width 125 height 14
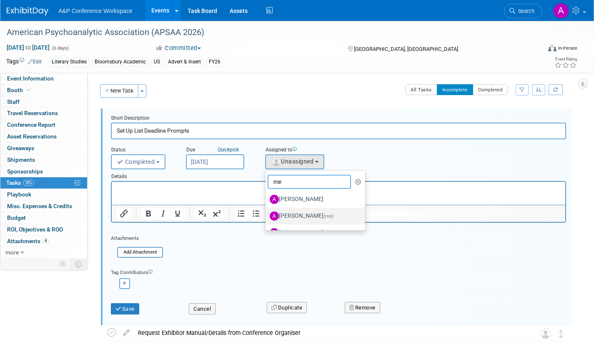
type input "me"
drag, startPoint x: 330, startPoint y: 216, endPoint x: 278, endPoint y: 243, distance: 58.3
click at [330, 217] on label "Amanda Oney (me)" at bounding box center [313, 215] width 87 height 13
click at [267, 217] on input "Amanda Oney (me)" at bounding box center [263, 214] width 5 height 5
select select "3fc68575-f872-4db6-8d2a-11755123f12c"
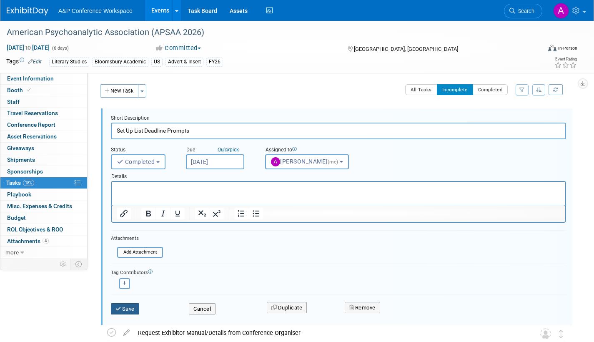
drag, startPoint x: 128, startPoint y: 309, endPoint x: 193, endPoint y: 305, distance: 64.7
click at [128, 309] on button "Save" at bounding box center [125, 309] width 28 height 12
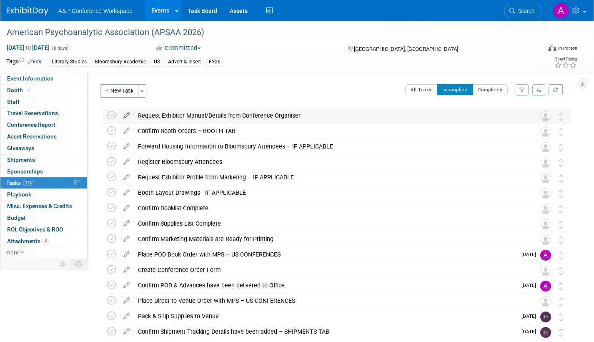
click at [126, 113] on icon at bounding box center [126, 113] width 15 height 10
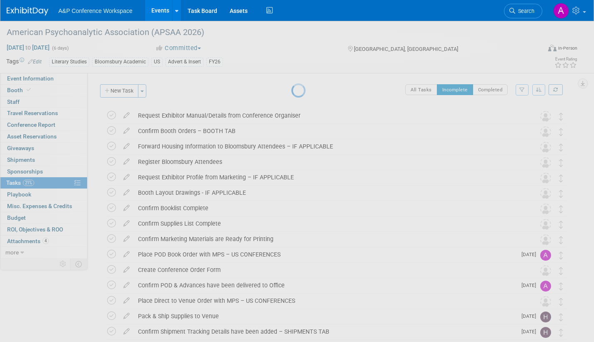
select select "9"
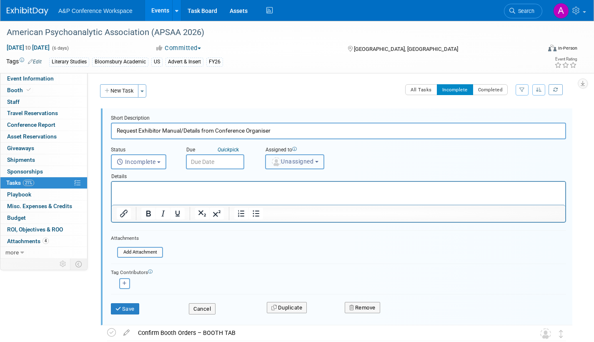
click at [286, 158] on button "Unassigned" at bounding box center [294, 161] width 59 height 15
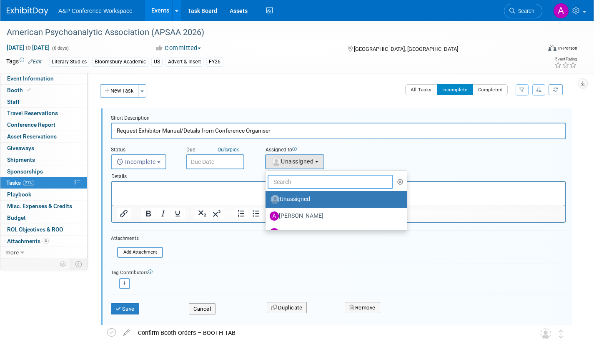
click at [289, 179] on input "text" at bounding box center [330, 182] width 125 height 14
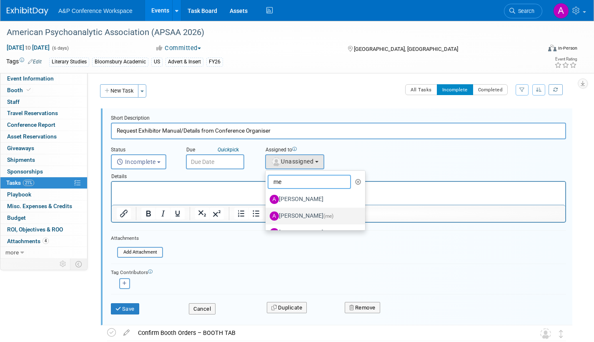
type input "me"
click at [298, 217] on label "Amanda Oney (me)" at bounding box center [313, 215] width 87 height 13
click at [267, 217] on input "Amanda Oney (me)" at bounding box center [263, 214] width 5 height 5
select select "3fc68575-f872-4db6-8d2a-11755123f12c"
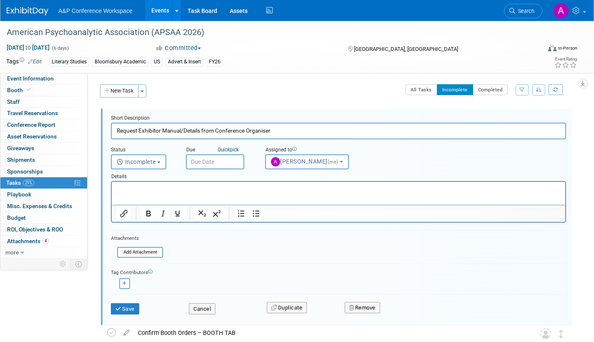
drag, startPoint x: 230, startPoint y: 160, endPoint x: 231, endPoint y: 165, distance: 4.8
click at [230, 161] on input "text" at bounding box center [215, 161] width 58 height 15
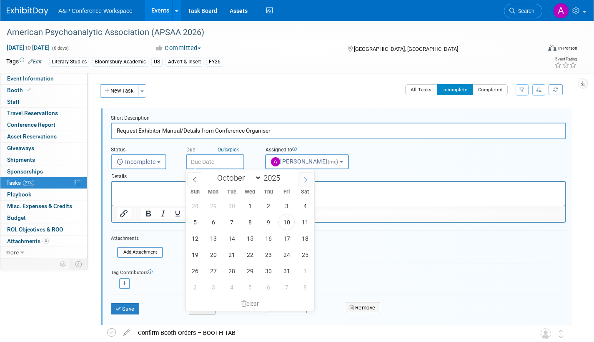
click at [308, 180] on icon at bounding box center [306, 180] width 6 height 6
select select "11"
click at [215, 205] on span "1" at bounding box center [213, 206] width 16 height 16
type input "Dec 1, 2025"
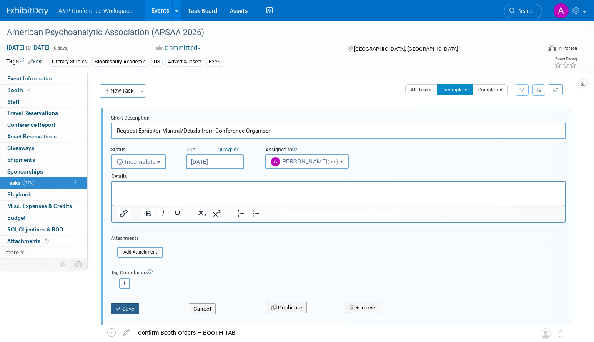
click at [123, 306] on button "Save" at bounding box center [125, 309] width 28 height 12
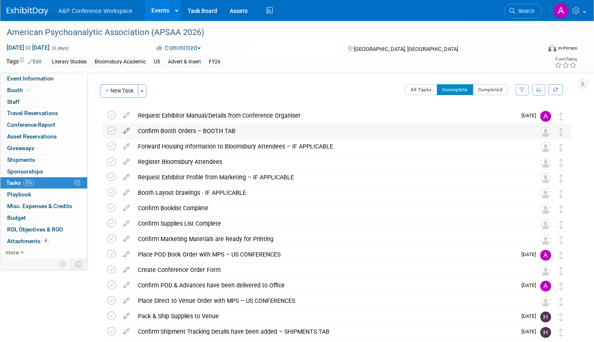
click at [128, 129] on icon at bounding box center [126, 129] width 15 height 10
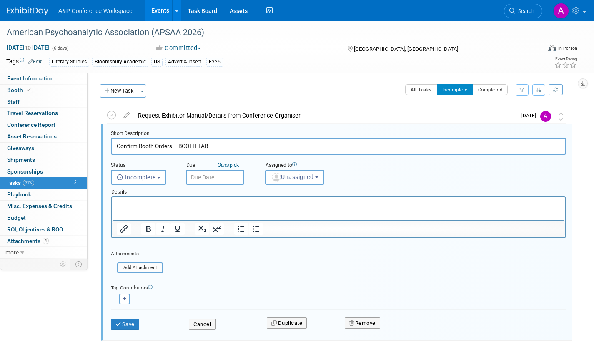
scroll to position [2, 0]
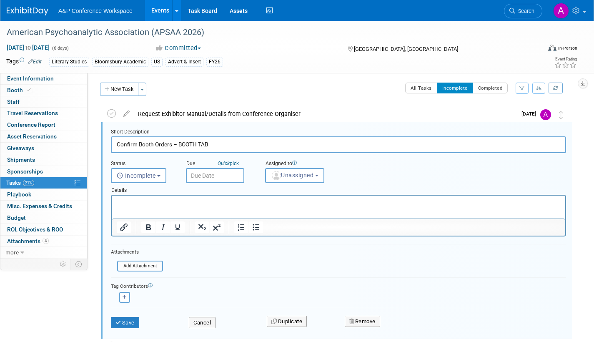
drag, startPoint x: 222, startPoint y: 170, endPoint x: 224, endPoint y: 175, distance: 5.4
click at [223, 170] on input "text" at bounding box center [215, 175] width 58 height 15
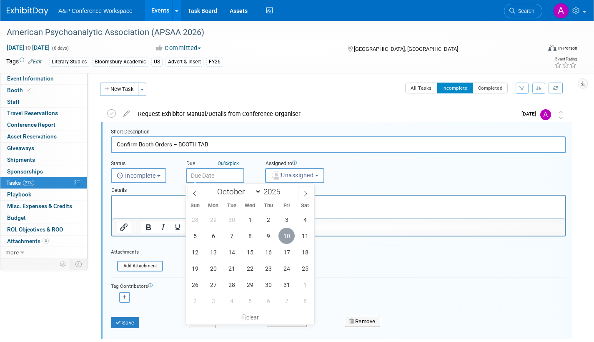
click at [286, 232] on span "10" at bounding box center [286, 236] width 16 height 16
type input "Oct 10, 2025"
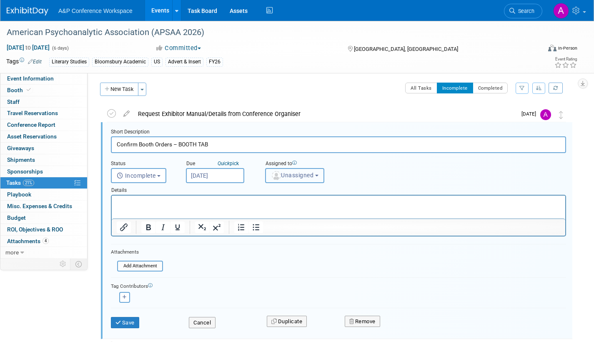
click at [293, 174] on span "Unassigned" at bounding box center [292, 175] width 43 height 7
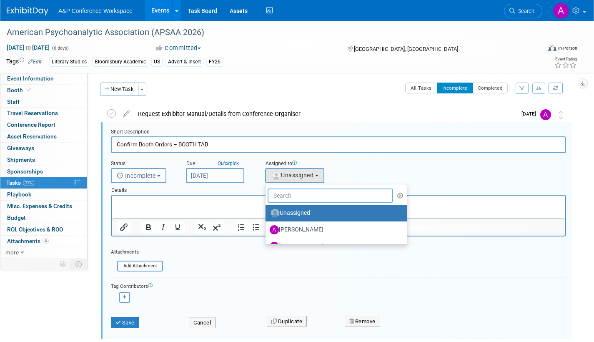
click at [293, 195] on input "text" at bounding box center [330, 195] width 125 height 14
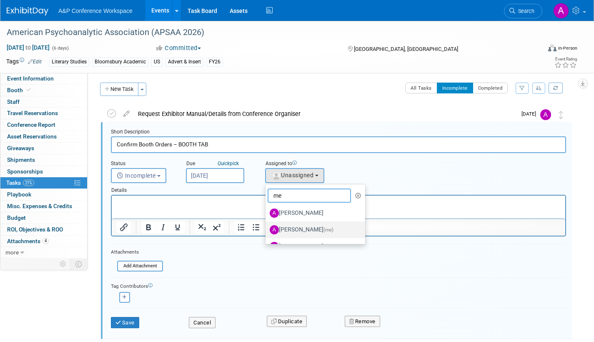
type input "me"
click at [301, 230] on label "Amanda Oney (me)" at bounding box center [313, 229] width 87 height 13
click at [267, 230] on input "Amanda Oney (me)" at bounding box center [263, 228] width 5 height 5
select select "3fc68575-f872-4db6-8d2a-11755123f12c"
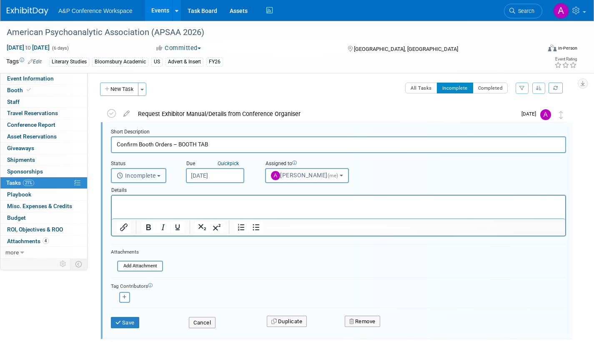
click at [160, 175] on button "Incomplete" at bounding box center [138, 175] width 55 height 15
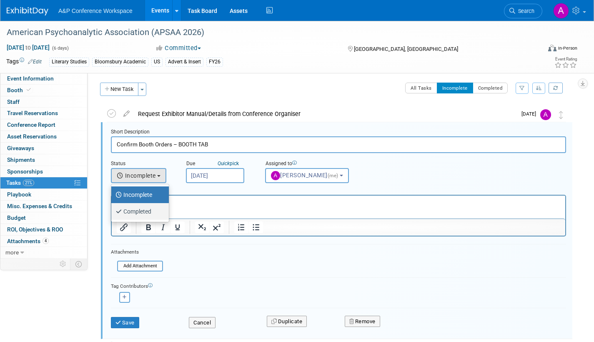
click at [150, 211] on label "Completed" at bounding box center [137, 211] width 45 height 13
click at [113, 211] on input "Completed" at bounding box center [109, 210] width 5 height 5
select select "3"
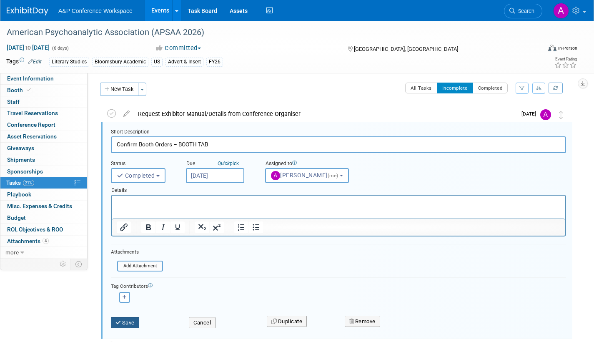
drag, startPoint x: 125, startPoint y: 321, endPoint x: 130, endPoint y: 320, distance: 4.3
click at [126, 321] on button "Save" at bounding box center [125, 323] width 28 height 12
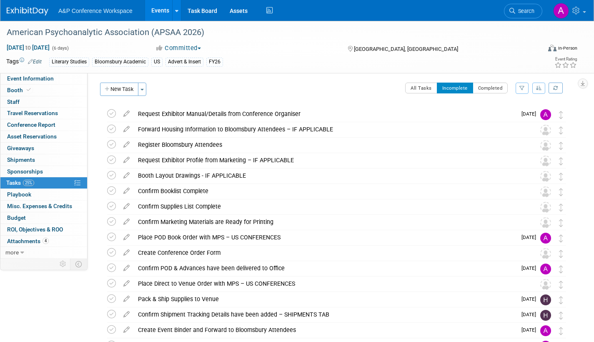
click at [126, 129] on icon at bounding box center [126, 127] width 15 height 10
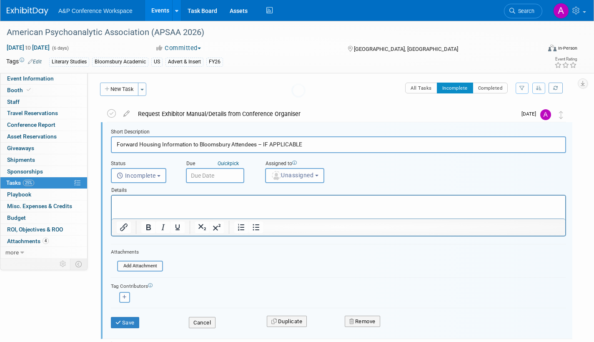
scroll to position [0, 0]
click at [208, 321] on button "Cancel" at bounding box center [202, 323] width 27 height 12
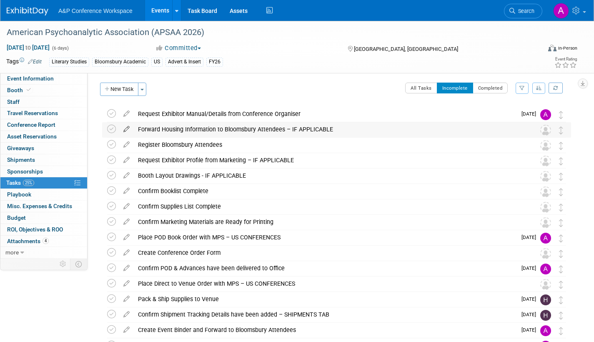
click at [127, 126] on icon at bounding box center [126, 127] width 15 height 10
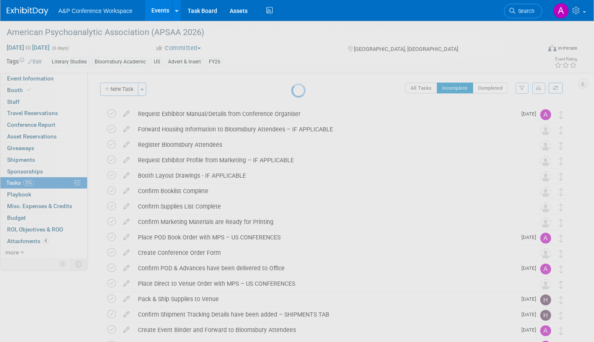
select select "9"
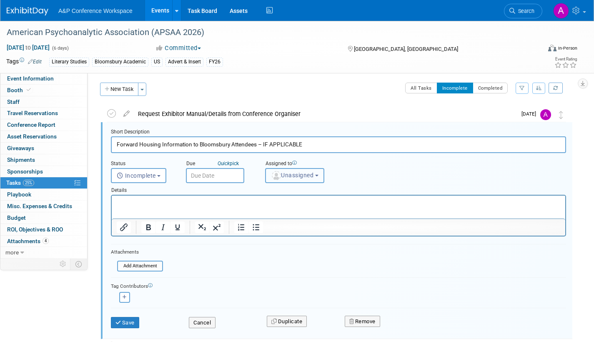
click at [287, 176] on span "Unassigned" at bounding box center [292, 175] width 43 height 7
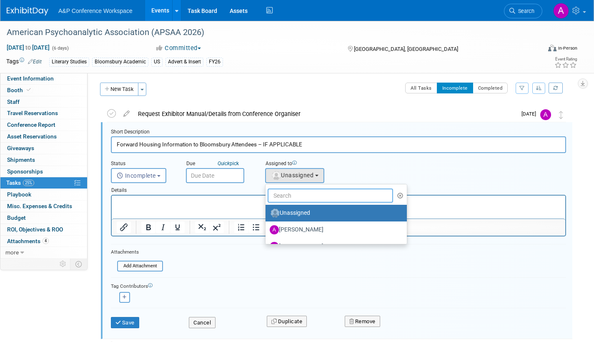
click at [280, 195] on input "text" at bounding box center [330, 195] width 125 height 14
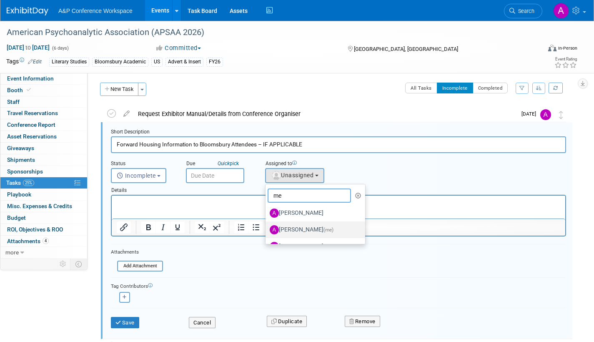
type input "me"
click at [324, 227] on span "(me)" at bounding box center [328, 230] width 10 height 6
click at [267, 226] on input "Amanda Oney (me)" at bounding box center [263, 228] width 5 height 5
select select "3fc68575-f872-4db6-8d2a-11755123f12c"
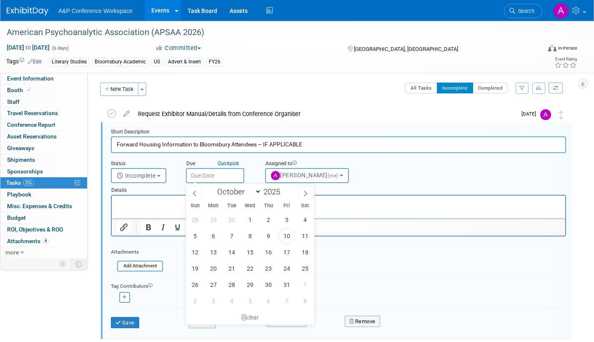
click at [238, 175] on input "text" at bounding box center [215, 175] width 58 height 15
click at [308, 192] on span at bounding box center [305, 193] width 15 height 14
select select "10"
click at [232, 234] on span "4" at bounding box center [231, 236] width 16 height 16
type input "Nov 4, 2025"
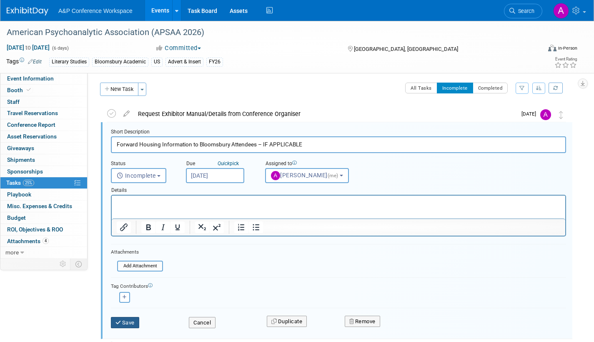
click at [129, 320] on button "Save" at bounding box center [125, 323] width 28 height 12
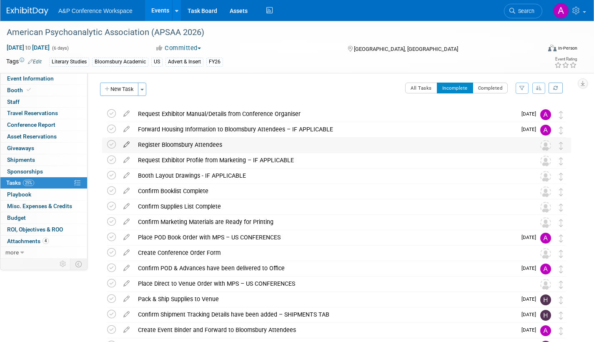
click at [127, 142] on icon at bounding box center [126, 143] width 15 height 10
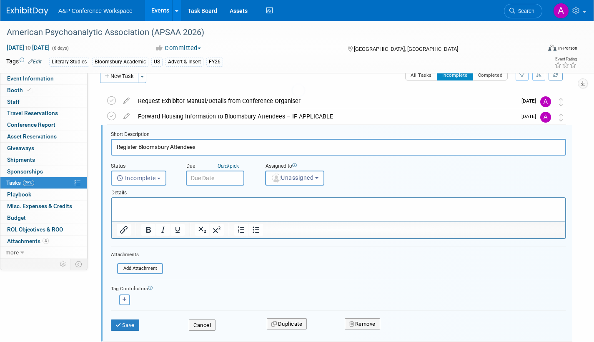
scroll to position [17, 0]
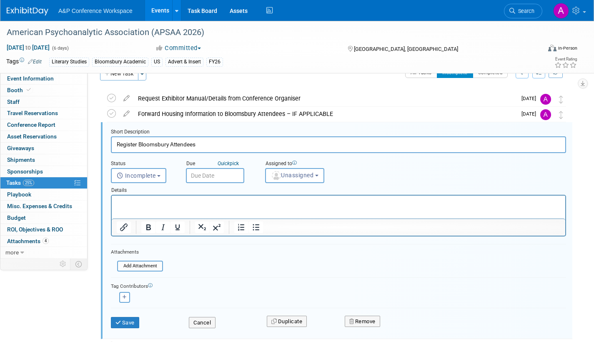
click at [223, 177] on input "text" at bounding box center [215, 175] width 58 height 15
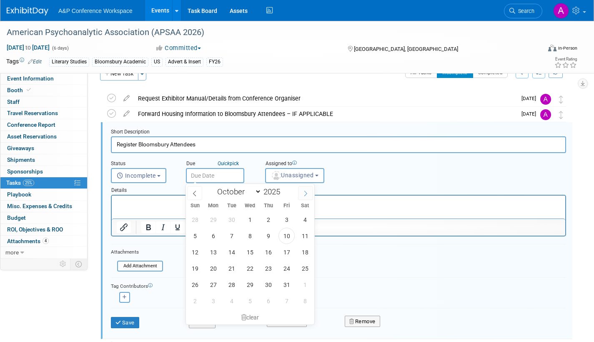
click at [305, 191] on icon at bounding box center [306, 193] width 6 height 6
select select "11"
drag, startPoint x: 212, startPoint y: 216, endPoint x: 158, endPoint y: 6, distance: 216.3
click at [212, 216] on span "1" at bounding box center [213, 219] width 16 height 16
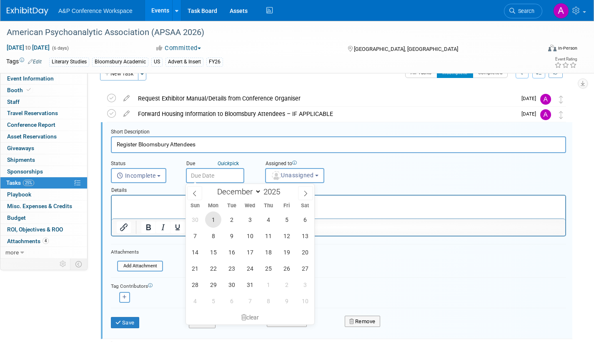
type input "Dec 1, 2025"
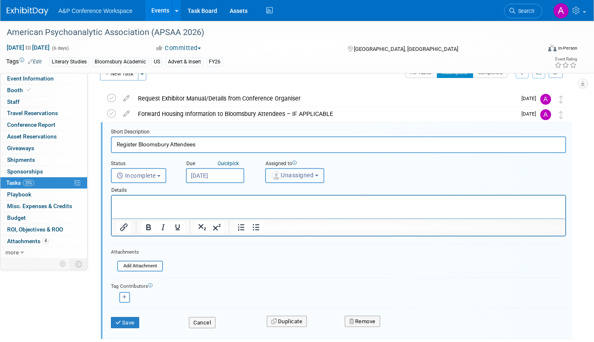
click at [305, 175] on span "Unassigned" at bounding box center [292, 175] width 43 height 7
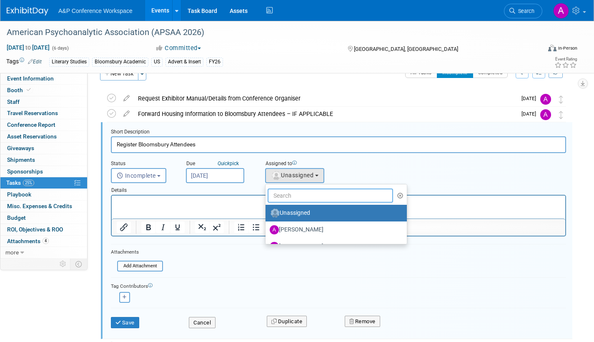
click at [291, 196] on input "text" at bounding box center [330, 195] width 125 height 14
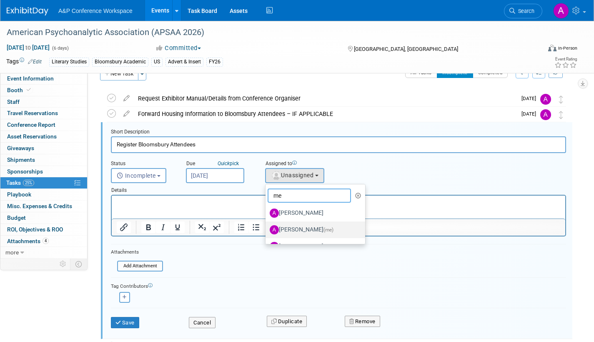
type input "me"
click at [287, 232] on label "Amanda Oney (me)" at bounding box center [313, 229] width 87 height 13
click at [267, 231] on input "Amanda Oney (me)" at bounding box center [263, 228] width 5 height 5
select select "3fc68575-f872-4db6-8d2a-11755123f12c"
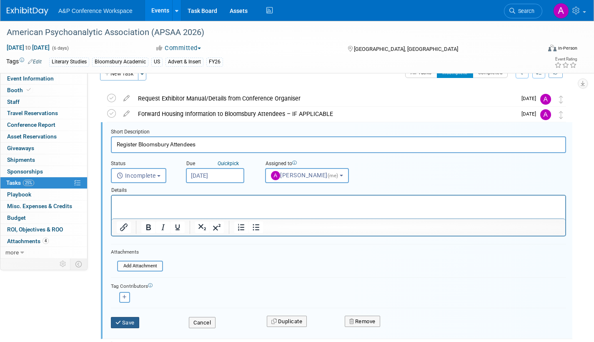
click at [131, 320] on button "Save" at bounding box center [125, 323] width 28 height 12
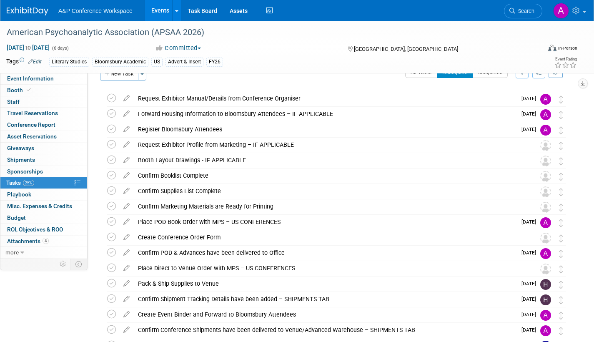
click at [124, 145] on icon at bounding box center [126, 143] width 15 height 10
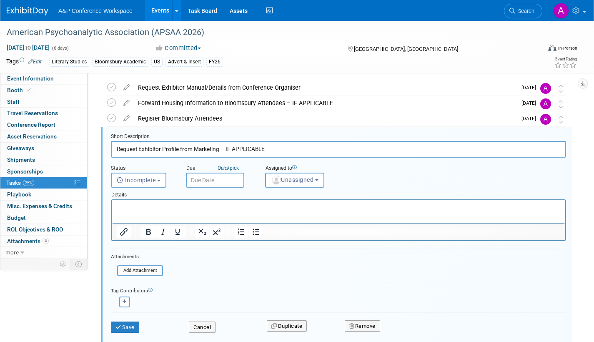
scroll to position [33, 0]
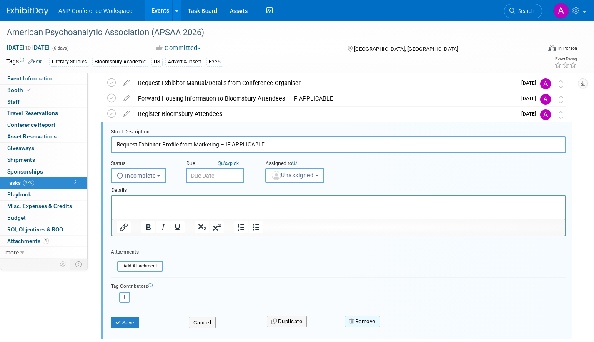
click at [365, 320] on button "Remove" at bounding box center [362, 321] width 35 height 12
click at [413, 327] on link "Yes" at bounding box center [409, 327] width 24 height 13
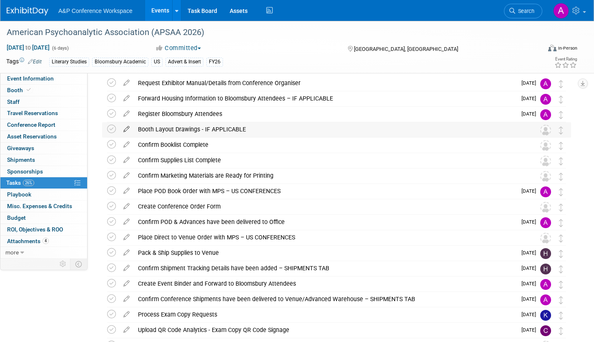
click at [125, 129] on icon at bounding box center [126, 127] width 15 height 10
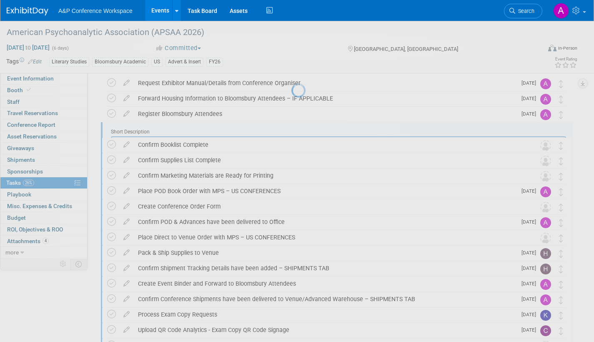
scroll to position [0, 0]
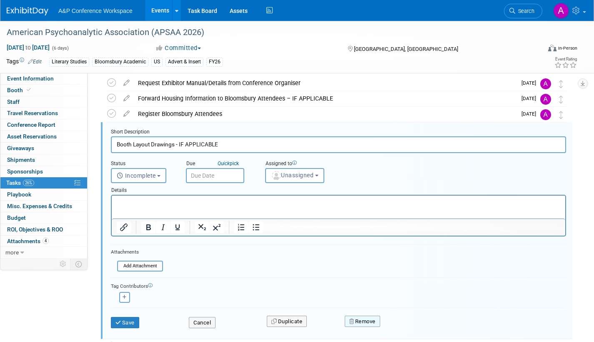
click at [367, 321] on button "Remove" at bounding box center [362, 321] width 35 height 12
click at [407, 328] on link "Yes" at bounding box center [409, 327] width 24 height 13
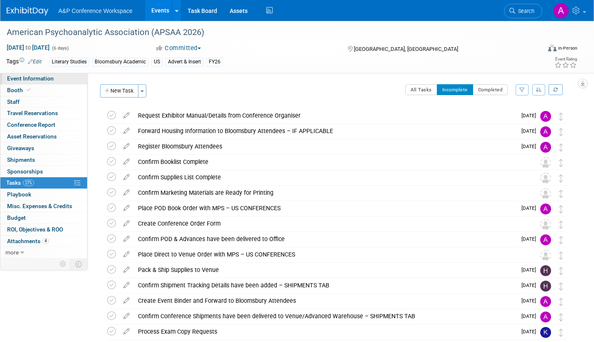
click at [40, 74] on link "Event Information" at bounding box center [43, 78] width 87 height 11
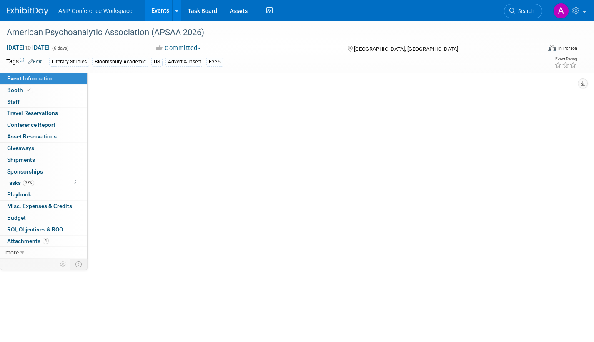
select select "Annual"
select select "Level 2"
select select "In-Person Booth"
select select "Literary Studies"
select select "Bloomsbury Academic"
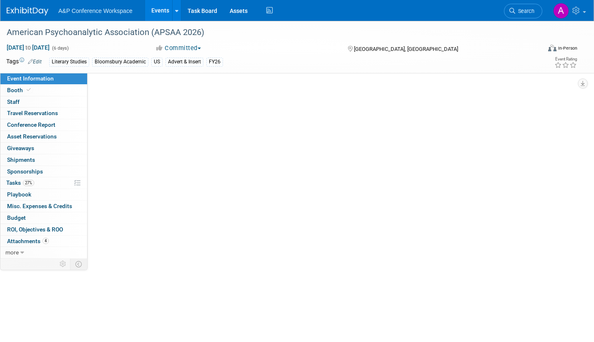
select select "[PERSON_NAME]"
select select "Networking/Commissioning"
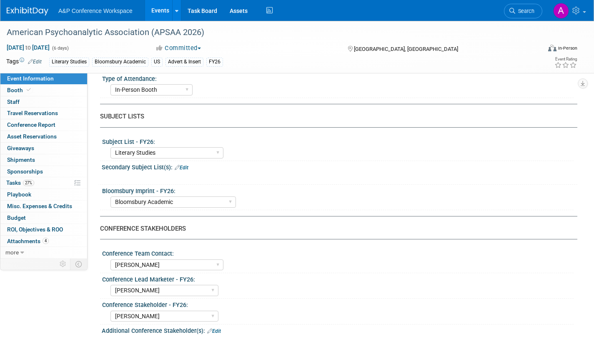
scroll to position [250, 0]
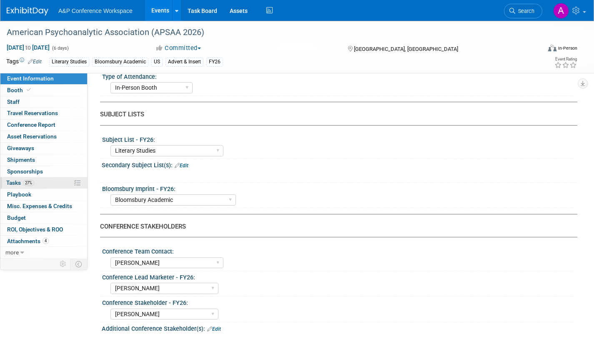
click at [15, 185] on span "Tasks 27%" at bounding box center [20, 182] width 28 height 7
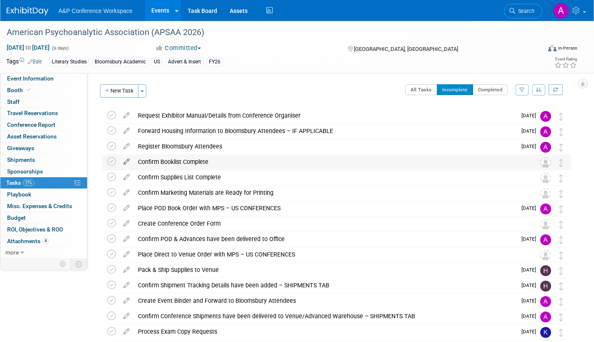
click at [127, 159] on icon at bounding box center [126, 160] width 15 height 10
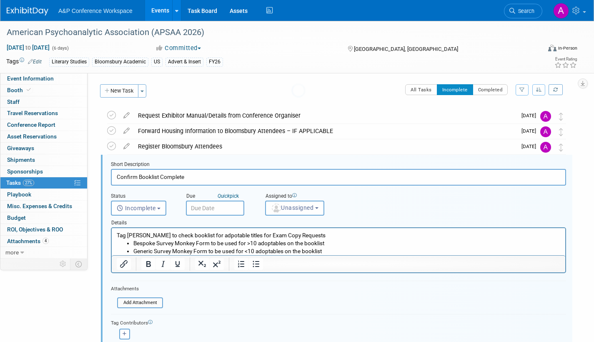
scroll to position [33, 0]
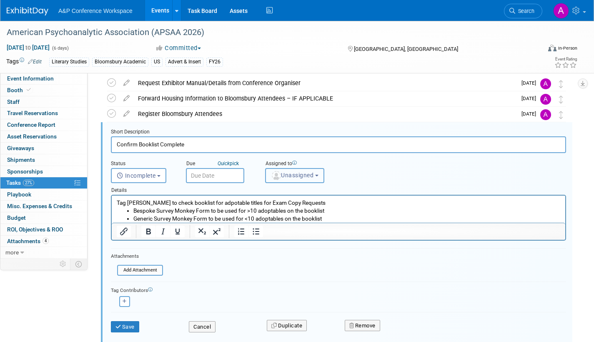
click at [306, 178] on span "Unassigned" at bounding box center [292, 175] width 43 height 7
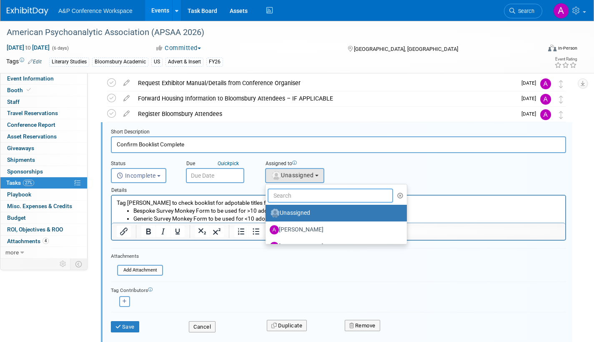
click at [302, 196] on input "text" at bounding box center [330, 195] width 125 height 14
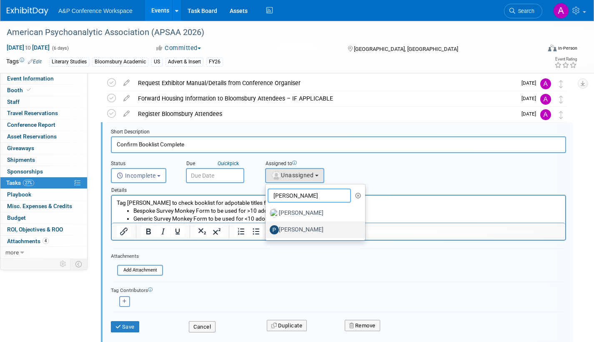
type input "paige"
click at [304, 227] on label "[PERSON_NAME]" at bounding box center [313, 229] width 87 height 13
click at [267, 227] on input "[PERSON_NAME]" at bounding box center [263, 228] width 5 height 5
select select "6cbbb403-c4cb-4691-9596-7ba0b45cfbd6"
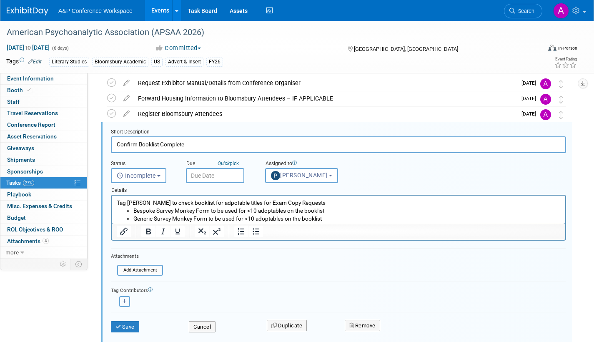
click at [123, 303] on icon "button" at bounding box center [125, 301] width 4 height 5
select select
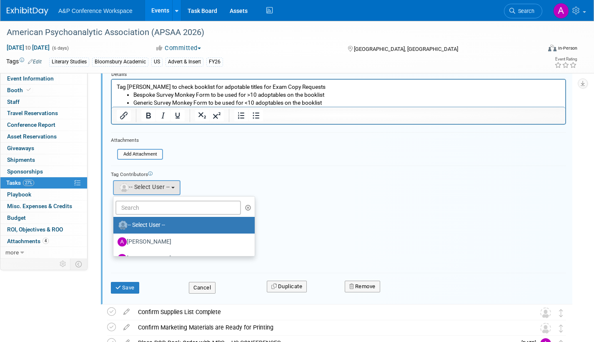
scroll to position [158, 0]
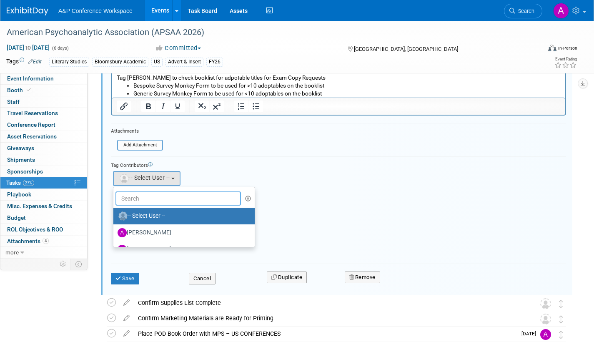
click at [145, 200] on input "text" at bounding box center [177, 198] width 125 height 14
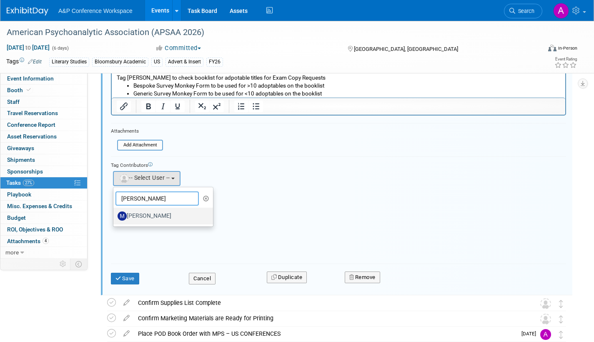
type input "michell"
drag, startPoint x: 150, startPoint y: 214, endPoint x: 154, endPoint y: 215, distance: 4.8
click at [150, 215] on label "[PERSON_NAME]" at bounding box center [161, 215] width 87 height 13
click at [115, 215] on input "[PERSON_NAME]" at bounding box center [111, 214] width 5 height 5
select select "0d676a77-9155-4600-aca5-5991c4237af6"
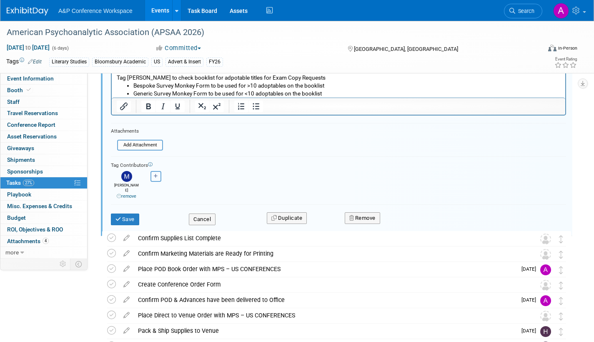
click at [155, 174] on icon "button" at bounding box center [156, 176] width 4 height 5
select select
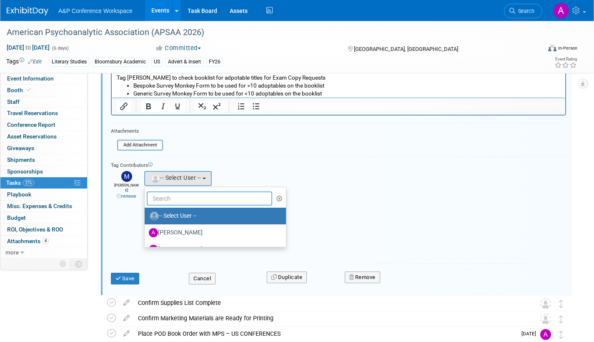
click at [177, 200] on input "text" at bounding box center [209, 198] width 125 height 14
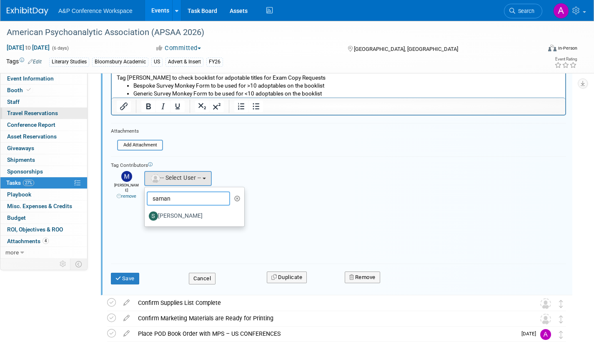
type input "saman"
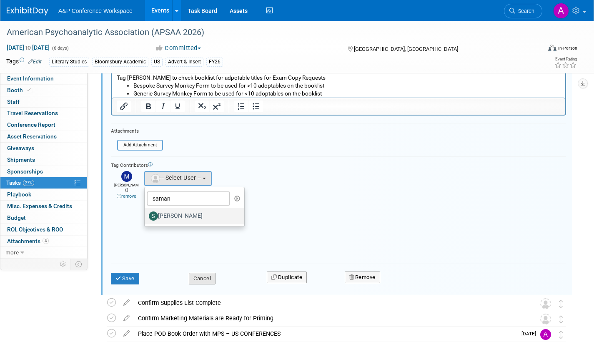
click at [191, 215] on label "[PERSON_NAME]" at bounding box center [192, 215] width 87 height 13
click at [146, 215] on input "[PERSON_NAME]" at bounding box center [142, 214] width 5 height 5
select select "dd475548-7710-49a5-a511-3269a2e33318"
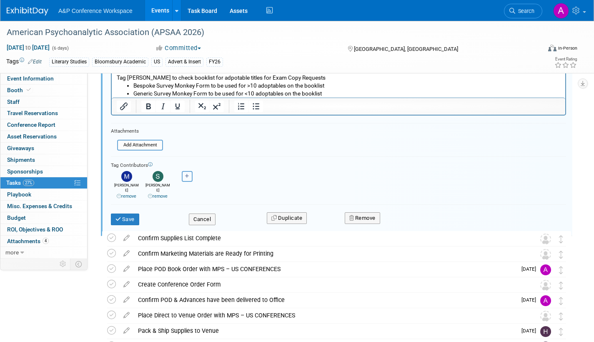
click at [187, 176] on icon "button" at bounding box center [187, 176] width 4 height 5
select select
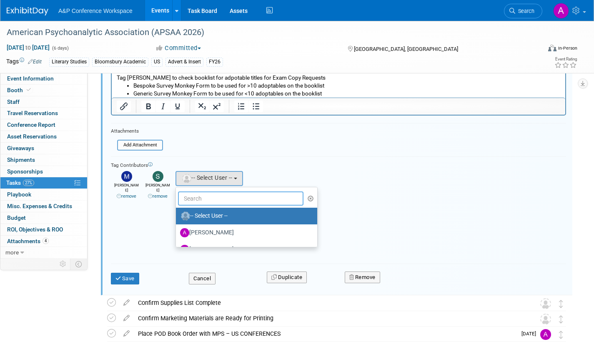
click at [194, 195] on input "text" at bounding box center [240, 198] width 125 height 14
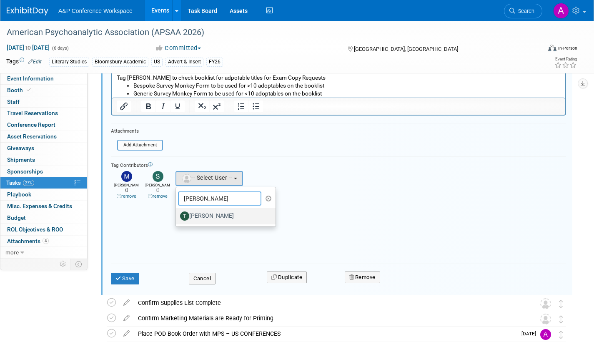
type input "taylor t"
click at [217, 215] on label "[PERSON_NAME]" at bounding box center [223, 215] width 87 height 13
click at [177, 215] on input "[PERSON_NAME]" at bounding box center [174, 214] width 5 height 5
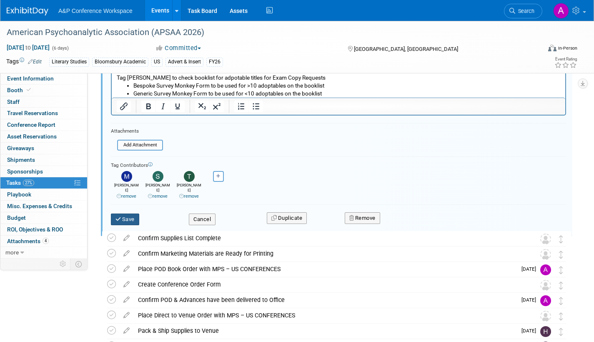
click at [129, 215] on button "Save" at bounding box center [125, 219] width 28 height 12
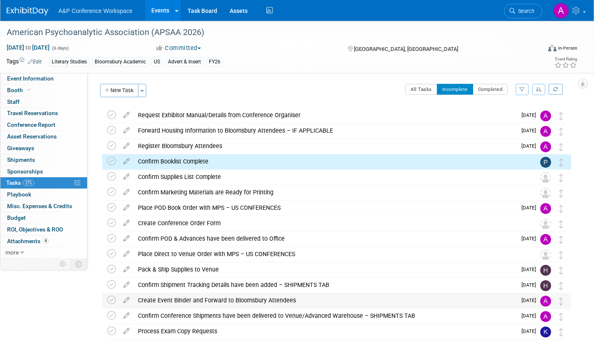
scroll to position [0, 0]
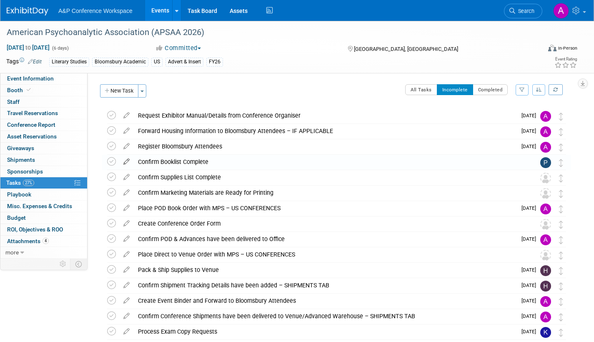
click at [126, 160] on icon at bounding box center [126, 160] width 15 height 10
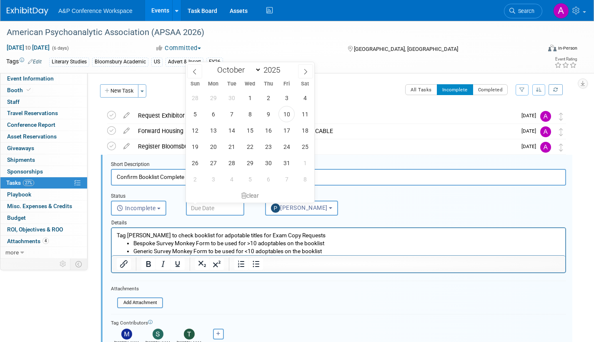
click at [233, 205] on input "text" at bounding box center [215, 207] width 58 height 15
click at [307, 70] on icon at bounding box center [306, 72] width 6 height 6
click at [308, 70] on icon at bounding box center [306, 72] width 6 height 6
select select "11"
click at [213, 100] on span "1" at bounding box center [213, 98] width 16 height 16
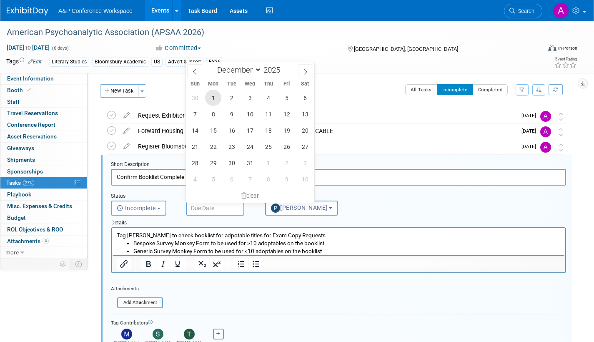
type input "Dec 1, 2025"
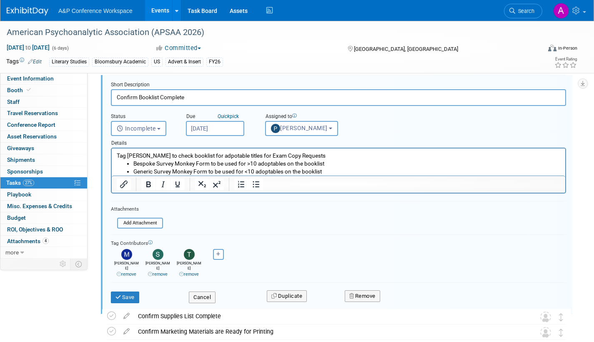
scroll to position [83, 0]
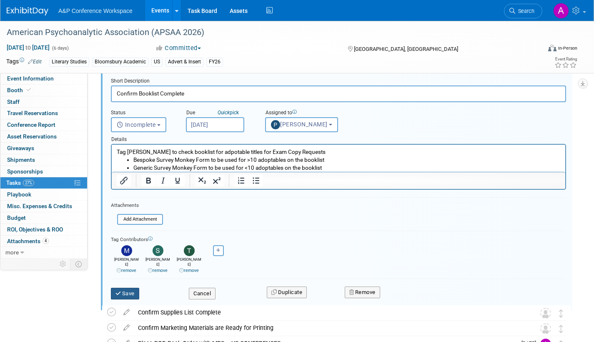
click at [131, 288] on button "Save" at bounding box center [125, 294] width 28 height 12
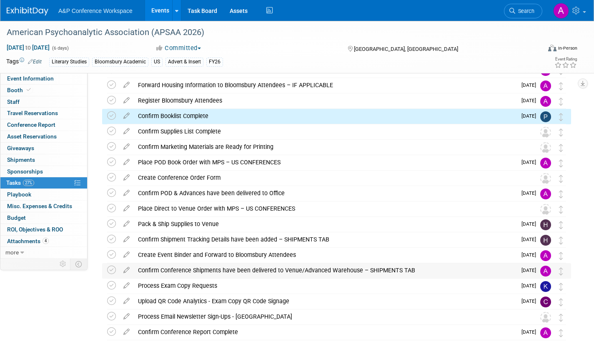
scroll to position [0, 0]
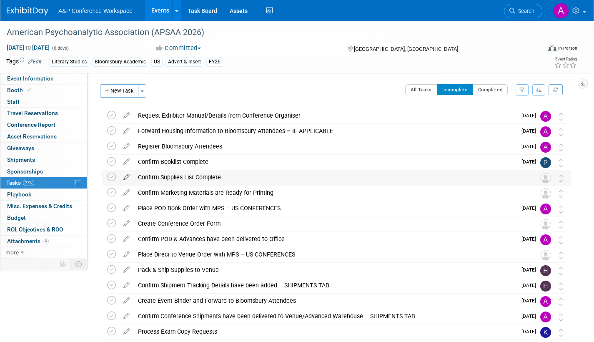
click at [126, 176] on icon at bounding box center [126, 175] width 15 height 10
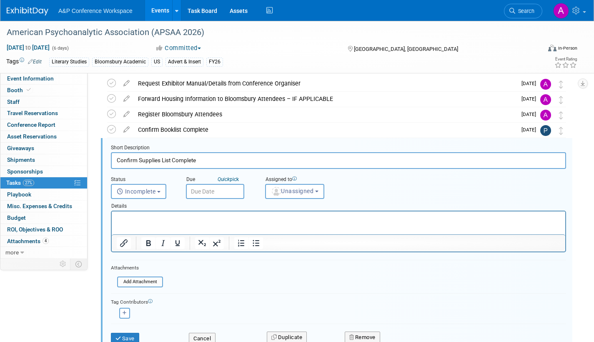
scroll to position [48, 0]
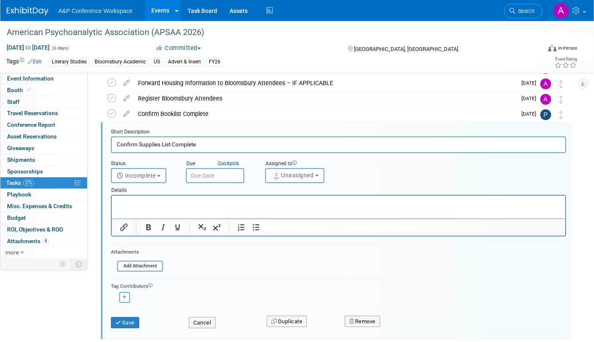
click at [225, 175] on input "text" at bounding box center [215, 175] width 58 height 15
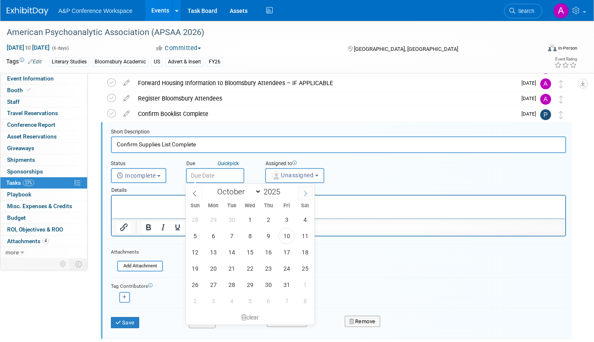
click at [301, 190] on span at bounding box center [305, 193] width 15 height 14
click at [302, 191] on span at bounding box center [305, 193] width 15 height 14
select select "11"
click at [302, 191] on span at bounding box center [305, 193] width 15 height 14
type input "2026"
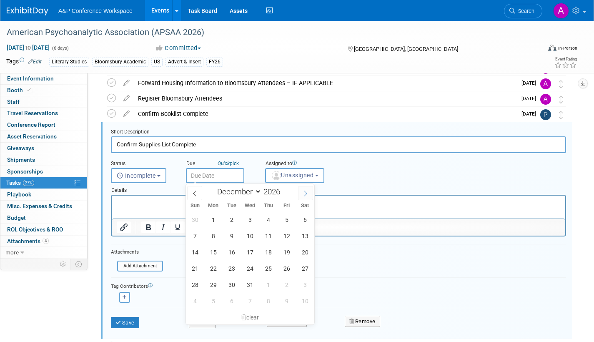
select select "0"
click at [195, 193] on icon at bounding box center [195, 193] width 6 height 6
type input "2025"
select select "11"
click at [213, 251] on span "15" at bounding box center [213, 252] width 16 height 16
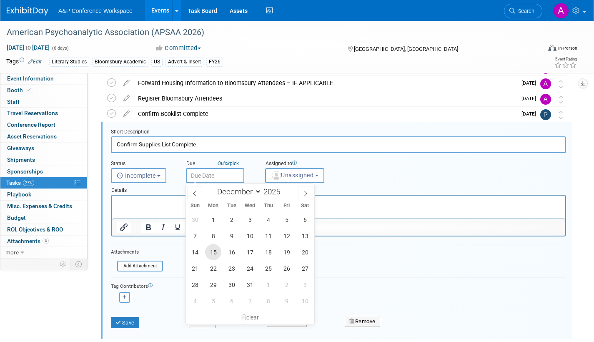
type input "Dec 15, 2025"
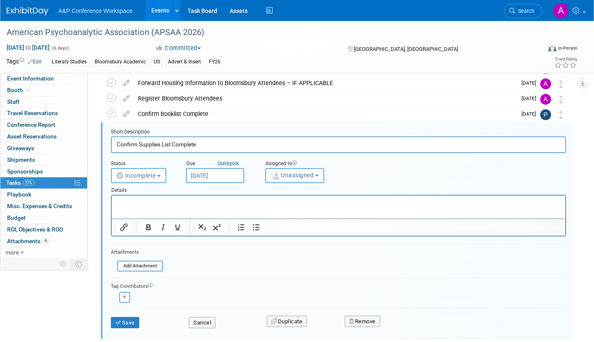
click at [298, 177] on span "Unassigned" at bounding box center [292, 175] width 43 height 7
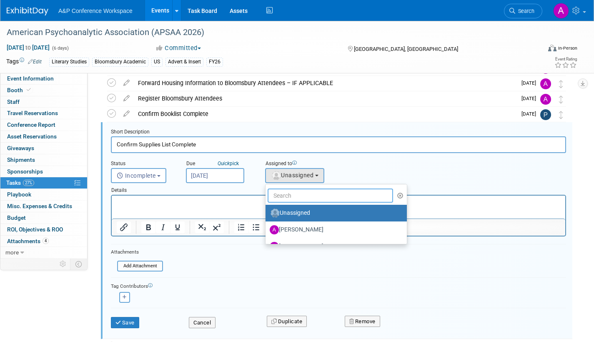
click at [294, 201] on input "text" at bounding box center [330, 195] width 125 height 14
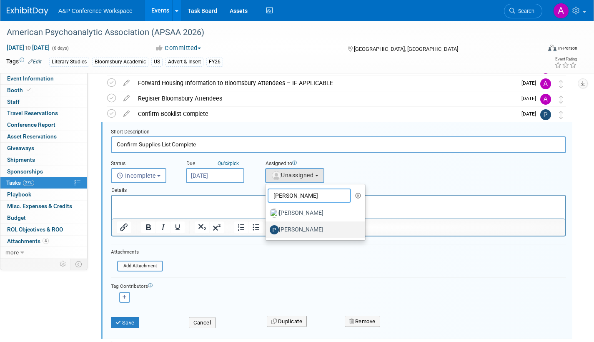
type input "paige"
click at [303, 233] on label "[PERSON_NAME]" at bounding box center [313, 229] width 87 height 13
click at [267, 231] on input "[PERSON_NAME]" at bounding box center [263, 228] width 5 height 5
select select "6cbbb403-c4cb-4691-9596-7ba0b45cfbd6"
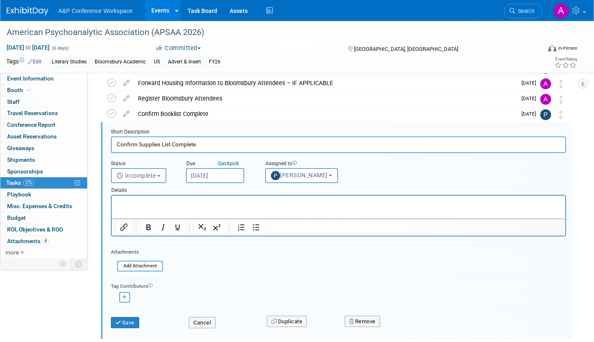
click at [124, 298] on icon "button" at bounding box center [125, 297] width 4 height 5
select select
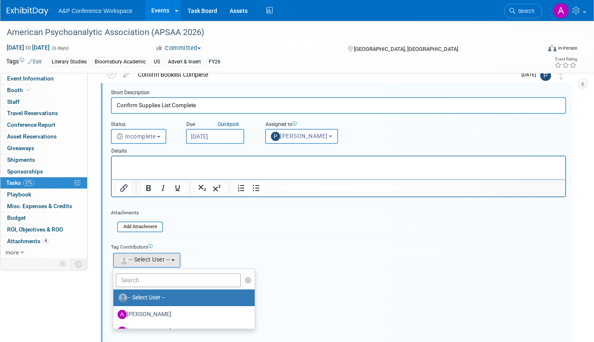
scroll to position [131, 0]
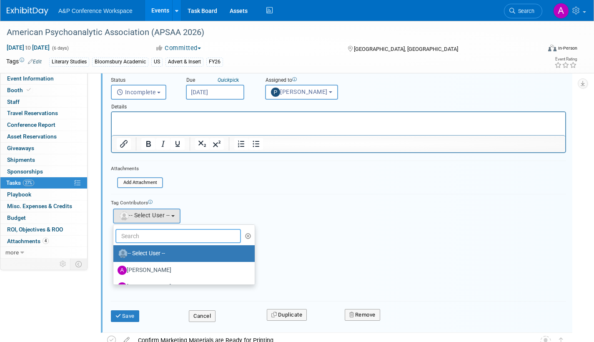
click at [142, 233] on input "text" at bounding box center [177, 236] width 125 height 14
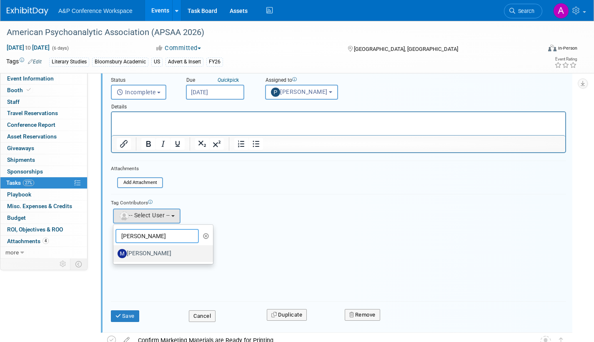
type input "michelle"
drag, startPoint x: 148, startPoint y: 252, endPoint x: 134, endPoint y: 285, distance: 35.7
click at [148, 252] on label "[PERSON_NAME]" at bounding box center [161, 253] width 87 height 13
click at [115, 252] on input "[PERSON_NAME]" at bounding box center [111, 252] width 5 height 5
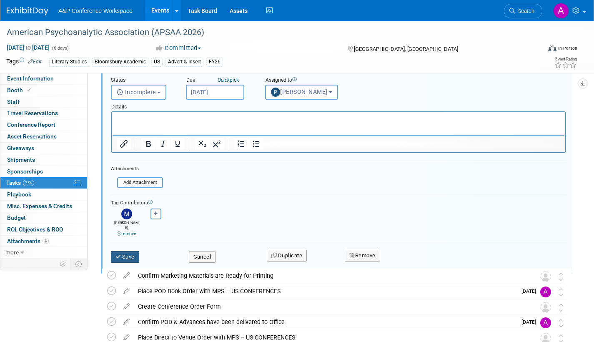
click at [128, 251] on button "Save" at bounding box center [125, 257] width 28 height 12
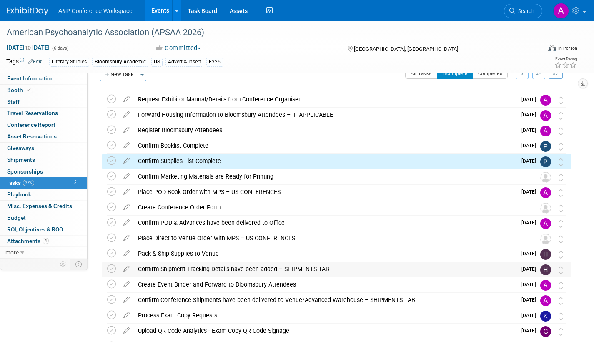
scroll to position [0, 0]
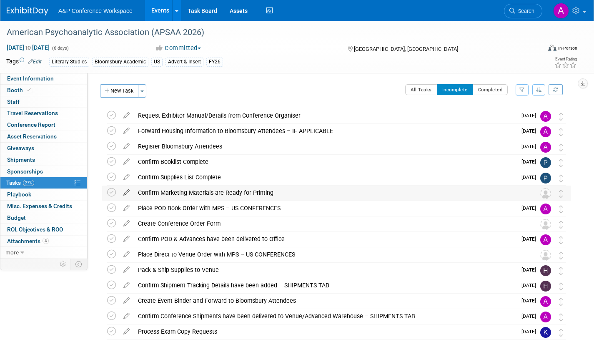
click at [126, 190] on icon at bounding box center [126, 190] width 15 height 10
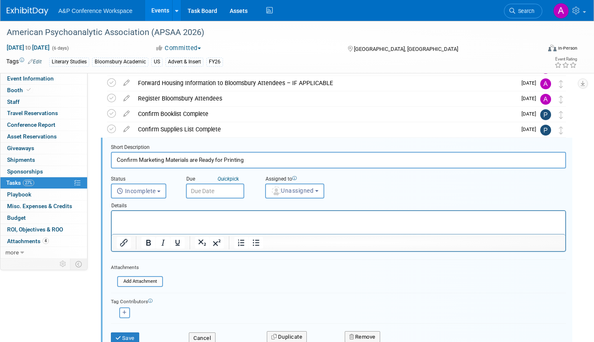
scroll to position [63, 0]
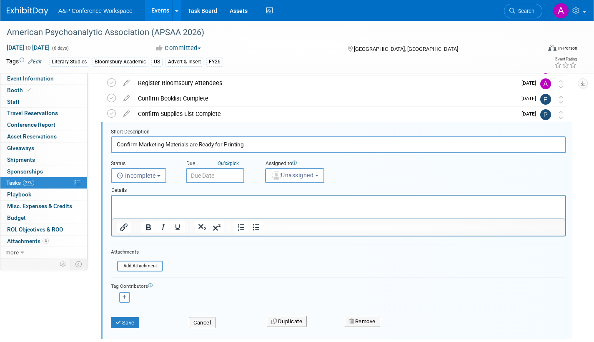
click at [230, 176] on input "text" at bounding box center [215, 175] width 58 height 15
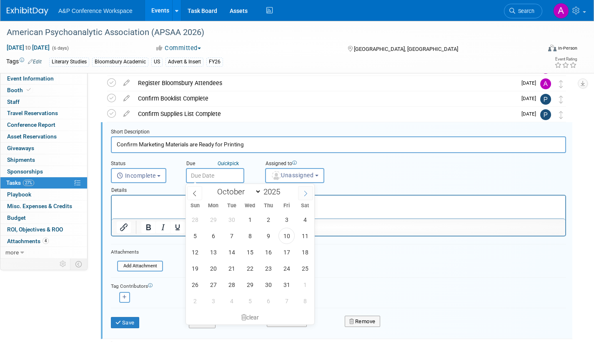
click at [304, 193] on icon at bounding box center [306, 193] width 6 height 6
click at [305, 194] on icon at bounding box center [306, 193] width 6 height 6
select select "11"
drag, startPoint x: 213, startPoint y: 250, endPoint x: 237, endPoint y: 242, distance: 25.6
click at [213, 249] on span "15" at bounding box center [213, 252] width 16 height 16
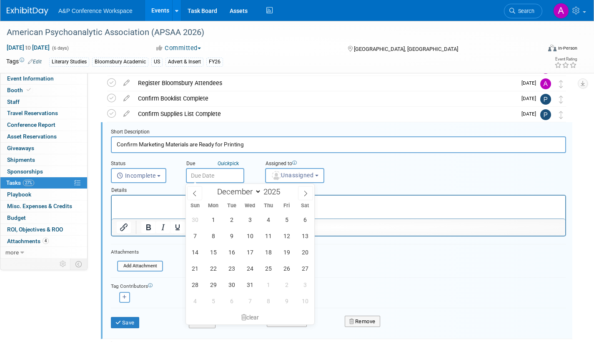
type input "Dec 15, 2025"
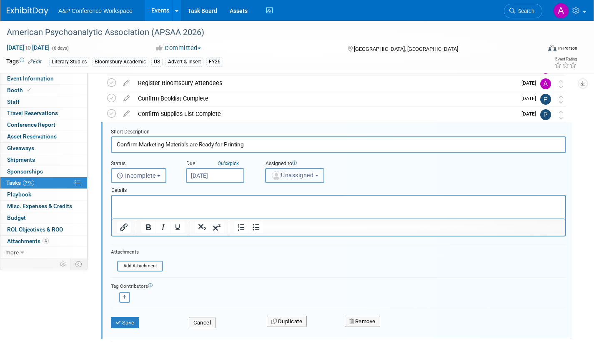
drag, startPoint x: 290, startPoint y: 177, endPoint x: 288, endPoint y: 191, distance: 14.5
click at [291, 178] on span "Unassigned" at bounding box center [292, 175] width 43 height 7
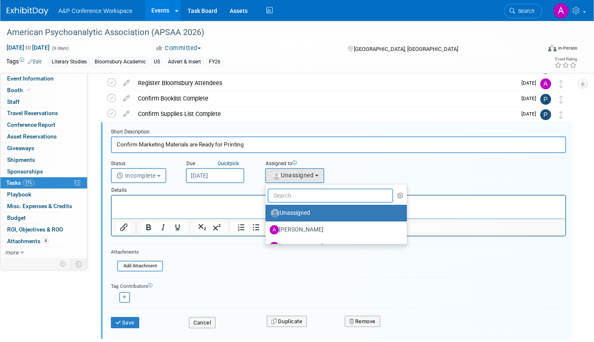
click at [286, 197] on input "text" at bounding box center [330, 195] width 125 height 14
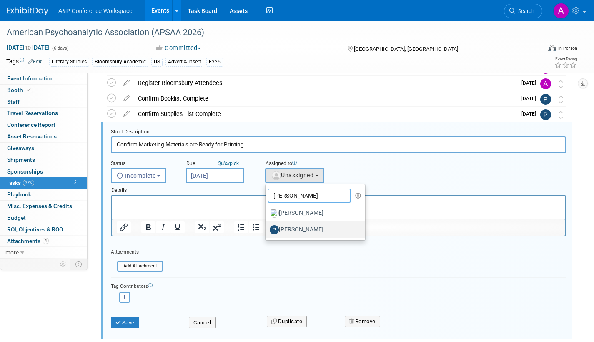
type input "paige"
click at [293, 229] on label "[PERSON_NAME]" at bounding box center [313, 229] width 87 height 13
click at [267, 229] on input "[PERSON_NAME]" at bounding box center [263, 228] width 5 height 5
select select "6cbbb403-c4cb-4691-9596-7ba0b45cfbd6"
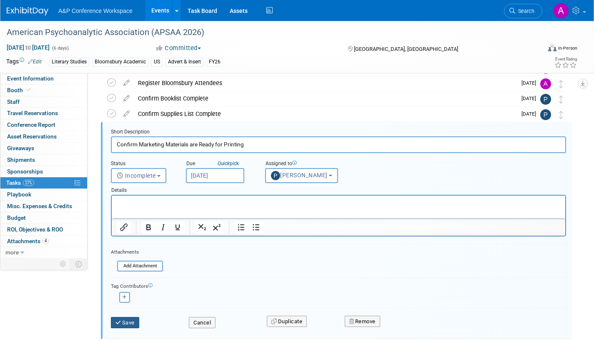
click at [135, 319] on button "Save" at bounding box center [125, 323] width 28 height 12
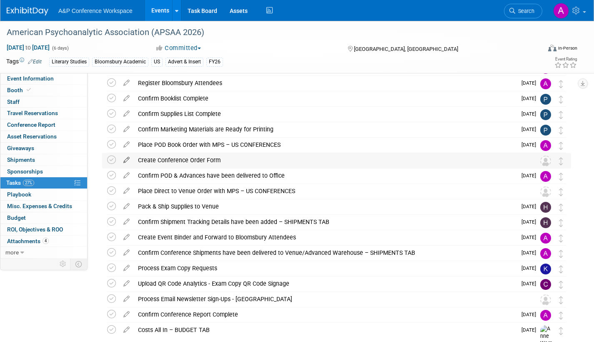
click at [125, 160] on icon at bounding box center [126, 158] width 15 height 10
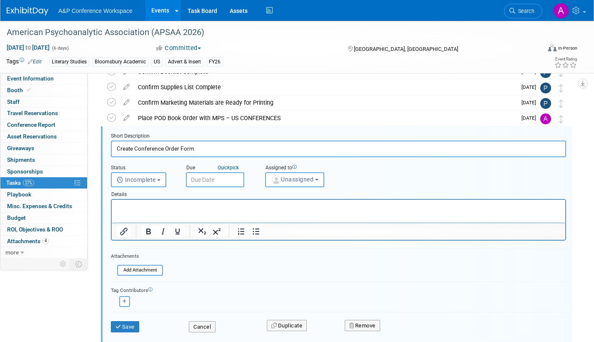
scroll to position [94, 0]
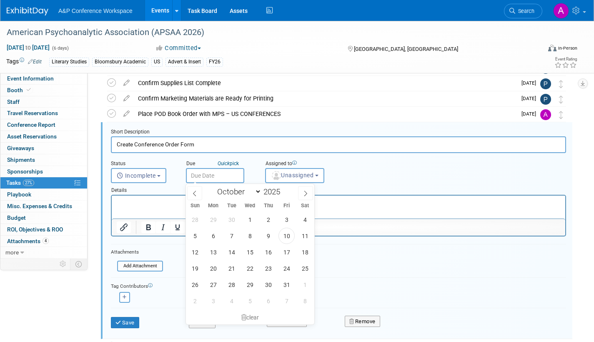
click at [232, 169] on input "text" at bounding box center [215, 175] width 58 height 15
click at [304, 189] on span at bounding box center [305, 193] width 15 height 14
select select "11"
click at [290, 236] on span "12" at bounding box center [286, 236] width 16 height 16
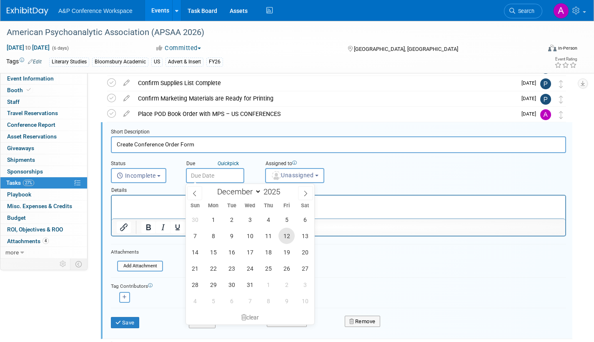
type input "Dec 12, 2025"
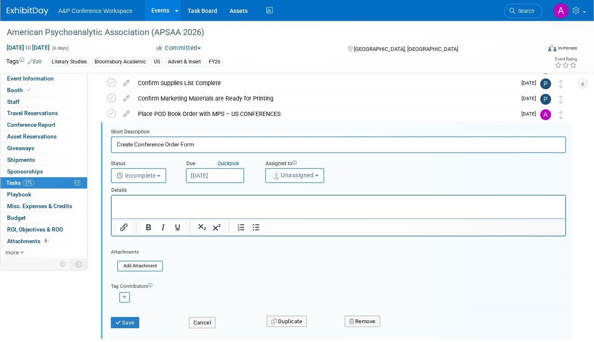
drag, startPoint x: 298, startPoint y: 175, endPoint x: 303, endPoint y: 189, distance: 14.2
click at [299, 175] on span "Unassigned" at bounding box center [292, 175] width 43 height 7
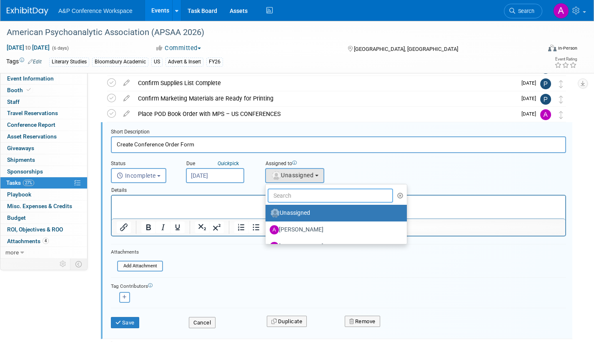
click at [300, 194] on input "text" at bounding box center [330, 195] width 125 height 14
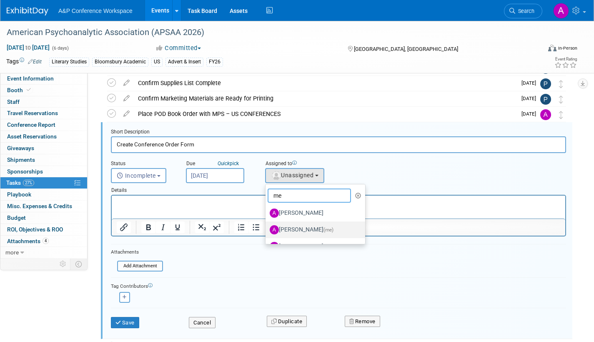
type input "me"
click at [298, 229] on label "Amanda Oney (me)" at bounding box center [313, 229] width 87 height 13
click at [267, 229] on input "Amanda Oney (me)" at bounding box center [263, 228] width 5 height 5
select select "3fc68575-f872-4db6-8d2a-11755123f12c"
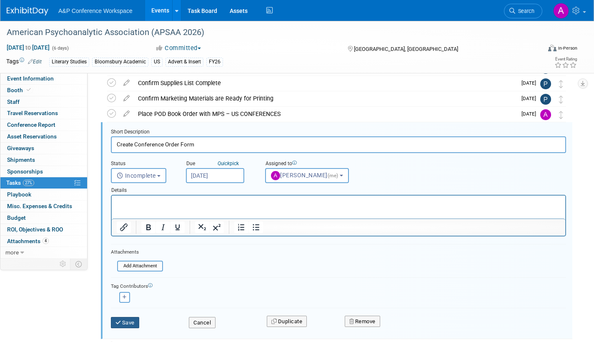
drag, startPoint x: 129, startPoint y: 324, endPoint x: 133, endPoint y: 319, distance: 6.8
click at [129, 323] on button "Save" at bounding box center [125, 323] width 28 height 12
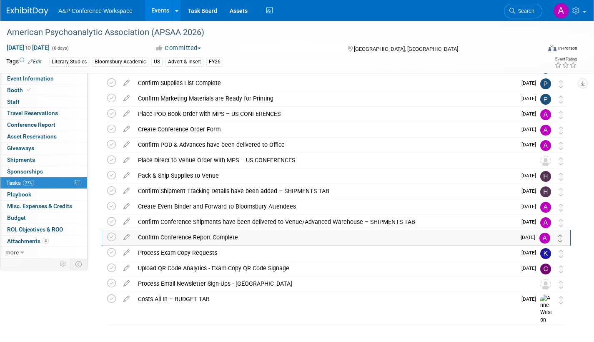
drag, startPoint x: 561, startPoint y: 287, endPoint x: 561, endPoint y: 240, distance: 47.1
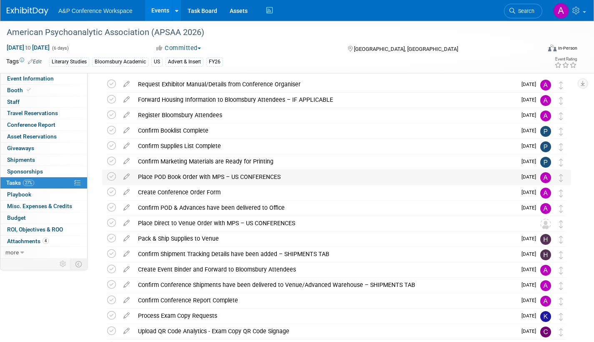
scroll to position [11, 0]
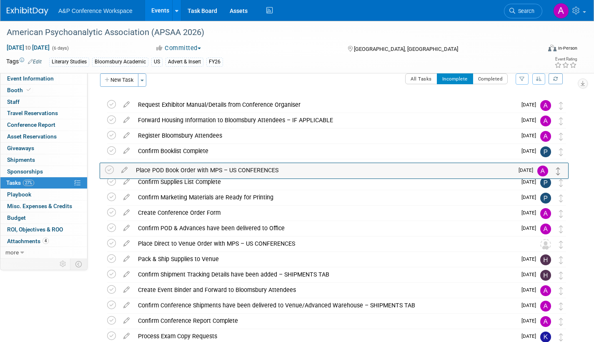
drag, startPoint x: 561, startPoint y: 201, endPoint x: 559, endPoint y: 173, distance: 27.6
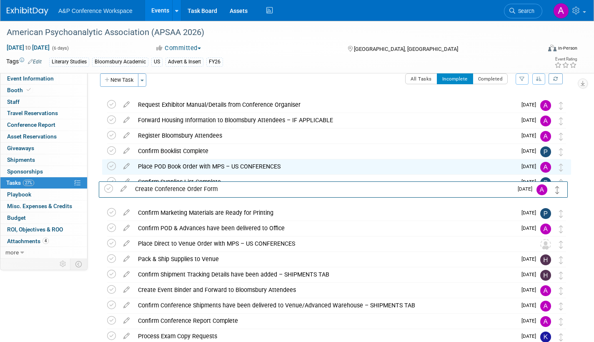
drag, startPoint x: 561, startPoint y: 216, endPoint x: 558, endPoint y: 191, distance: 24.8
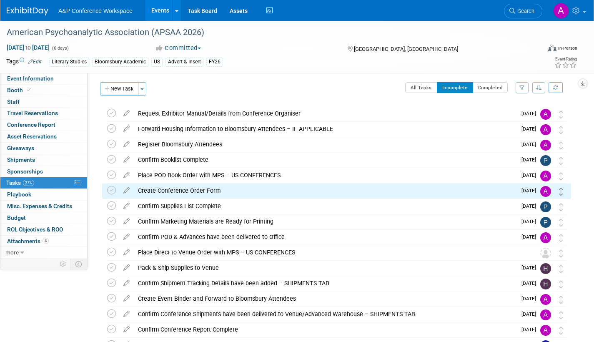
scroll to position [0, 0]
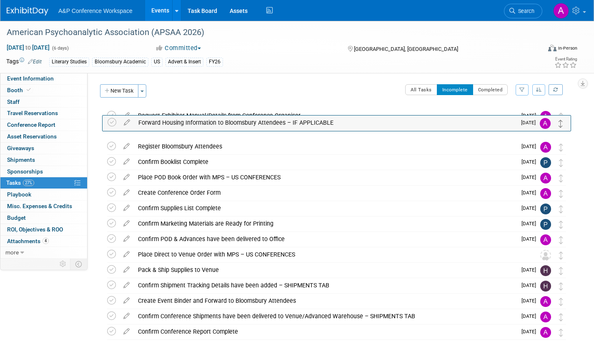
drag, startPoint x: 562, startPoint y: 134, endPoint x: 562, endPoint y: 120, distance: 13.8
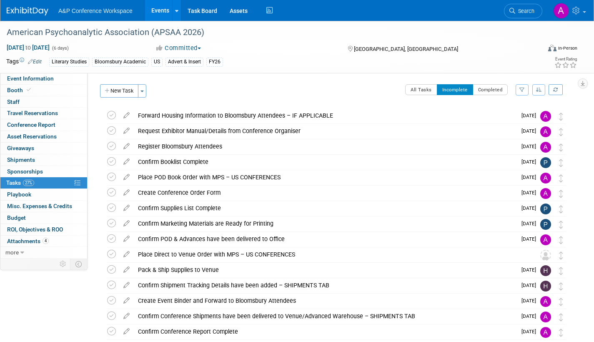
click at [519, 11] on span "Search" at bounding box center [524, 11] width 19 height 6
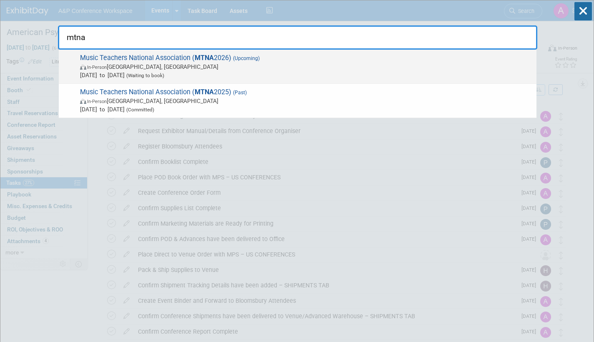
type input "mtna"
click at [304, 67] on span "In-Person Chicago, IL" at bounding box center [306, 67] width 452 height 8
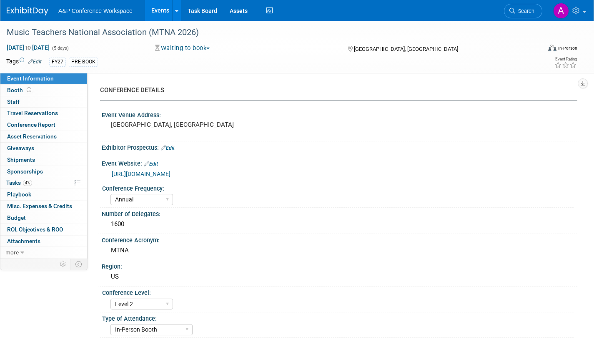
select select "Annual"
select select "Level 2"
select select "In-Person Booth"
select select "Music & Sound Studies"
select select "Bloomsbury Academic"
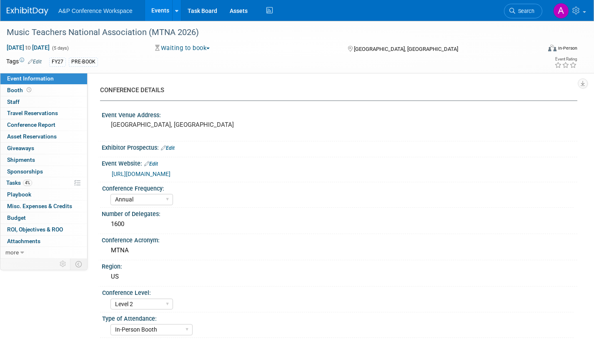
select select "[PERSON_NAME]"
select select "Brand/Subject Presence​"
click at [13, 183] on span "Tasks 4%" at bounding box center [19, 182] width 26 height 7
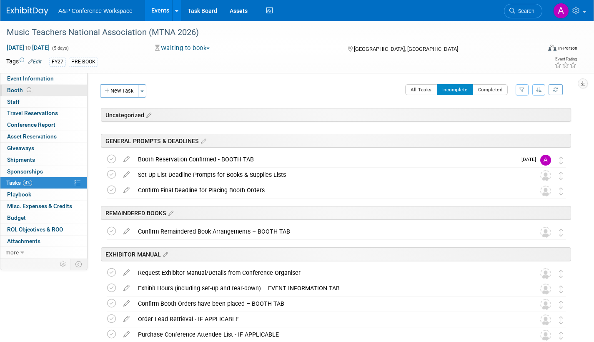
drag, startPoint x: 10, startPoint y: 87, endPoint x: 24, endPoint y: 94, distance: 15.5
click at [10, 87] on span "Booth" at bounding box center [20, 90] width 26 height 7
select select "CUAP"
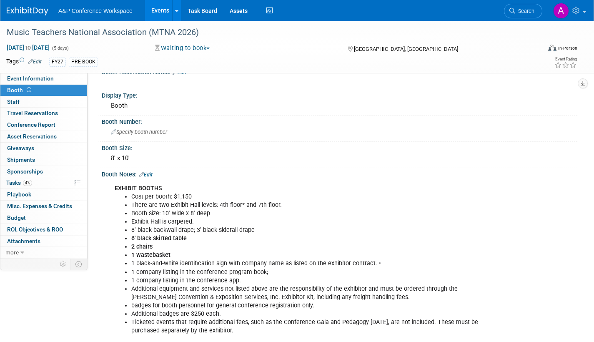
scroll to position [125, 0]
click at [527, 9] on span "Search" at bounding box center [524, 11] width 19 height 6
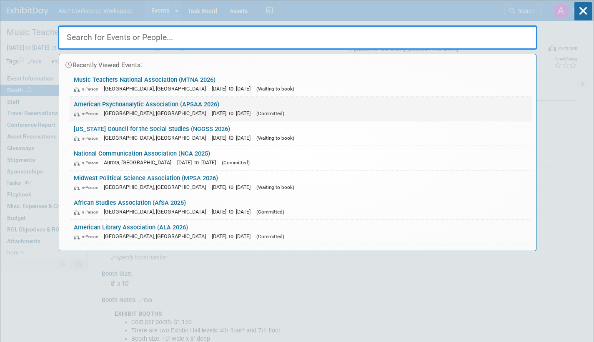
click at [256, 110] on span "(Committed)" at bounding box center [270, 113] width 28 height 6
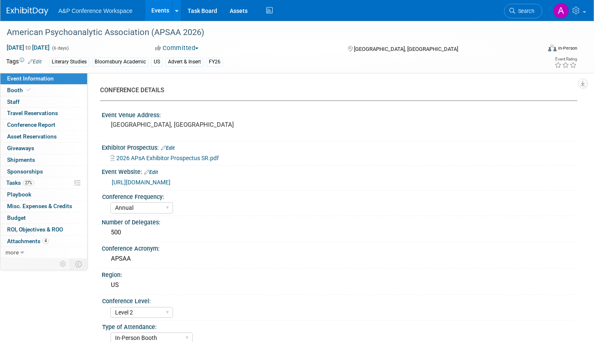
select select "Annual"
select select "Level 2"
select select "In-Person Booth"
select select "Literary Studies"
select select "Bloomsbury Academic"
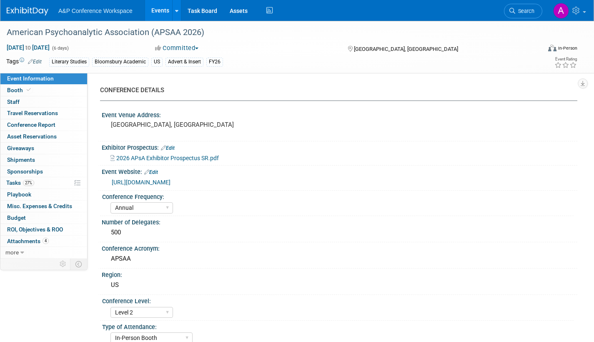
select select "[PERSON_NAME]"
select select "Networking/Commissioning"
click at [2, 185] on link "27% Tasks 27%" at bounding box center [43, 182] width 87 height 11
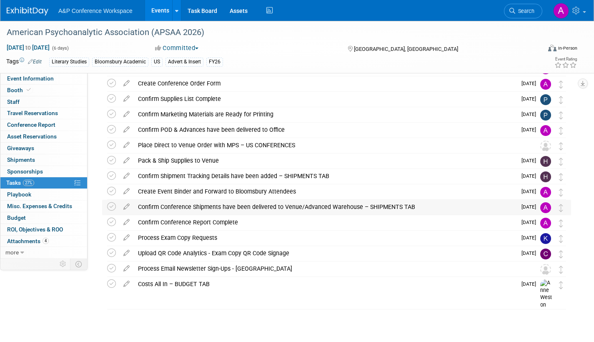
scroll to position [110, 0]
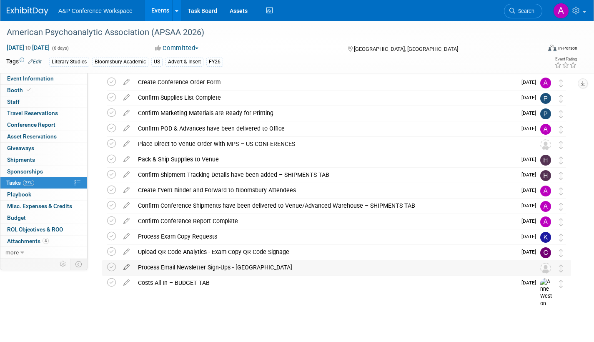
click at [125, 263] on icon at bounding box center [126, 265] width 15 height 10
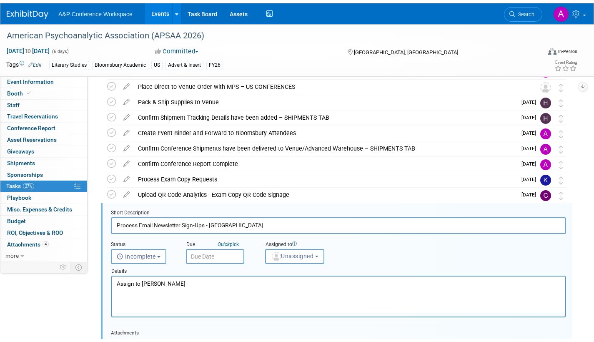
scroll to position [248, 0]
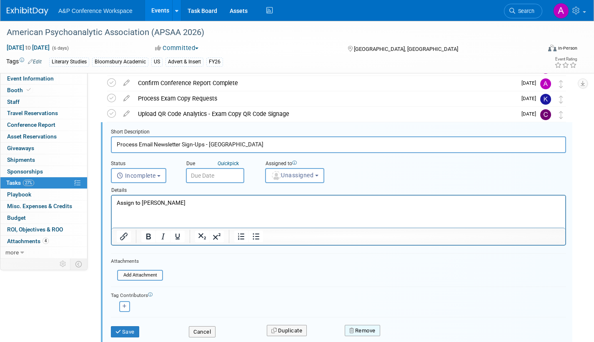
click at [366, 331] on button "Remove" at bounding box center [362, 331] width 35 height 12
click at [408, 330] on link "Yes" at bounding box center [409, 330] width 24 height 13
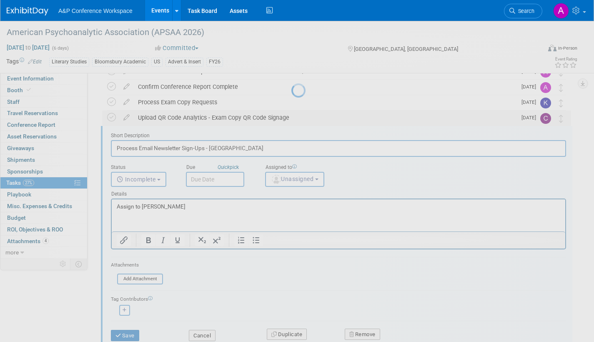
scroll to position [95, 0]
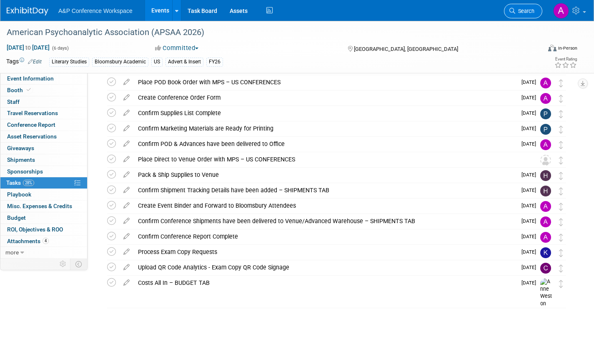
click at [521, 13] on span "Search" at bounding box center [524, 11] width 19 height 6
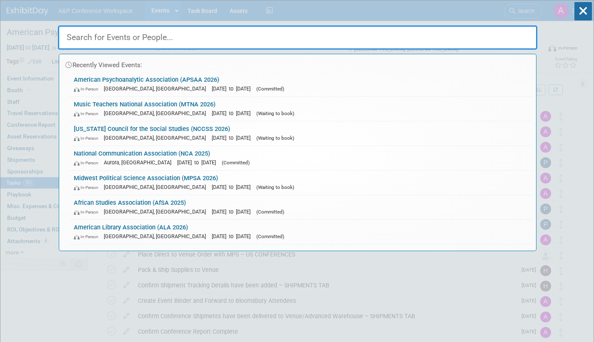
click at [476, 36] on input "text" at bounding box center [297, 37] width 479 height 24
click at [281, 39] on input "text" at bounding box center [297, 37] width 479 height 24
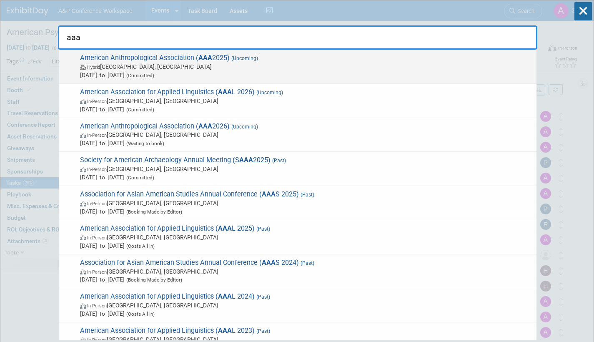
type input "aaa"
click at [259, 71] on span "Nov 20, 2025 to Nov 24, 2025 (Committed)" at bounding box center [306, 75] width 452 height 8
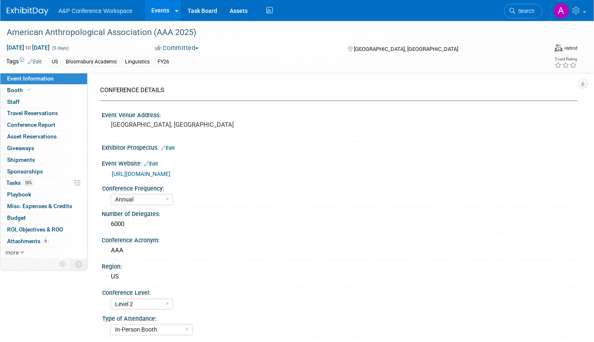
select select "Annual"
select select "Level 2"
select select "In-Person Booth"
select select "Anthropology"
select select "Bloomsbury Academic"
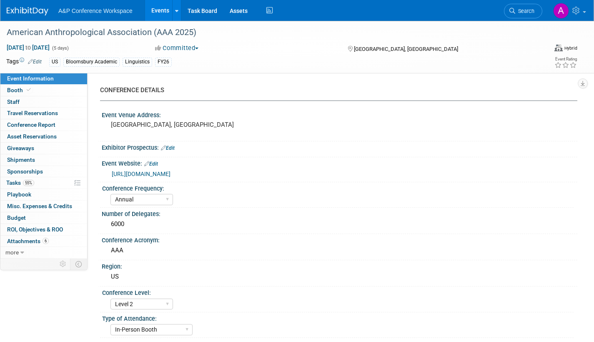
select select "[PERSON_NAME]"
select select "Networking/Commissioning"
click at [13, 181] on span "Tasks 55%" at bounding box center [20, 182] width 28 height 7
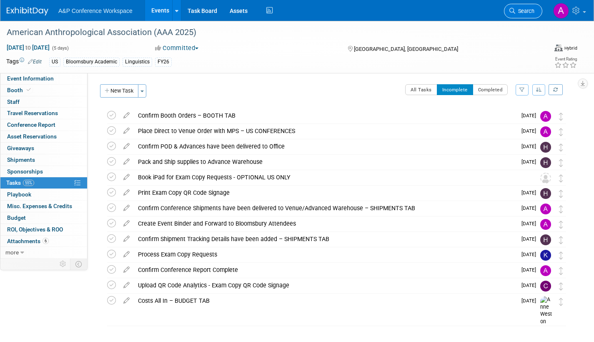
click at [524, 9] on span "Search" at bounding box center [524, 11] width 19 height 6
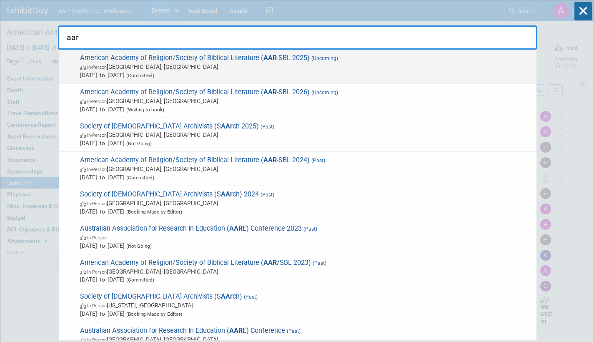
type input "aar"
click at [349, 68] on span "In-Person [GEOGRAPHIC_DATA], [GEOGRAPHIC_DATA]" at bounding box center [306, 67] width 452 height 8
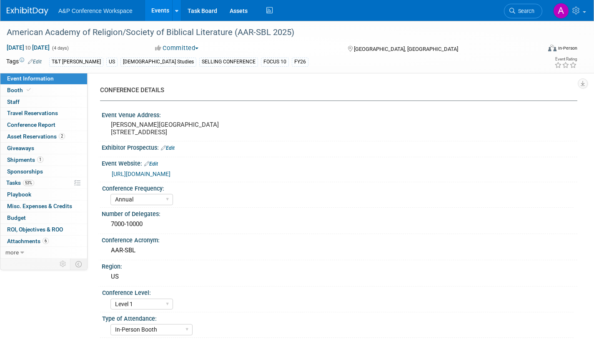
select select "Annual"
select select "Level 1"
select select "In-Person Booth"
select select "[DEMOGRAPHIC_DATA] Studies"
select select "T&T [PERSON_NAME]"
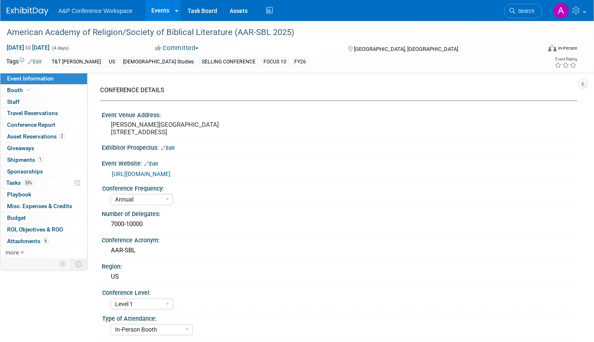
select select "[PERSON_NAME]"
select select "Networking/Commissioning"
click at [11, 182] on span "Tasks 53%" at bounding box center [20, 182] width 28 height 7
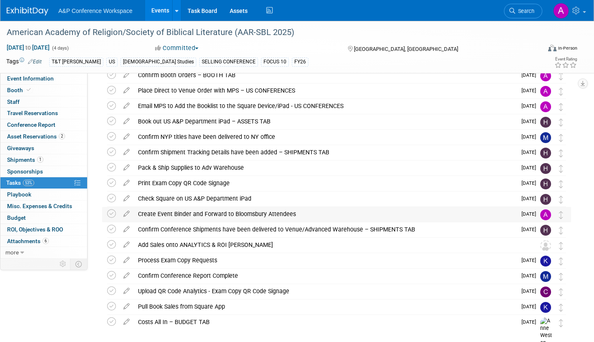
scroll to position [80, 0]
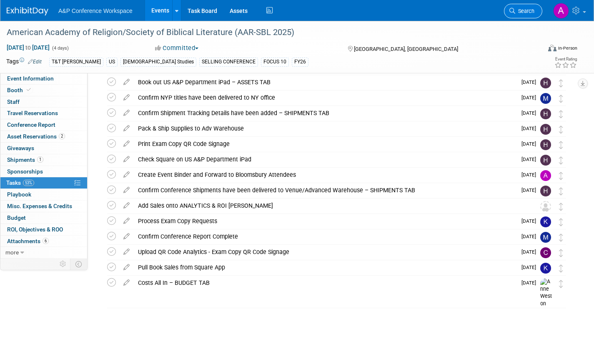
click at [524, 13] on span "Search" at bounding box center [524, 11] width 19 height 6
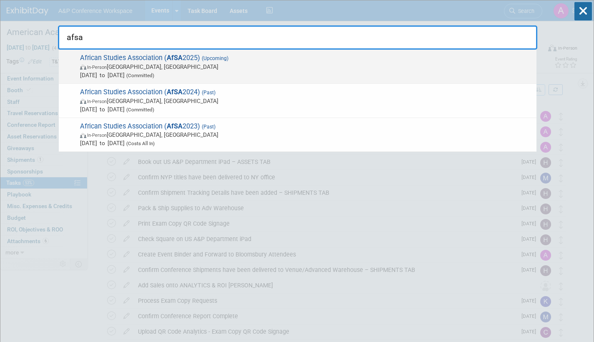
type input "afsa"
click at [284, 67] on span "In-Person Atlanta, GA" at bounding box center [306, 67] width 452 height 8
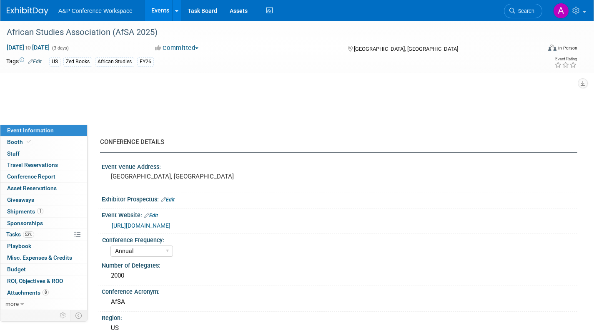
select select "Annual"
select select "Level 2"
select select "In-Person Booth"
select select "African Studies"
select select "Zed Books"
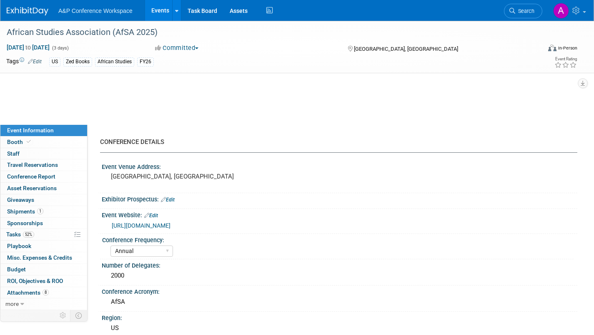
select select "[PERSON_NAME]"
select select "Networking/Commissioning"
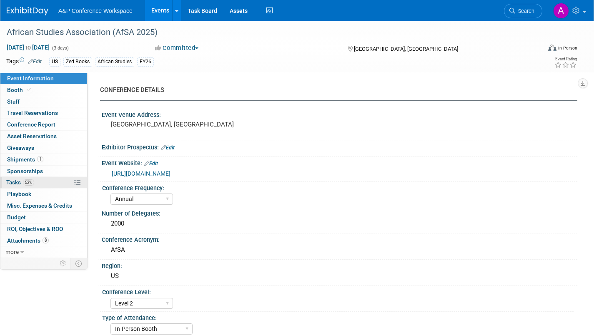
click at [12, 183] on span "Tasks 52%" at bounding box center [20, 182] width 28 height 7
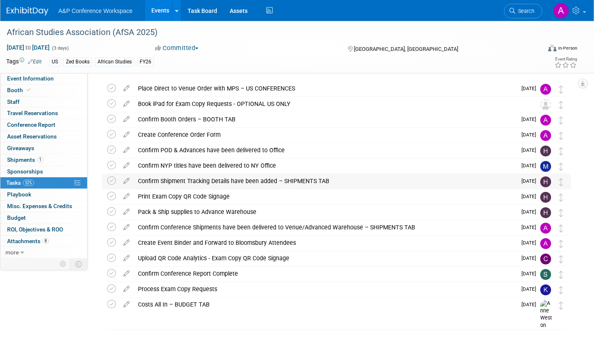
scroll to position [49, 0]
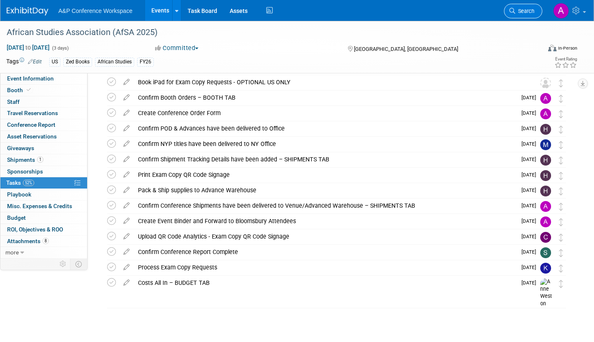
click at [526, 13] on span "Search" at bounding box center [524, 11] width 19 height 6
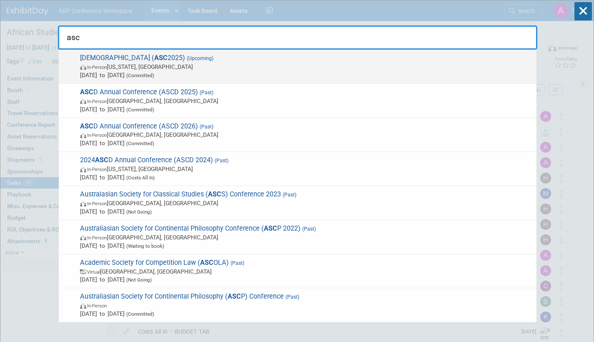
type input "asc"
click at [304, 70] on span "In-Person Washington, DC" at bounding box center [306, 67] width 452 height 8
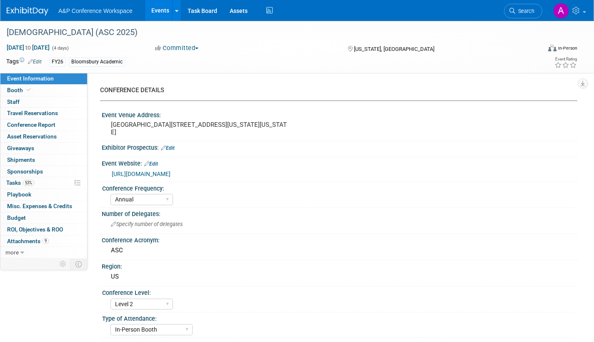
select select "Annual"
select select "Level 2"
select select "In-Person Booth"
select select "Criminology"
select select "Bloomsbury Academic"
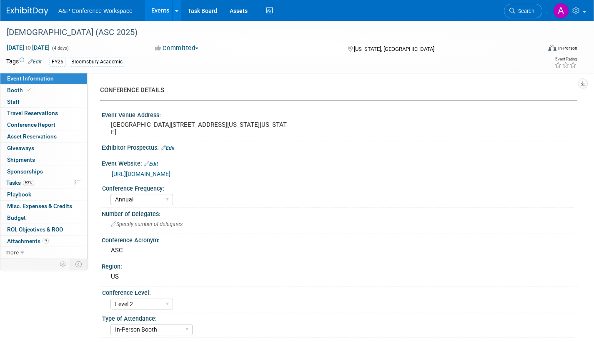
select select "[PERSON_NAME]"
select select "Networking/Commissioning"
click at [14, 181] on span "Tasks 53%" at bounding box center [20, 182] width 28 height 7
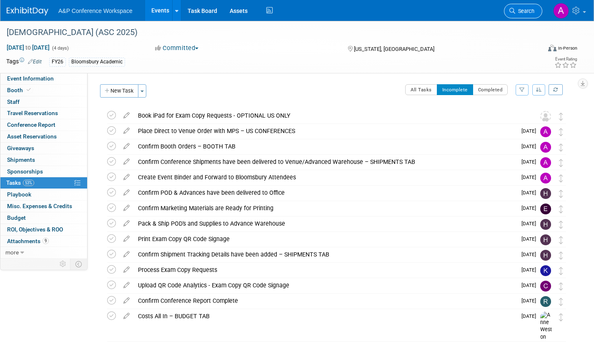
click at [524, 12] on span "Search" at bounding box center [524, 11] width 19 height 6
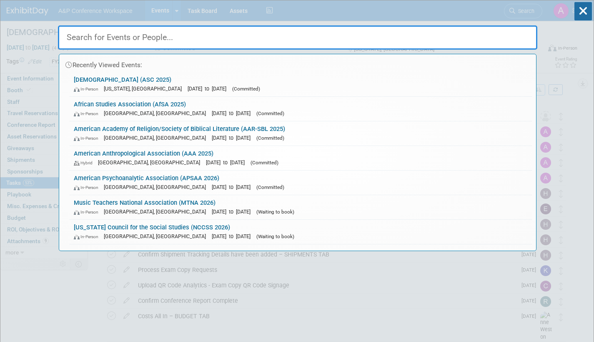
click at [297, 40] on input "text" at bounding box center [297, 37] width 479 height 24
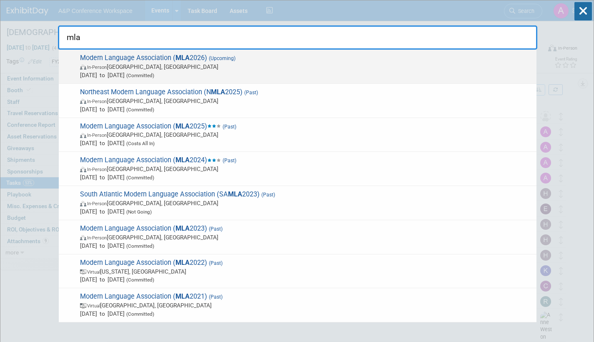
type input "mla"
click at [300, 62] on span "Modern Language Association ( MLA 2026) (Upcoming) In-Person [GEOGRAPHIC_DATA],…" at bounding box center [305, 66] width 455 height 25
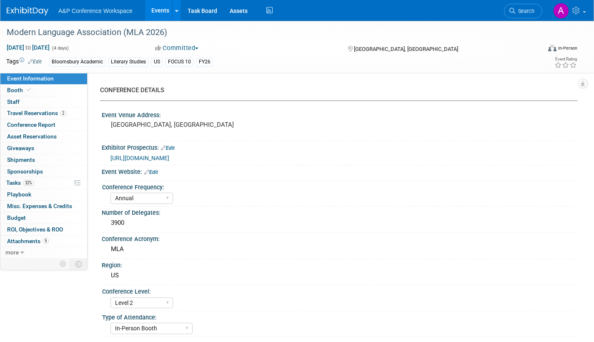
select select "Annual"
select select "Level 2"
select select "In-Person Booth"
select select "Literary Studies"
select select "Bloomsbury Academic"
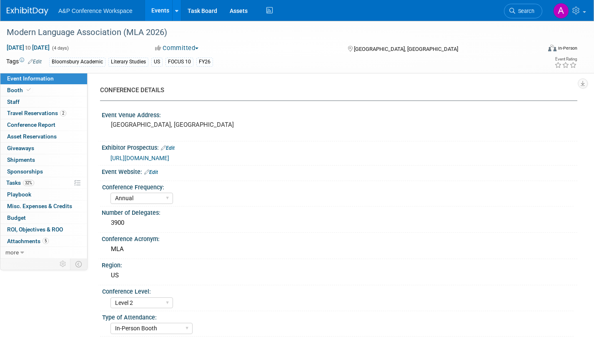
select select "[PERSON_NAME]"
select select "Networking/Commissioning"
click at [15, 183] on span "Tasks 32%" at bounding box center [20, 182] width 28 height 7
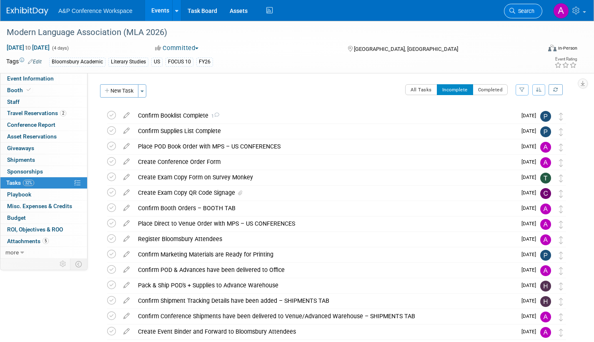
click at [521, 12] on span "Search" at bounding box center [524, 11] width 19 height 6
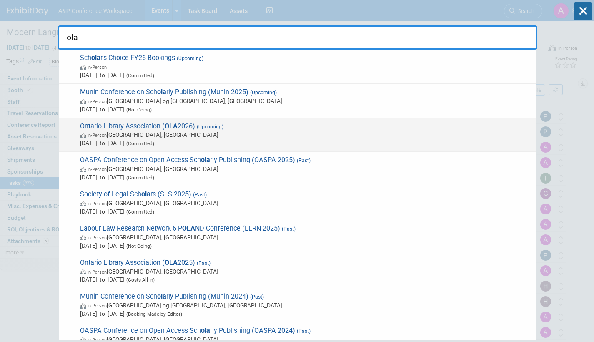
type input "ola"
click at [217, 136] on span "In-Person Toronto, Canada" at bounding box center [306, 134] width 452 height 8
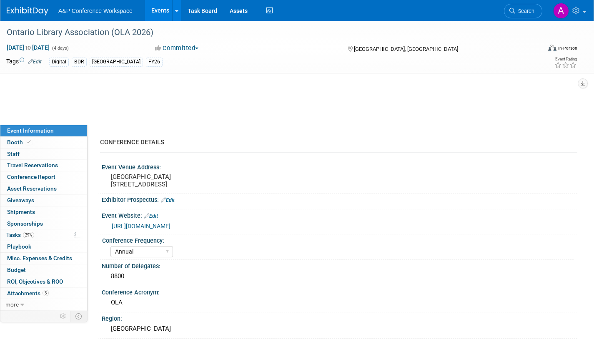
select select "Annual"
select select "Level 2"
select select "In-Person Booth"
select select "Libraries"
select select "Bloomsbury Digital Resources"
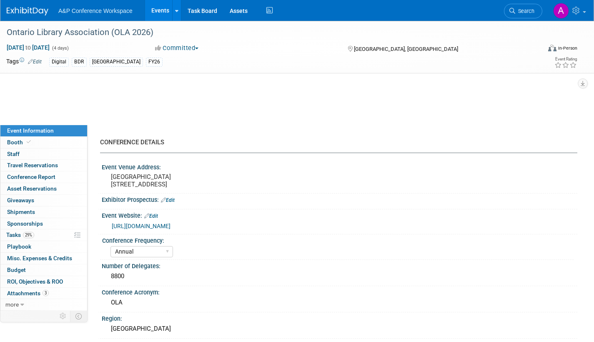
select select "[PERSON_NAME]"
select select "BDR Product Awareness and Trial Generation​"
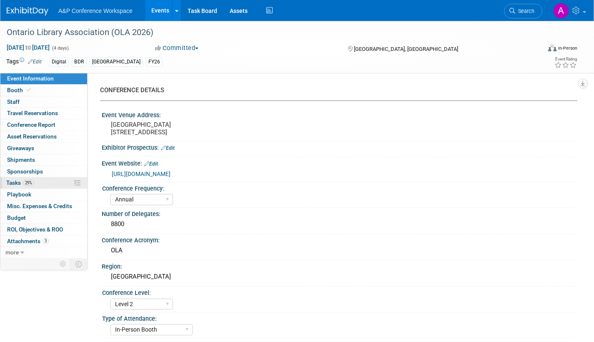
click at [13, 182] on span "Tasks 29%" at bounding box center [20, 182] width 28 height 7
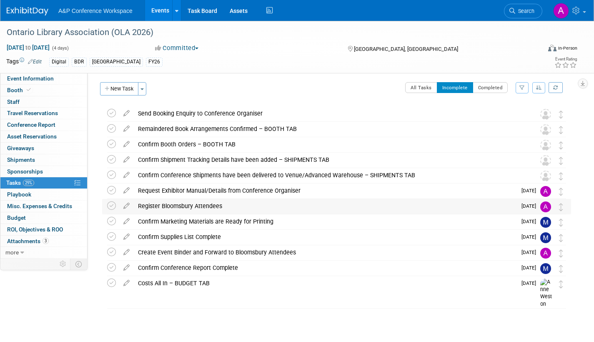
scroll to position [3, 0]
click at [523, 10] on span "Search" at bounding box center [524, 11] width 19 height 6
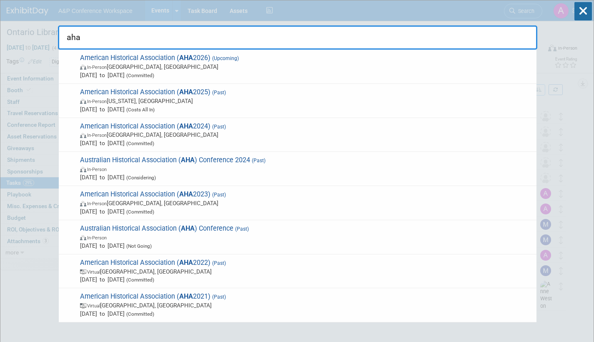
type input "aha"
click at [408, 63] on span "In-Person Chicago, IL" at bounding box center [306, 67] width 452 height 8
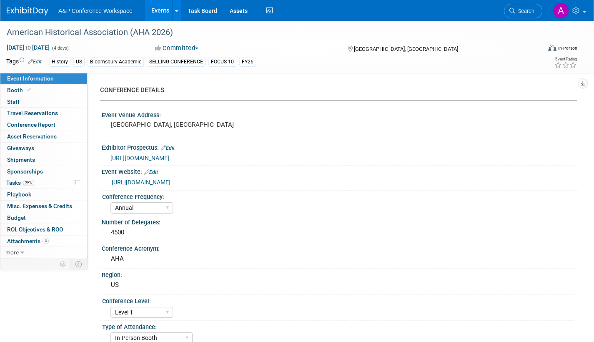
select select "Annual"
select select "Level 1"
select select "In-Person Booth"
select select "History"
select select "Bloomsbury Academic"
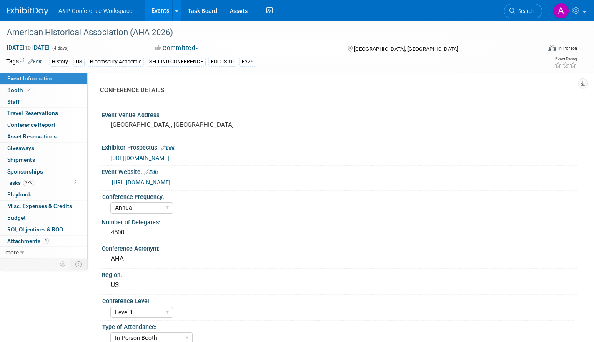
select select "[PERSON_NAME]"
select select "Networking/Commissioning"
click at [10, 181] on span "Tasks 25%" at bounding box center [20, 182] width 28 height 7
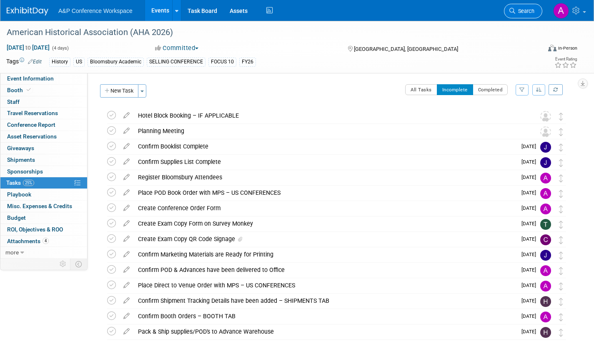
click at [523, 6] on link "Search" at bounding box center [523, 11] width 38 height 15
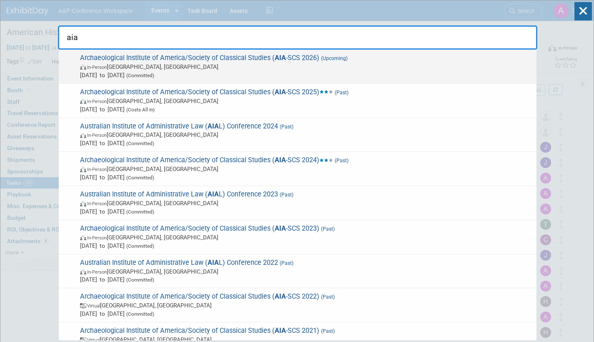
type input "aia"
click at [417, 67] on span "In-Person [GEOGRAPHIC_DATA], [GEOGRAPHIC_DATA]" at bounding box center [306, 67] width 452 height 8
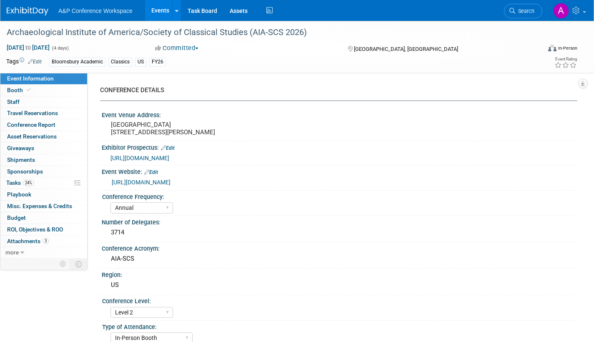
select select "Annual"
select select "Level 2"
select select "In-Person Booth"
select select "Classical Studies"
select select "Bloomsbury Academic"
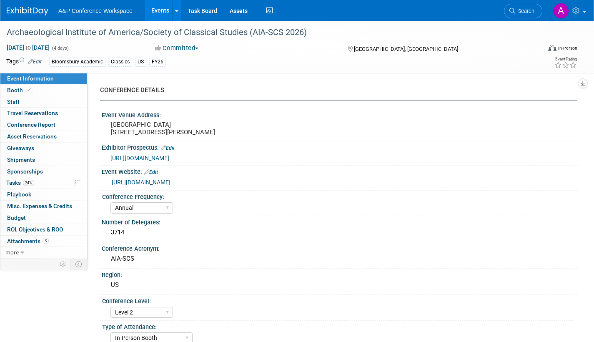
select select "[PERSON_NAME]"
select select "Networking/Commissioning"
click at [15, 183] on span "Tasks 24%" at bounding box center [20, 182] width 28 height 7
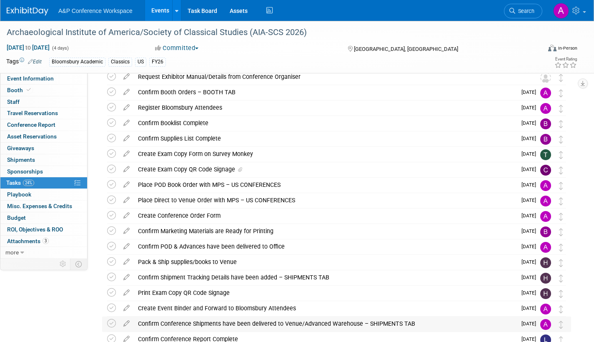
scroll to position [157, 0]
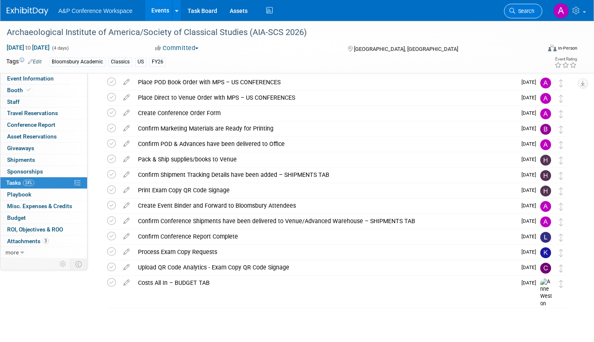
click at [527, 13] on span "Search" at bounding box center [524, 11] width 19 height 6
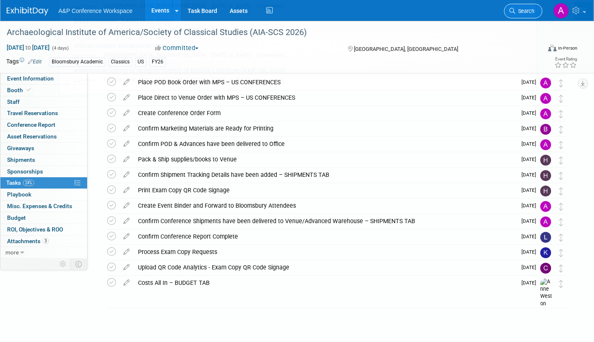
scroll to position [0, 0]
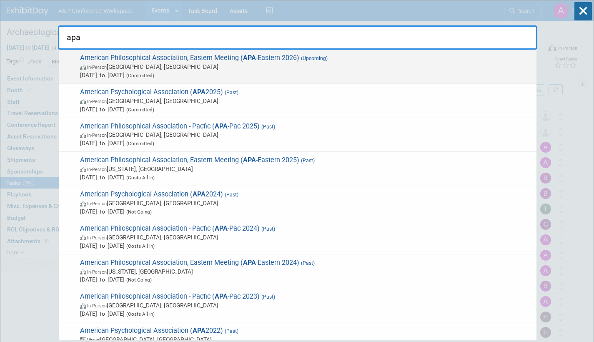
type input "apa"
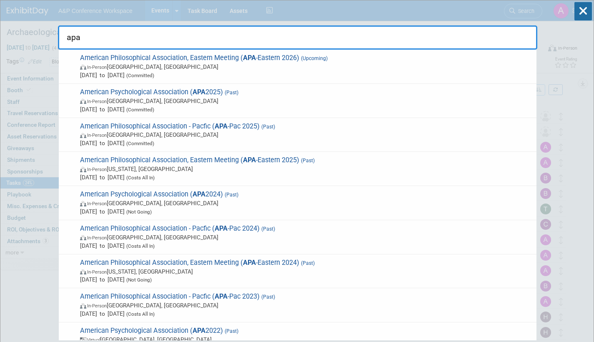
click at [378, 71] on span "[DATE] to [DATE] (Committed)" at bounding box center [306, 75] width 452 height 8
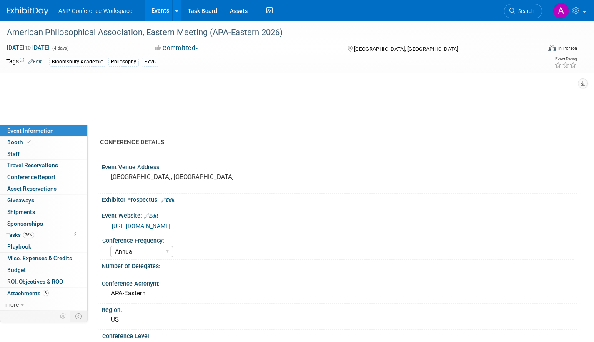
select select "Annual"
select select "Level 2"
select select "In-Person Booth"
select select "Philosophy"
select select "Bloomsbury Academic"
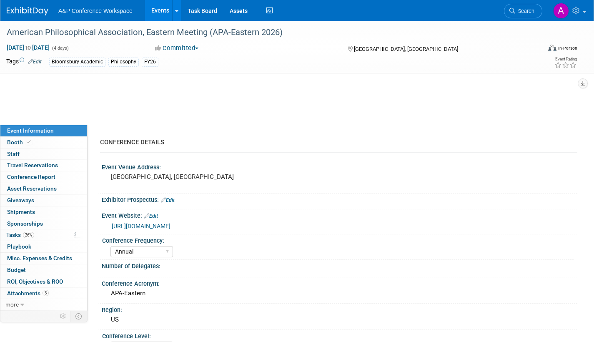
select select "[PERSON_NAME]"
select select "Networking/Commissioning"
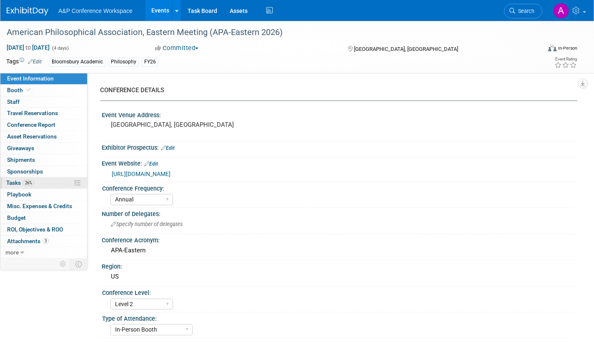
click at [14, 180] on span "Tasks 26%" at bounding box center [20, 182] width 28 height 7
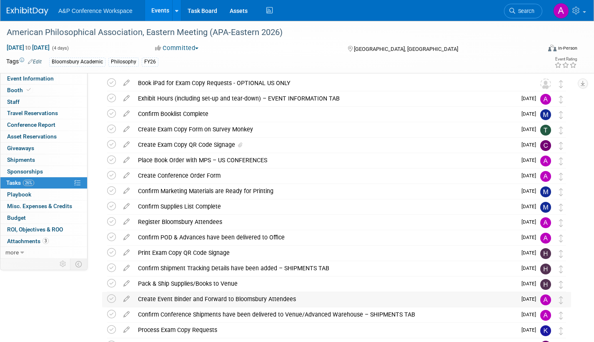
scroll to position [125, 0]
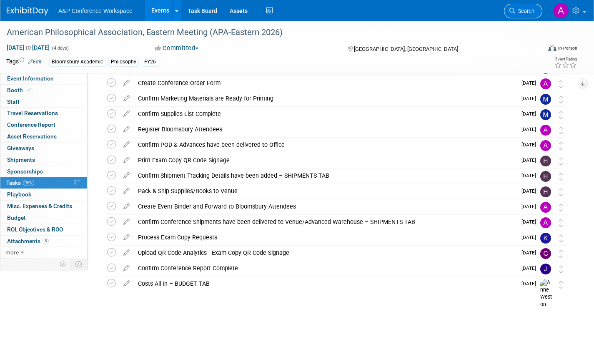
click at [533, 9] on span "Search" at bounding box center [524, 11] width 19 height 6
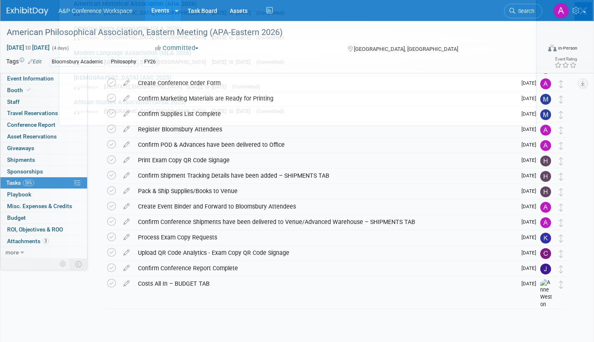
scroll to position [0, 0]
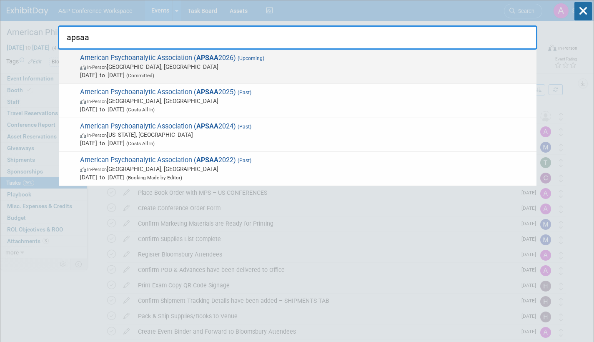
type input "apsaa"
click at [264, 69] on span "In-Person San Francisco, CA" at bounding box center [306, 67] width 452 height 8
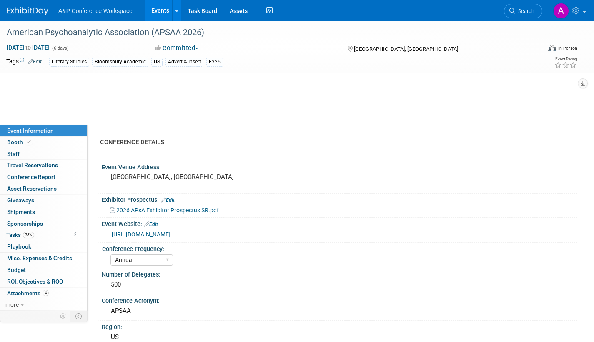
select select "Annual"
select select "Level 2"
select select "In-Person Booth"
select select "Literary Studies"
select select "Bloomsbury Academic"
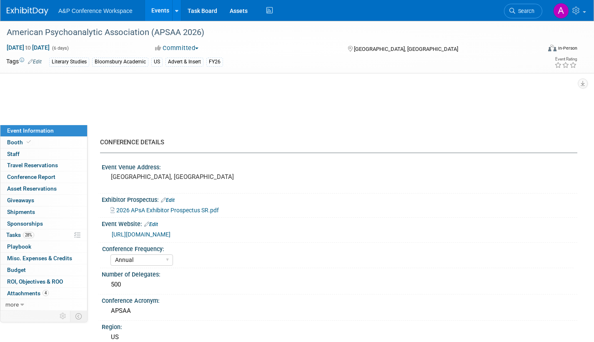
select select "[PERSON_NAME]"
select select "Networking/Commissioning"
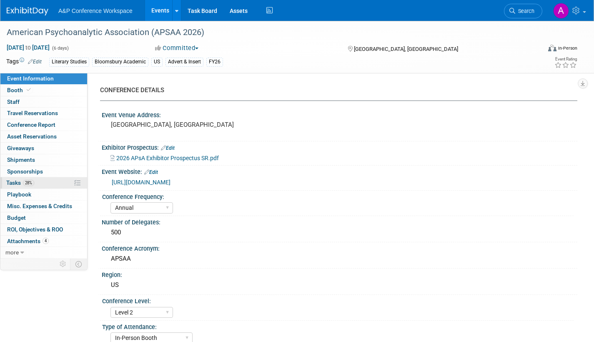
click at [13, 182] on span "Tasks 28%" at bounding box center [20, 182] width 28 height 7
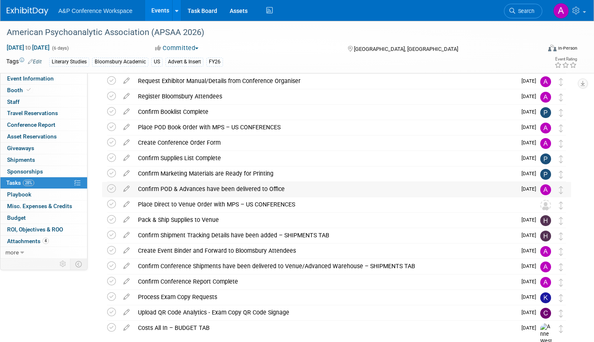
scroll to position [95, 0]
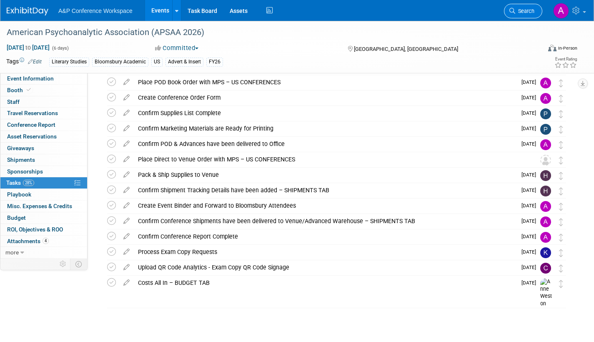
click at [523, 10] on span "Search" at bounding box center [524, 11] width 19 height 6
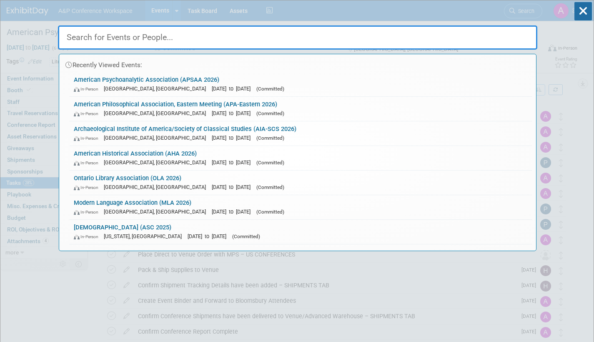
click at [236, 38] on input "text" at bounding box center [297, 37] width 479 height 24
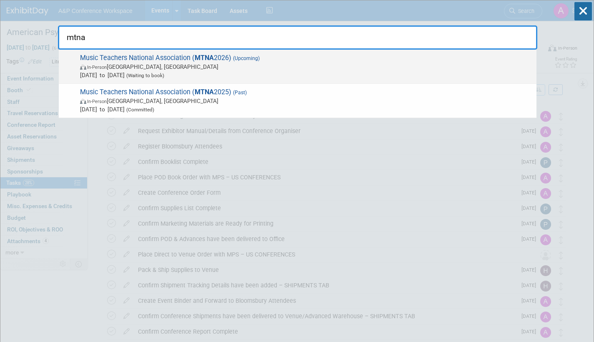
type input "mtna"
click at [237, 71] on span "[DATE] to [DATE] (Waiting to book)" at bounding box center [306, 75] width 452 height 8
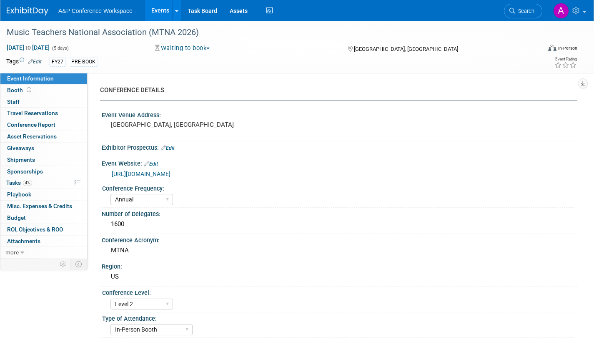
select select "Annual"
select select "Level 2"
select select "In-Person Booth"
select select "Music & Sound Studies"
select select "Bloomsbury Academic"
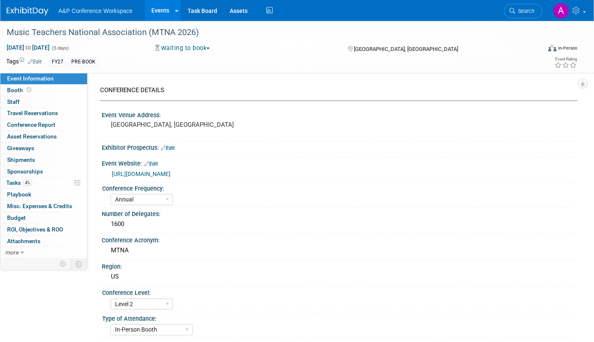
select select "[PERSON_NAME]"
select select "Brand/Subject Presence​"
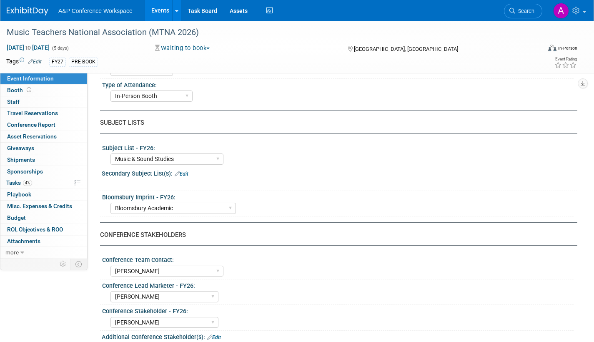
scroll to position [250, 0]
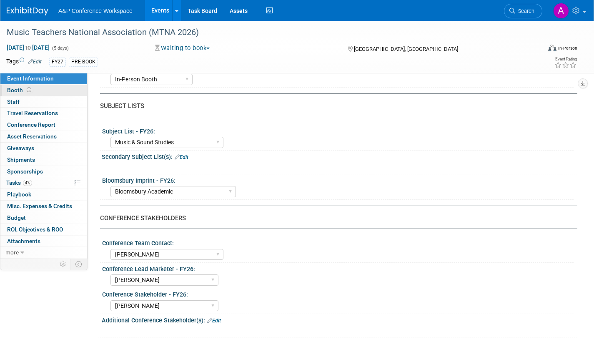
click at [14, 87] on link "Booth" at bounding box center [43, 90] width 87 height 11
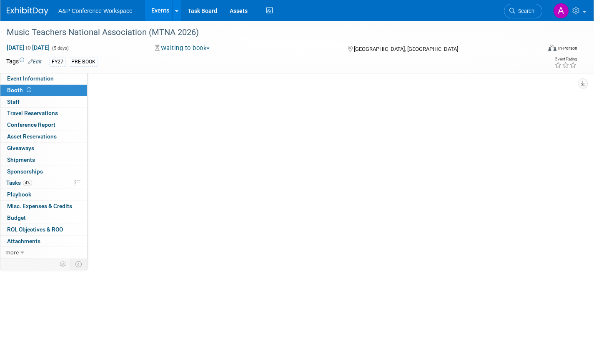
select select "CUAP"
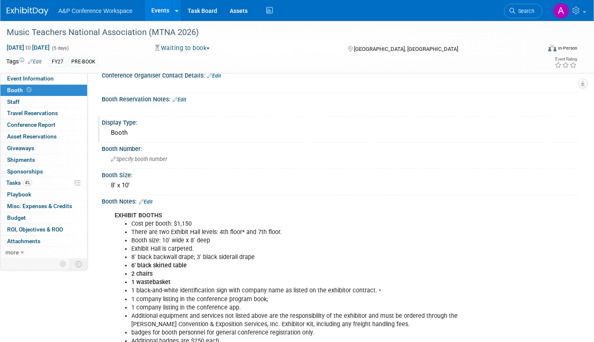
scroll to position [167, 0]
